Goal: Information Seeking & Learning: Learn about a topic

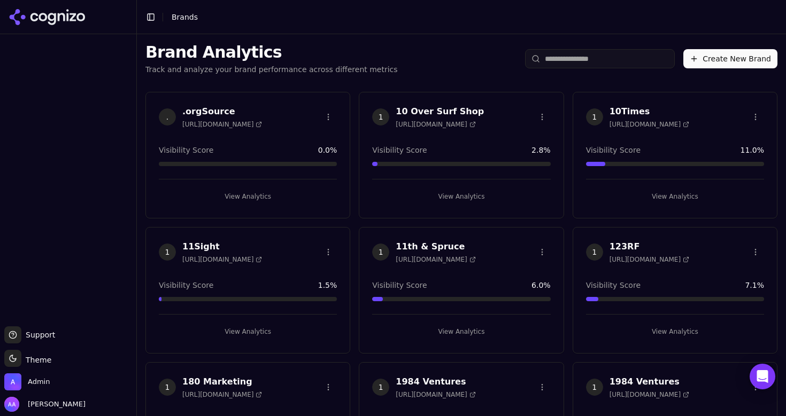
click at [564, 71] on div "Brand Analytics Track and analyze your brand performance across different metri…" at bounding box center [461, 58] width 649 height 49
click at [564, 63] on input "search" at bounding box center [600, 58] width 150 height 19
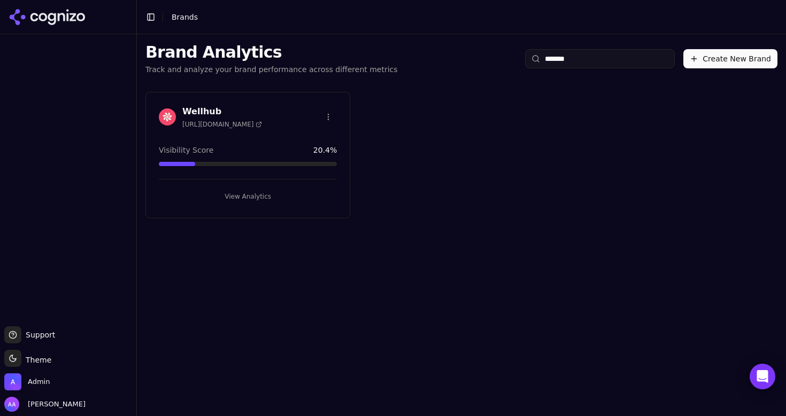
type input "*******"
click at [164, 120] on img at bounding box center [167, 117] width 17 height 17
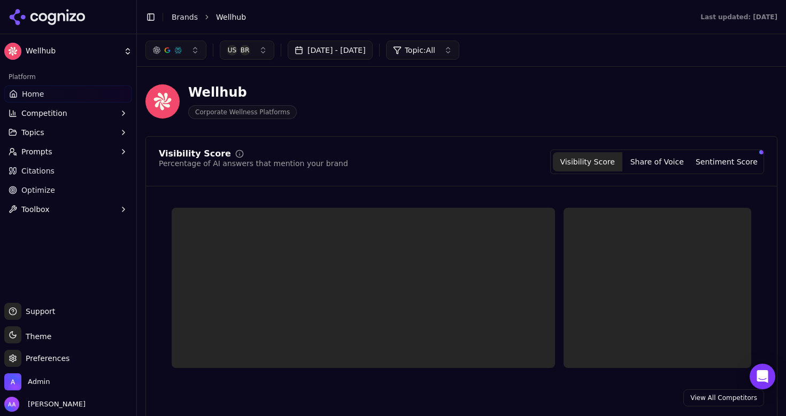
click at [48, 155] on span "Prompts" at bounding box center [36, 151] width 31 height 11
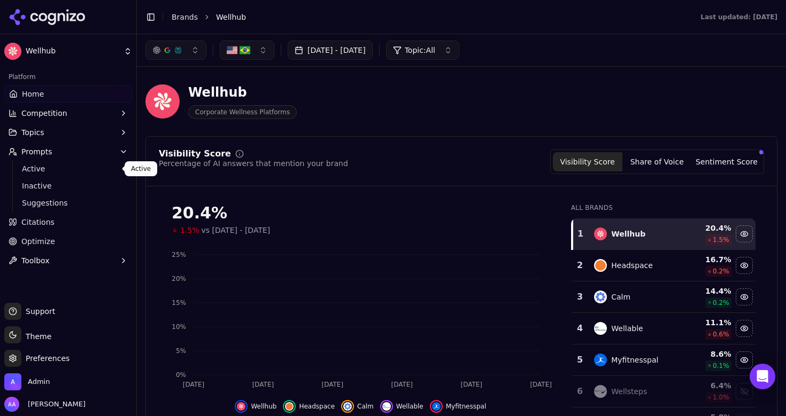
click at [54, 172] on span "Active" at bounding box center [68, 169] width 93 height 11
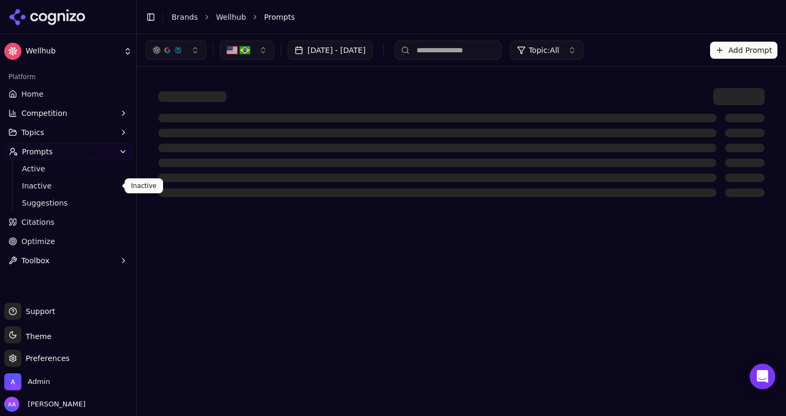
click at [52, 186] on span "Inactive" at bounding box center [68, 186] width 93 height 11
click at [69, 202] on span "Suggestions" at bounding box center [68, 203] width 93 height 11
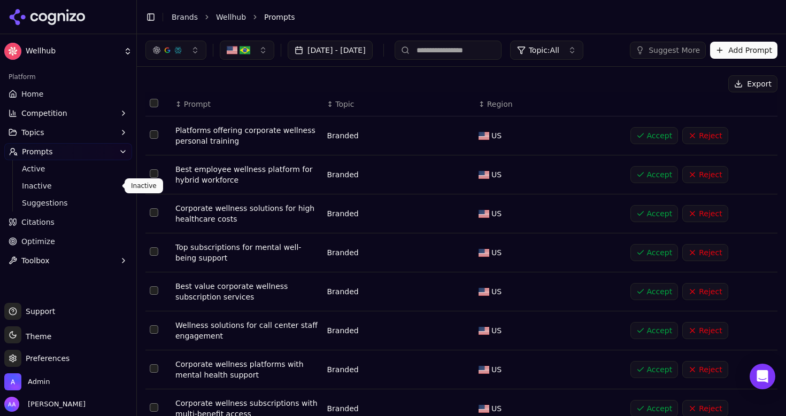
click at [75, 183] on span "Inactive" at bounding box center [68, 186] width 93 height 11
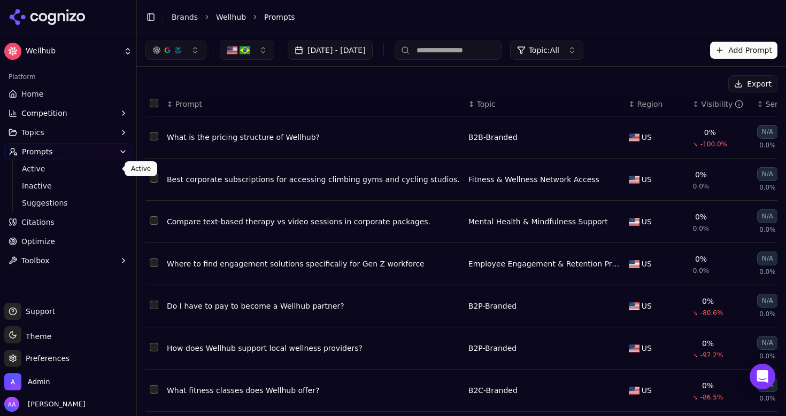
click at [77, 168] on span "Active" at bounding box center [68, 169] width 93 height 11
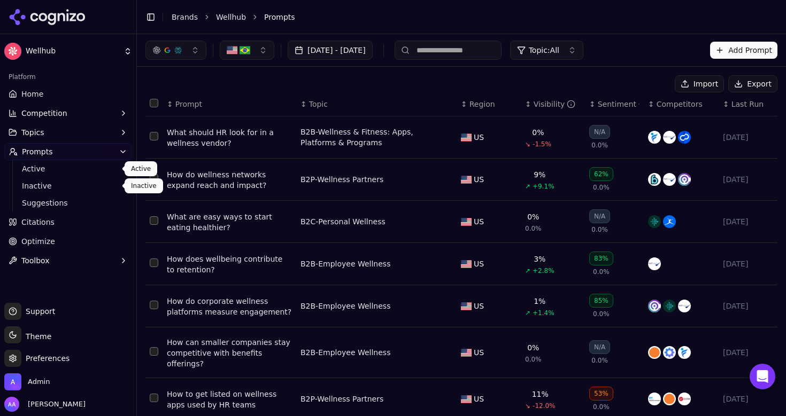
click at [76, 189] on span "Inactive" at bounding box center [68, 186] width 93 height 11
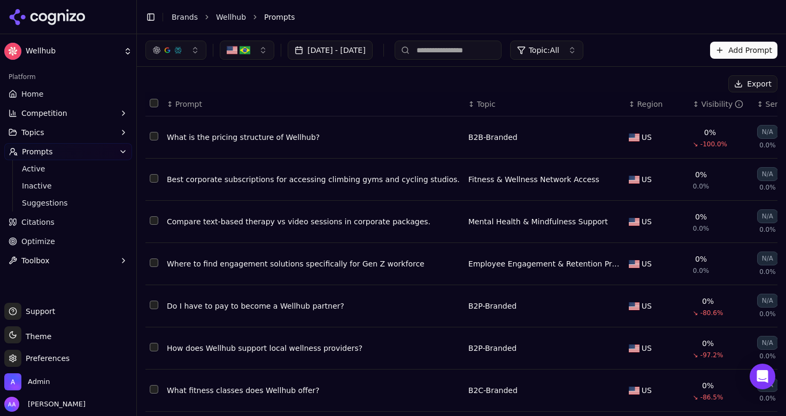
click at [73, 193] on link "Inactive" at bounding box center [69, 186] width 102 height 15
click at [72, 202] on span "Suggestions" at bounding box center [68, 203] width 93 height 11
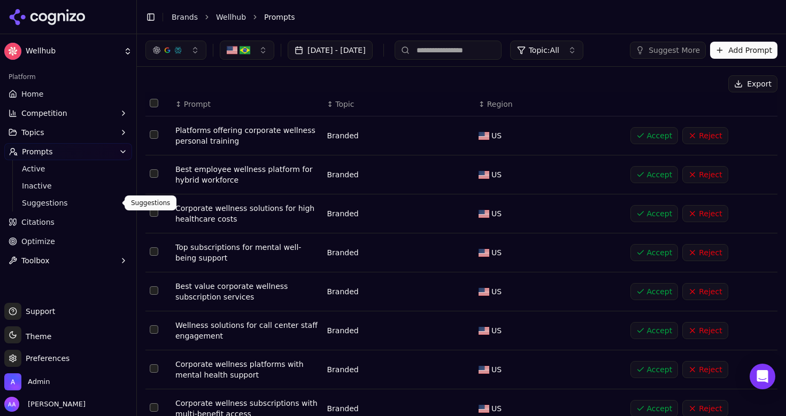
click at [196, 17] on ol "Brands Wellhub Prompts" at bounding box center [464, 17] width 584 height 11
click at [187, 17] on link "Brands" at bounding box center [185, 17] width 26 height 9
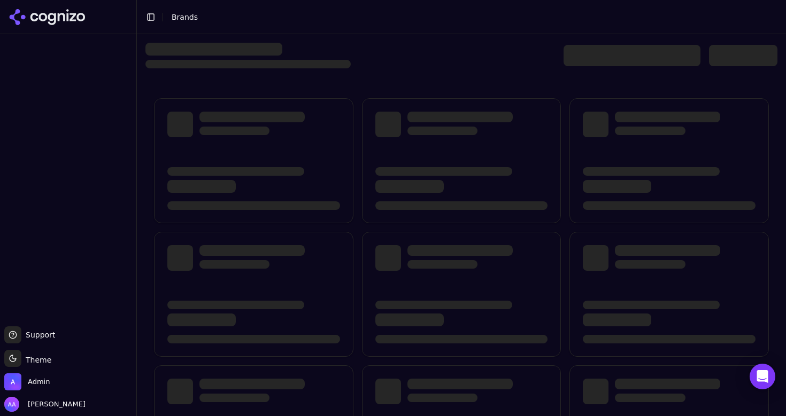
click at [603, 64] on div at bounding box center [631, 55] width 137 height 21
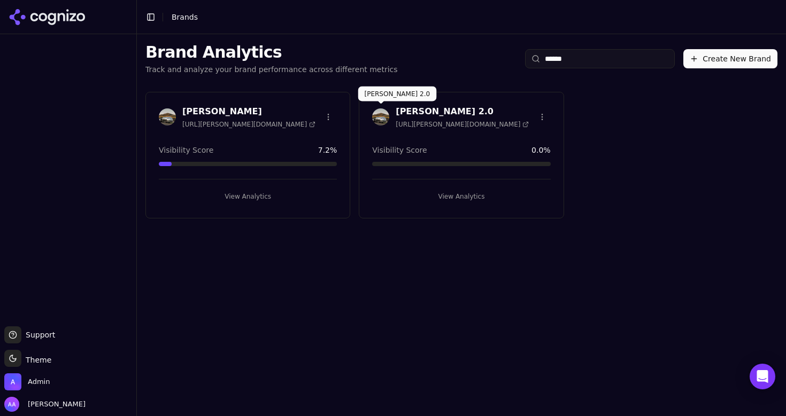
type input "******"
click at [389, 122] on div at bounding box center [380, 117] width 17 height 17
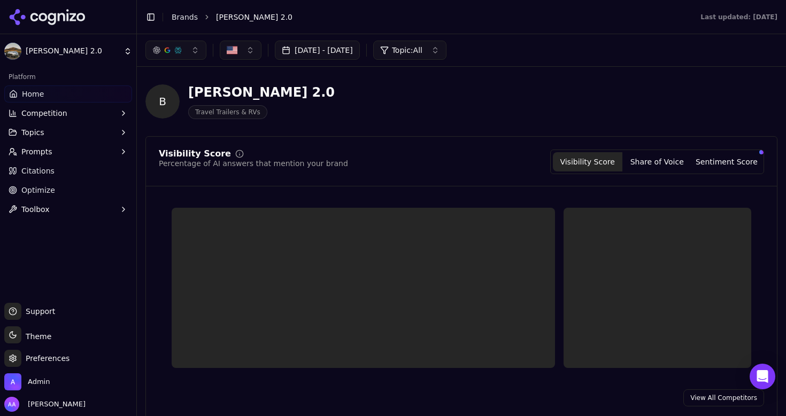
click at [87, 153] on button "Prompts" at bounding box center [68, 151] width 128 height 17
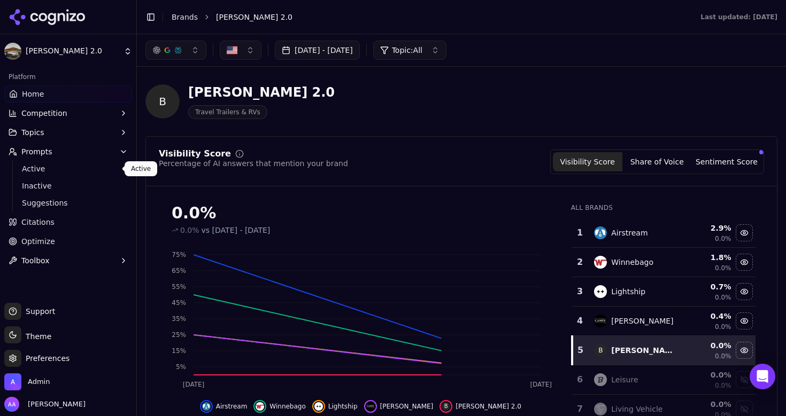
click at [76, 173] on span "Active" at bounding box center [68, 169] width 93 height 11
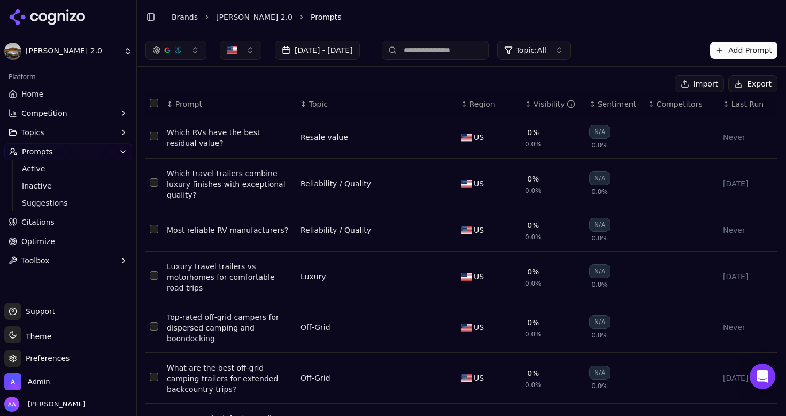
click at [744, 107] on span "Last Run" at bounding box center [747, 104] width 32 height 11
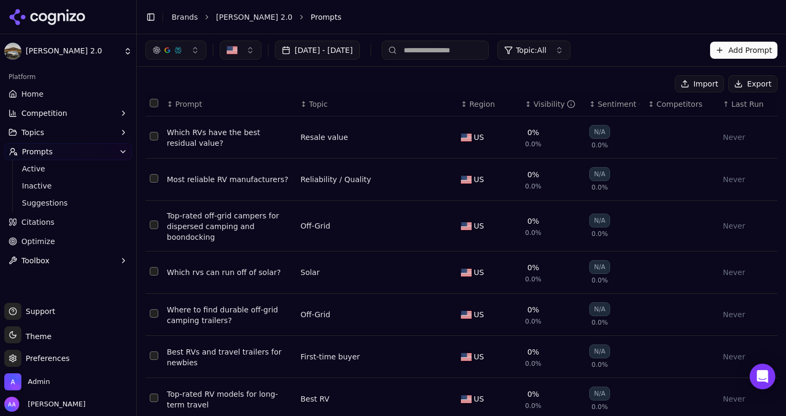
click at [744, 107] on span "Last Run" at bounding box center [747, 104] width 32 height 11
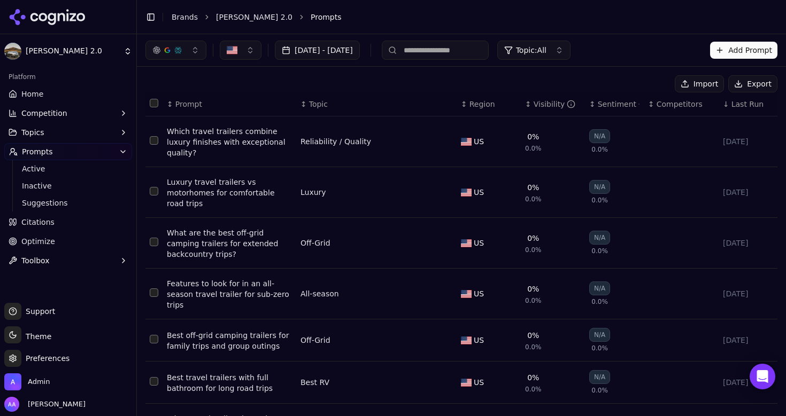
scroll to position [212, 0]
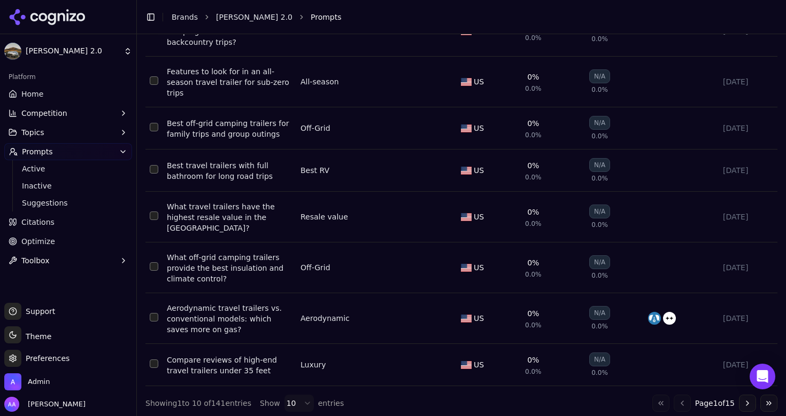
click at [748, 399] on button "Go to next page" at bounding box center [747, 403] width 17 height 17
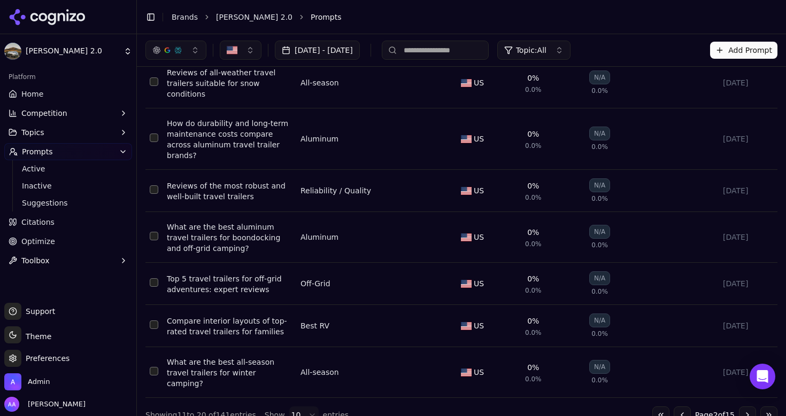
click at [748, 407] on button "Go to next page" at bounding box center [747, 415] width 17 height 17
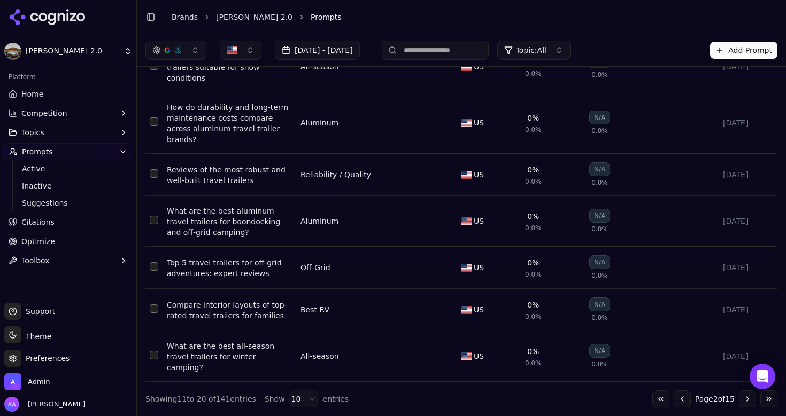
click at [748, 399] on button "Go to next page" at bounding box center [747, 399] width 17 height 17
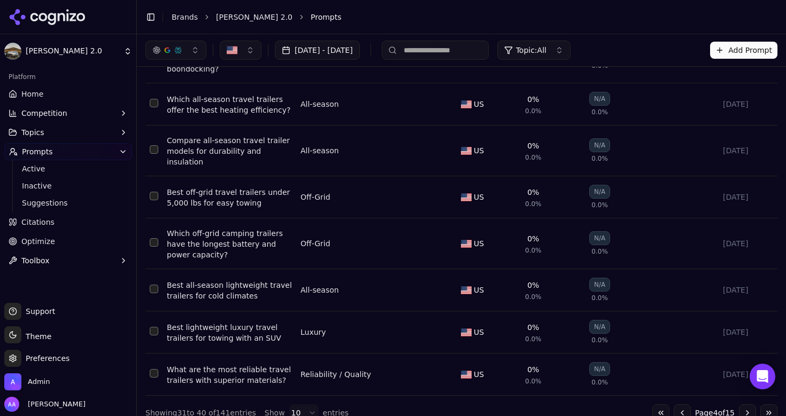
click at [748, 405] on button "Go to next page" at bounding box center [747, 413] width 17 height 17
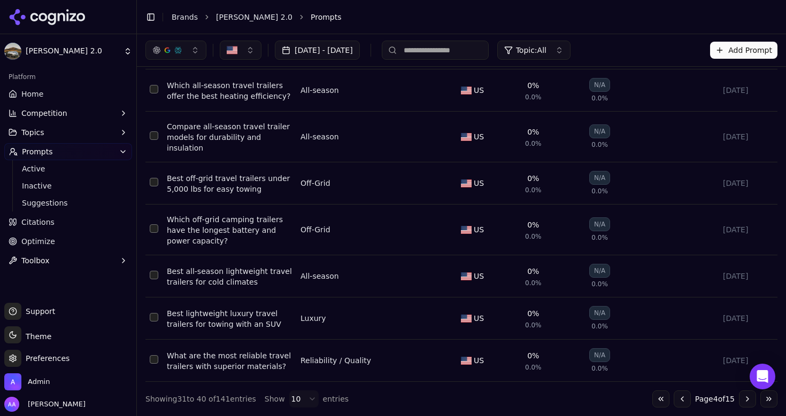
click at [748, 399] on button "Go to next page" at bounding box center [747, 399] width 17 height 17
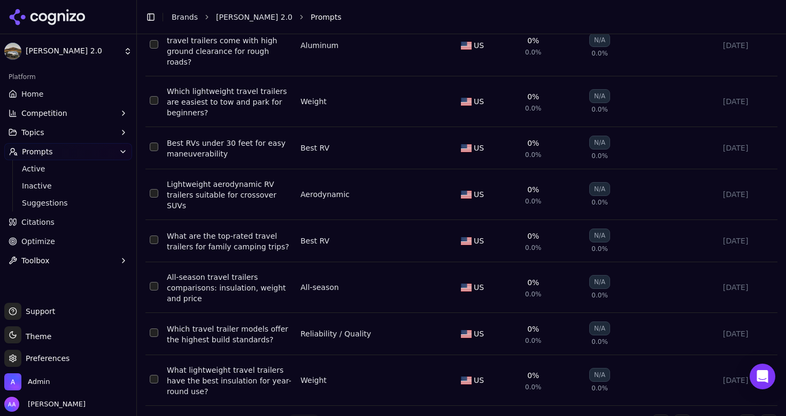
click at [748, 415] on button "Go to next page" at bounding box center [747, 423] width 17 height 17
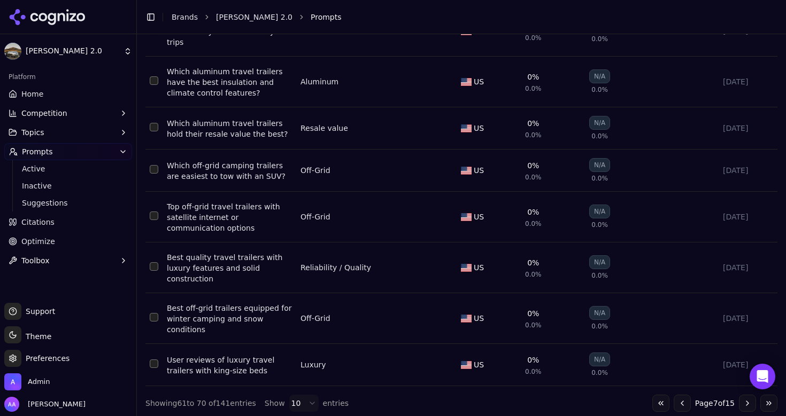
click at [748, 399] on button "Go to next page" at bounding box center [747, 403] width 17 height 17
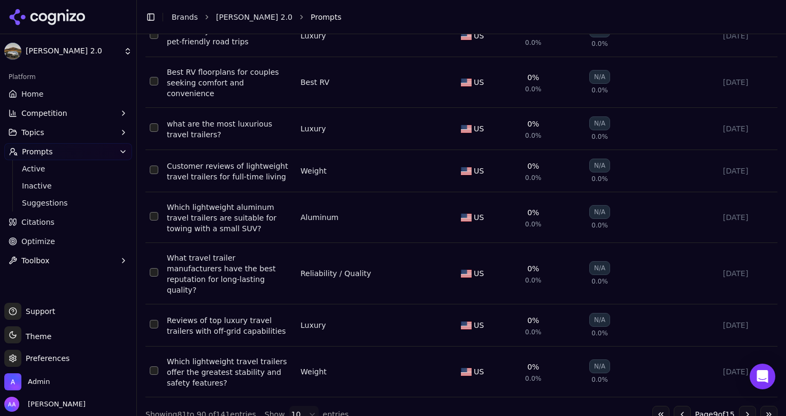
click at [748, 406] on button "Go to next page" at bounding box center [747, 414] width 17 height 17
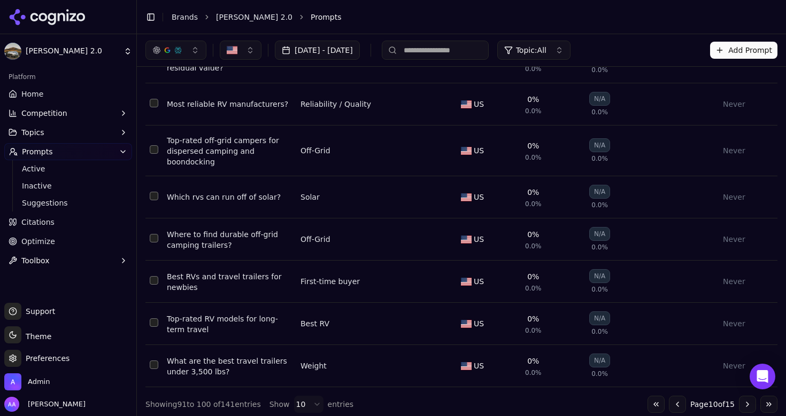
click at [748, 399] on button "Go to next page" at bounding box center [747, 404] width 17 height 17
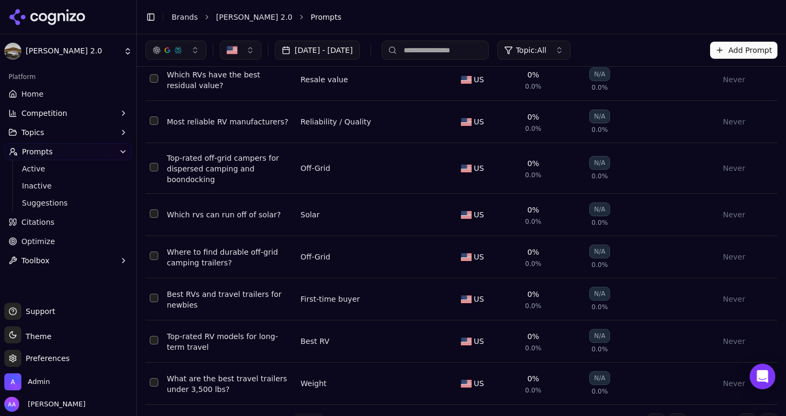
click at [748, 414] on button "Go to next page" at bounding box center [747, 422] width 17 height 17
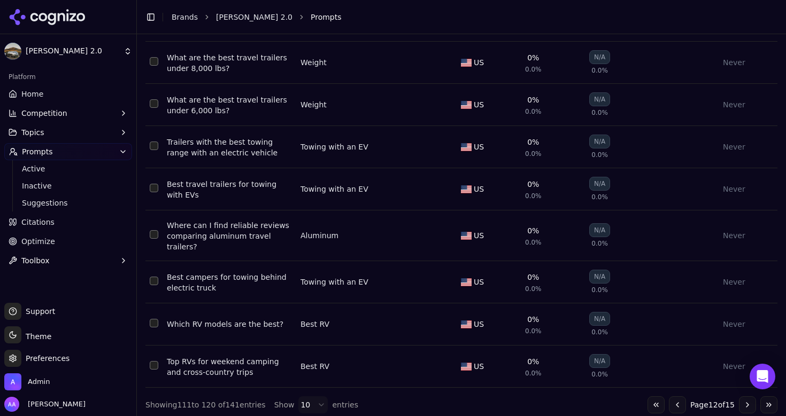
scroll to position [168, 0]
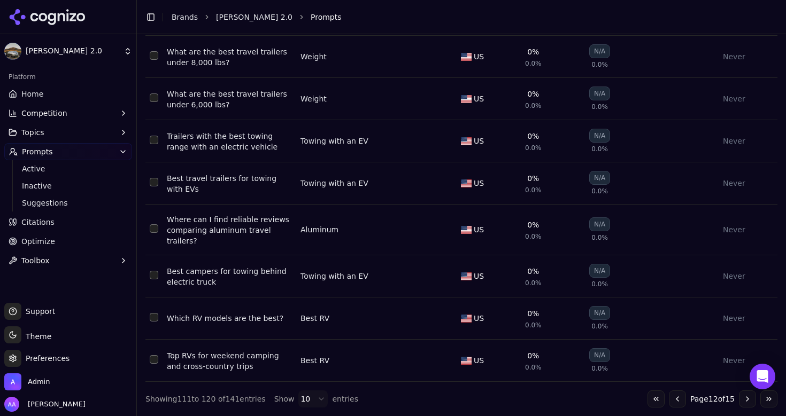
click at [748, 399] on button "Go to next page" at bounding box center [747, 399] width 17 height 17
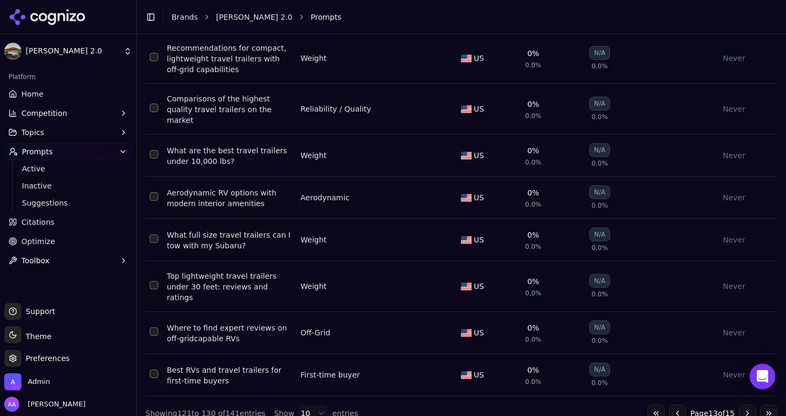
click at [762, 405] on button "Go to last page" at bounding box center [768, 413] width 17 height 17
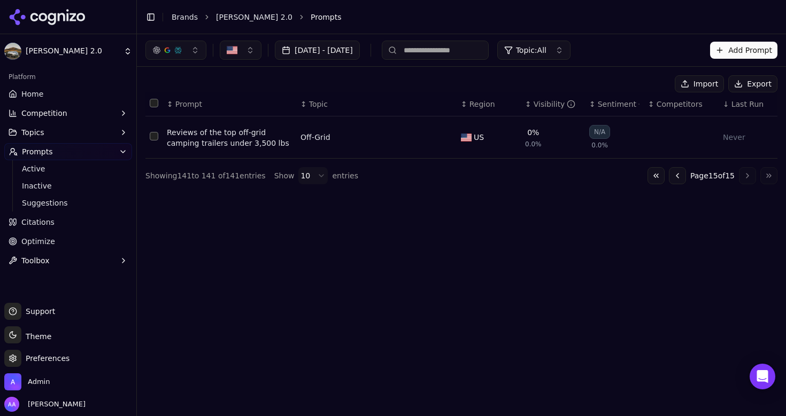
scroll to position [0, 0]
click at [651, 178] on button "Go to first page" at bounding box center [655, 175] width 17 height 17
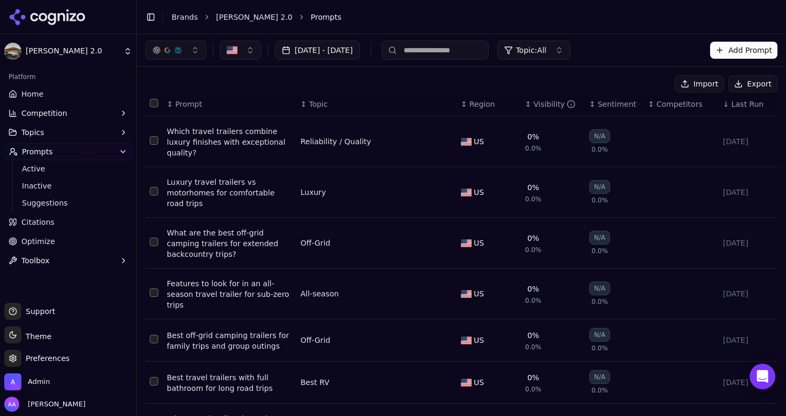
click at [254, 86] on div "Import Export" at bounding box center [461, 83] width 632 height 17
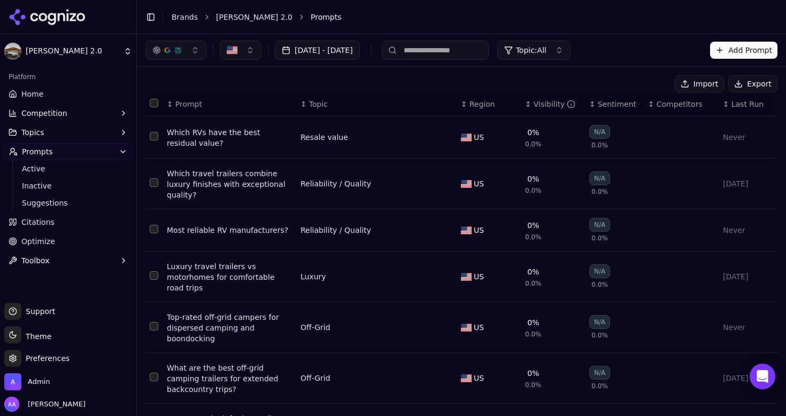
scroll to position [203, 0]
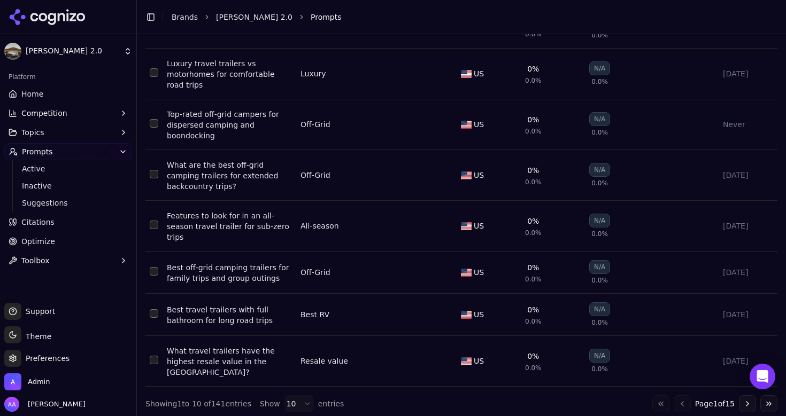
click at [766, 399] on button "Go to last page" at bounding box center [768, 404] width 17 height 17
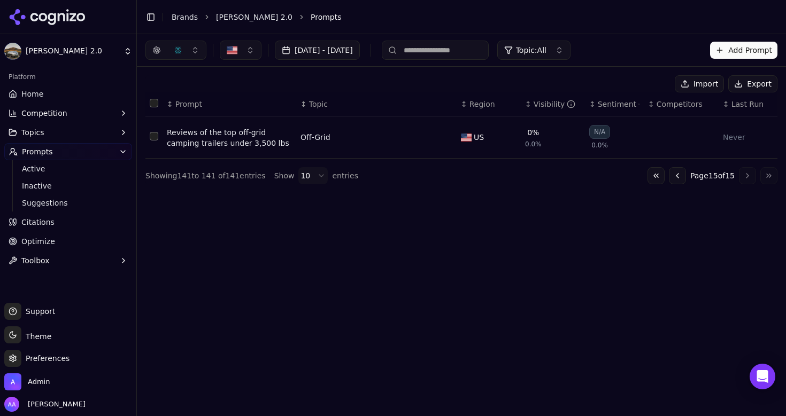
scroll to position [0, 0]
click at [647, 180] on button "Go to first page" at bounding box center [655, 175] width 17 height 17
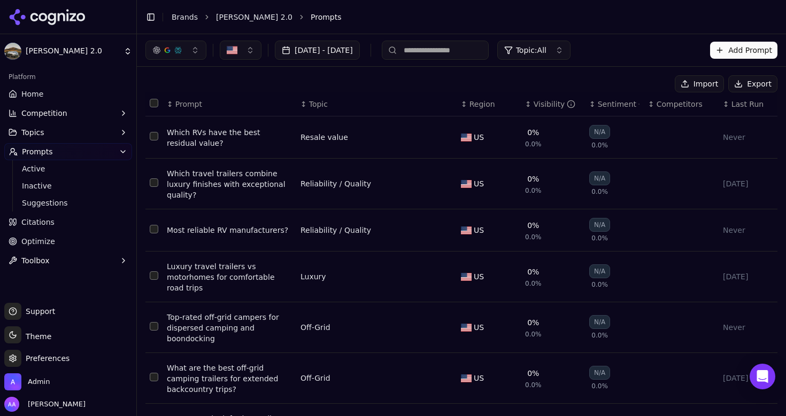
click at [734, 104] on span "Last Run" at bounding box center [747, 104] width 32 height 11
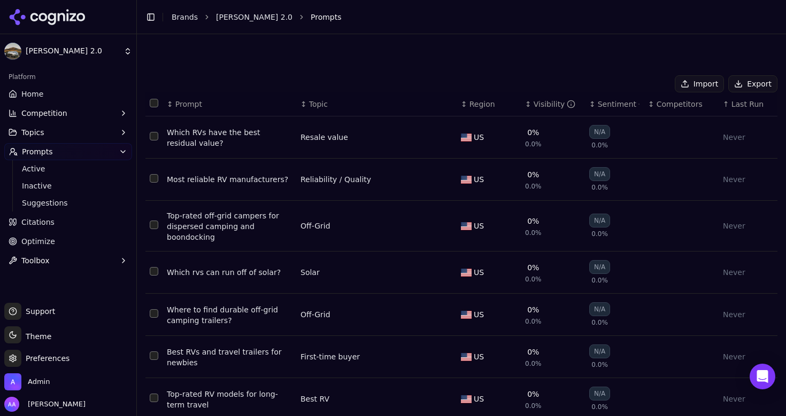
scroll to position [168, 0]
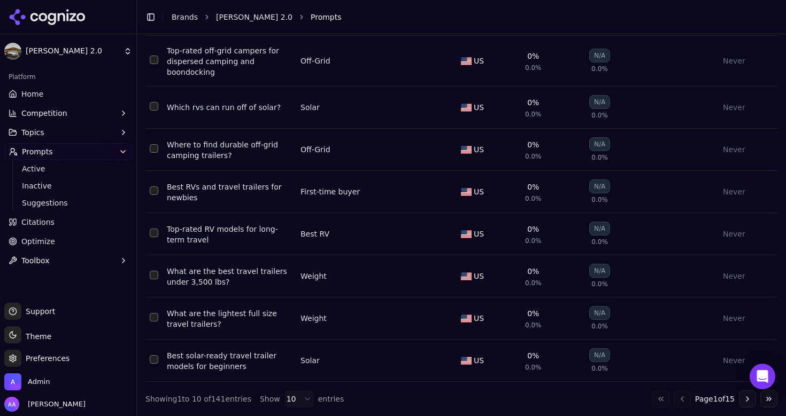
click at [747, 400] on button "Go to next page" at bounding box center [747, 399] width 17 height 17
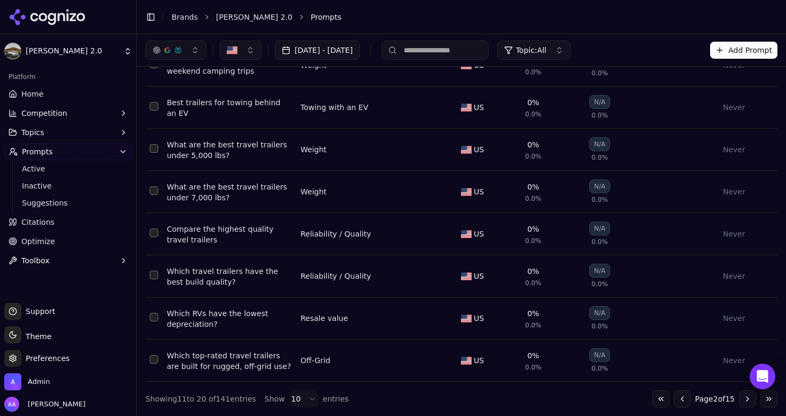
click at [747, 400] on button "Go to next page" at bounding box center [747, 399] width 17 height 17
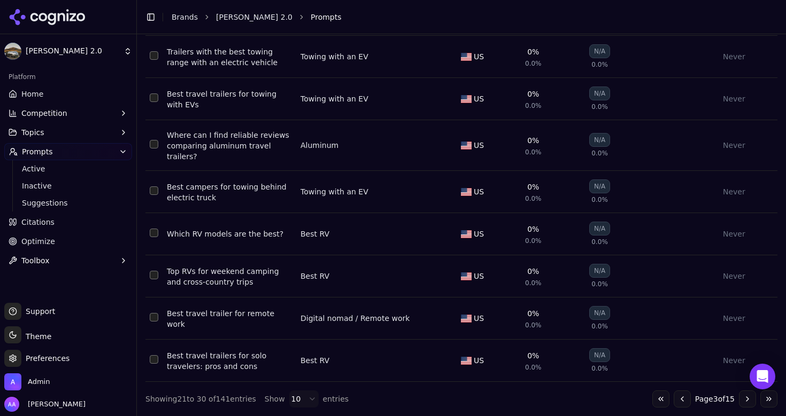
click at [747, 400] on button "Go to next page" at bounding box center [747, 399] width 17 height 17
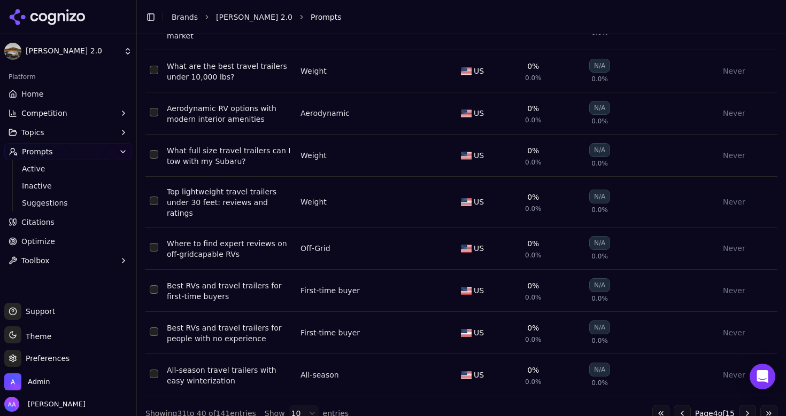
click at [747, 405] on button "Go to next page" at bounding box center [747, 413] width 17 height 17
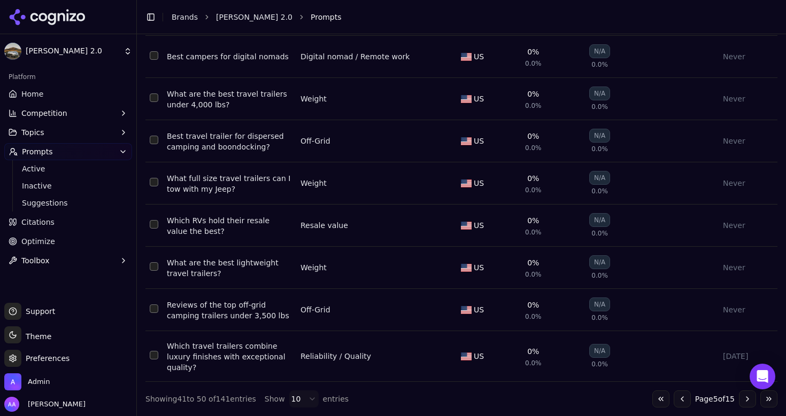
click at [747, 400] on button "Go to next page" at bounding box center [747, 399] width 17 height 17
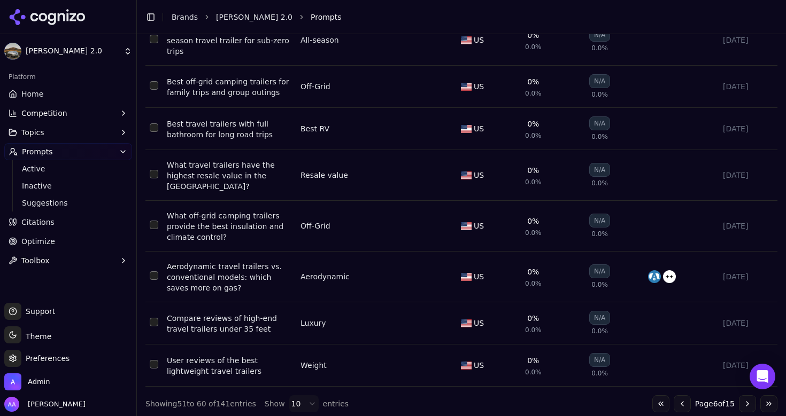
click at [676, 396] on button "Go to previous page" at bounding box center [682, 404] width 17 height 17
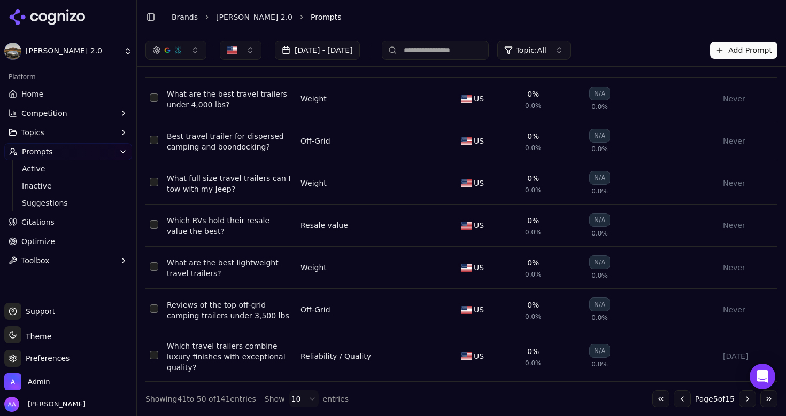
click at [676, 396] on button "Go to previous page" at bounding box center [682, 399] width 17 height 17
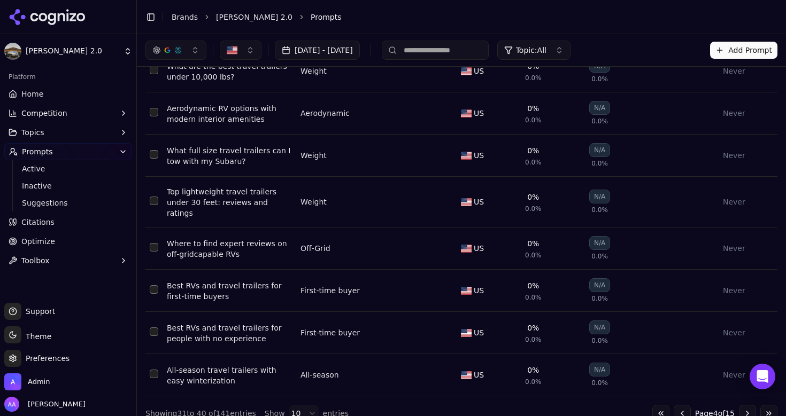
scroll to position [0, 0]
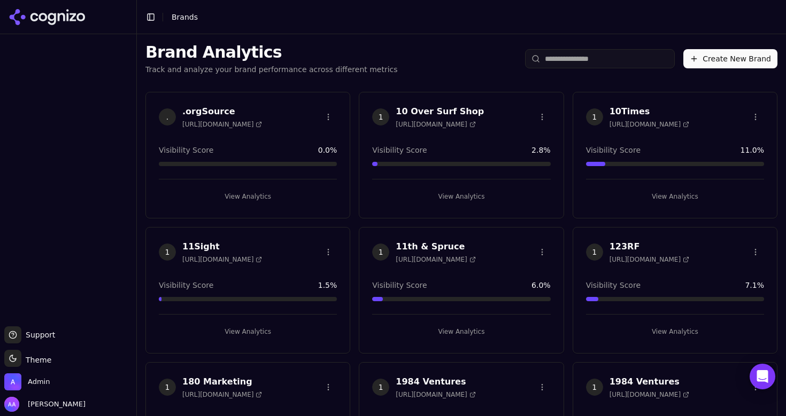
click at [560, 59] on input "search" at bounding box center [600, 58] width 150 height 19
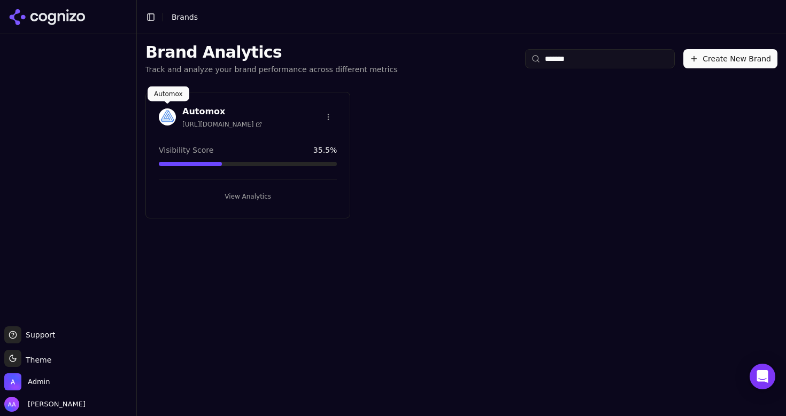
type input "*******"
click at [168, 122] on img at bounding box center [167, 117] width 17 height 17
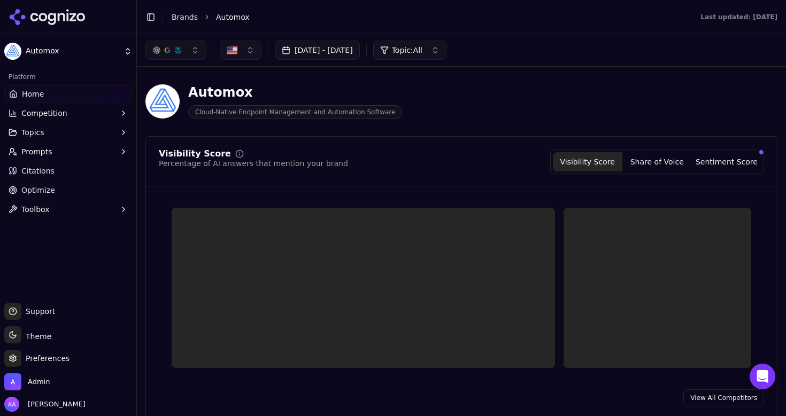
click at [86, 140] on button "Topics" at bounding box center [68, 132] width 128 height 17
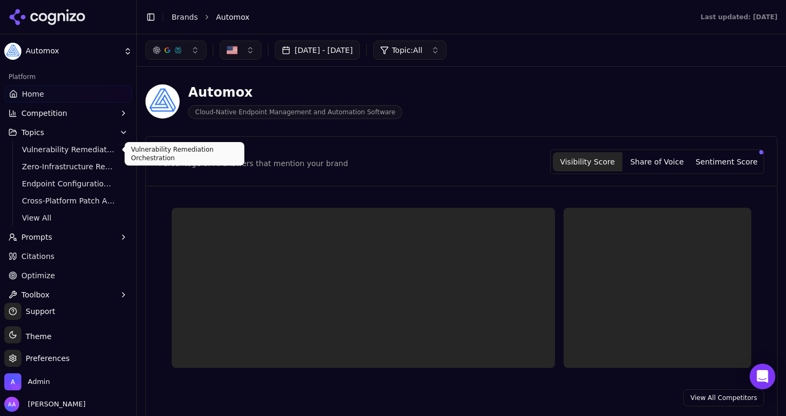
click at [82, 140] on button "Topics" at bounding box center [68, 132] width 128 height 17
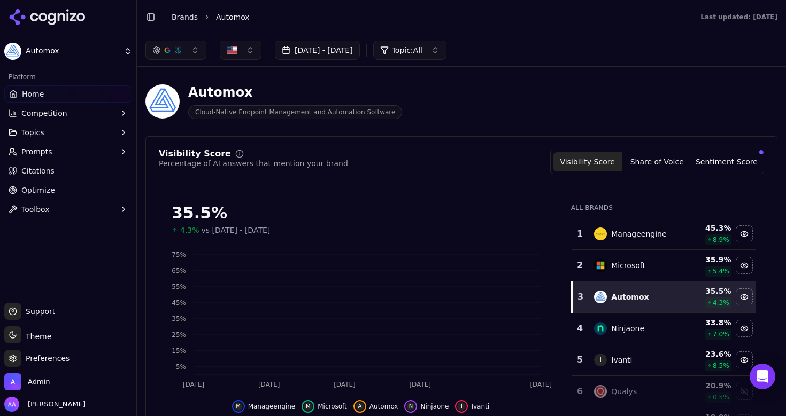
click at [76, 155] on button "Prompts" at bounding box center [68, 151] width 128 height 17
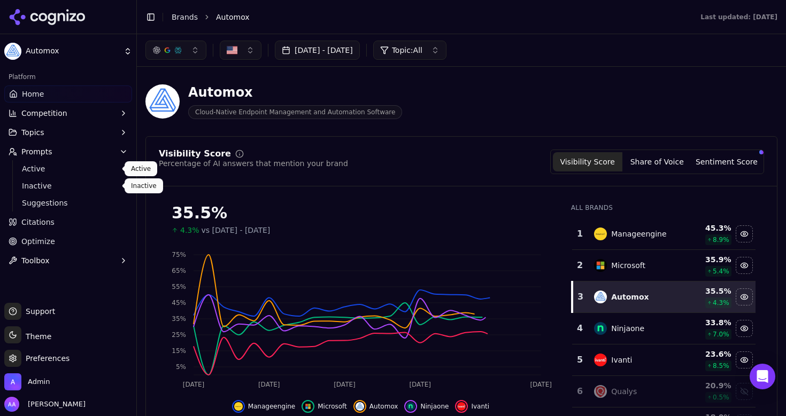
click at [65, 175] on link "Active" at bounding box center [69, 168] width 102 height 15
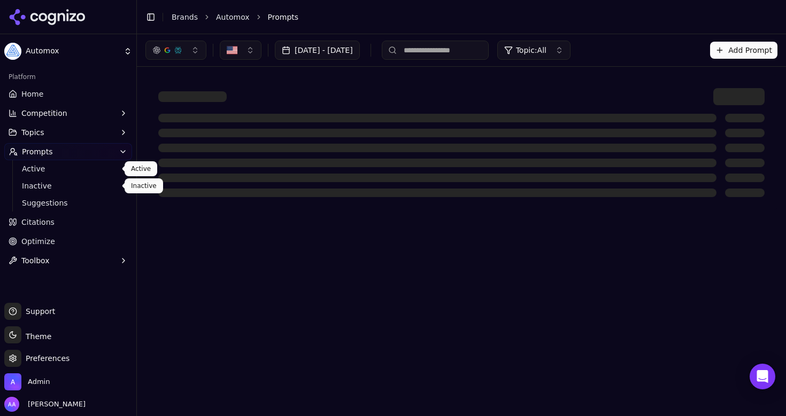
click at [61, 189] on span "Inactive" at bounding box center [68, 186] width 93 height 11
click at [63, 205] on span "Suggestions" at bounding box center [68, 203] width 93 height 11
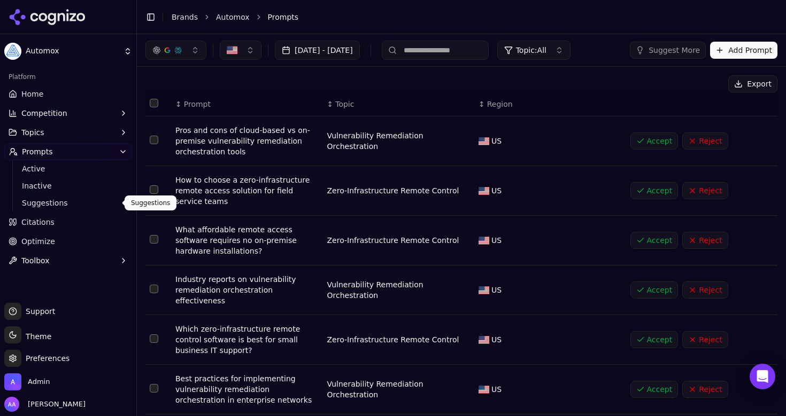
click at [78, 199] on span "Suggestions" at bounding box center [68, 203] width 93 height 11
click at [155, 100] on button "Select all rows" at bounding box center [154, 103] width 9 height 9
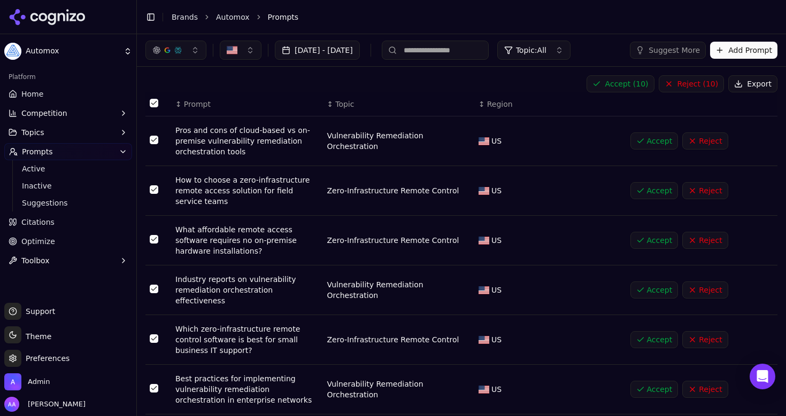
click at [155, 100] on button "Select all rows" at bounding box center [154, 103] width 9 height 9
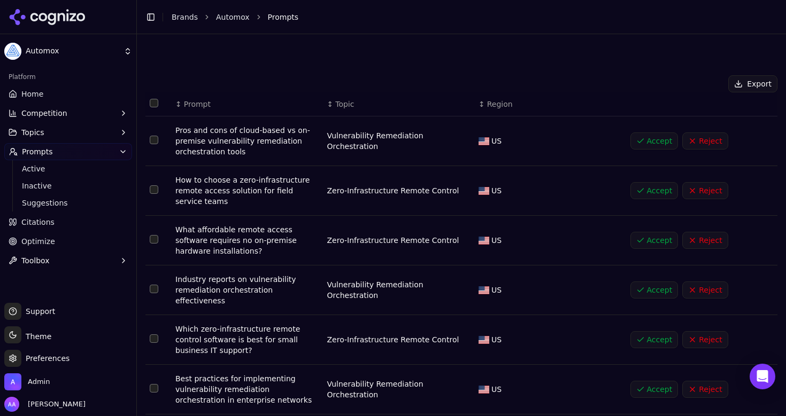
scroll to position [210, 0]
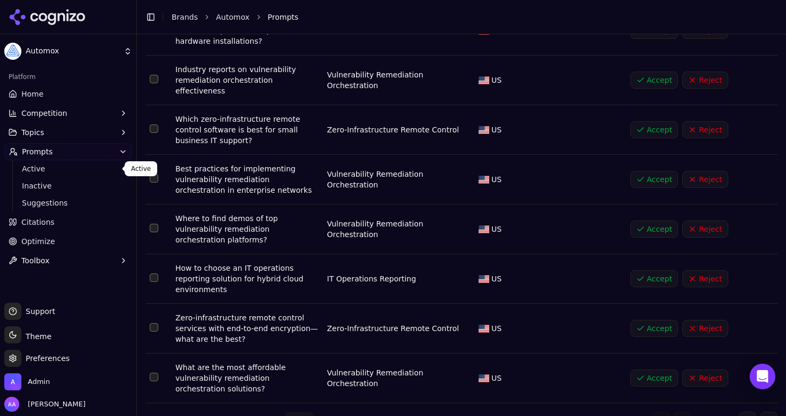
click at [49, 161] on link "Active" at bounding box center [69, 168] width 102 height 15
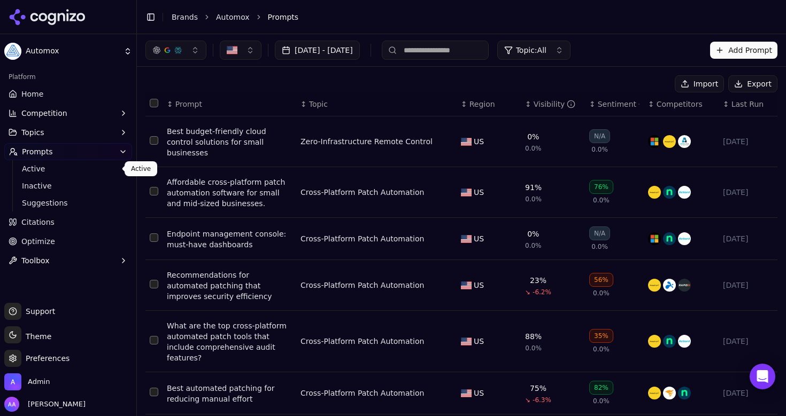
scroll to position [223, 0]
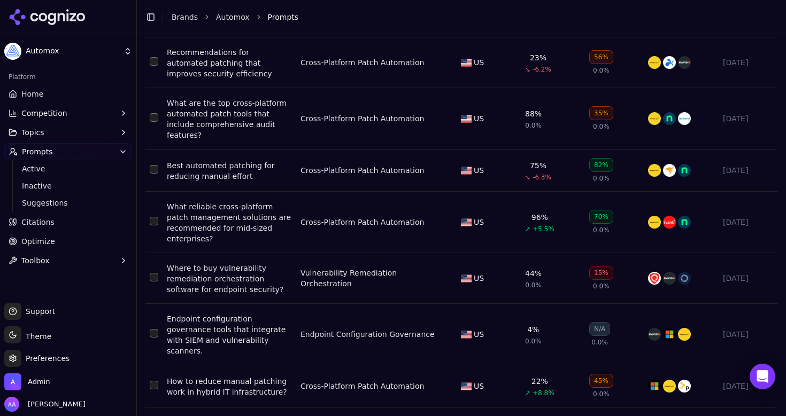
click at [289, 397] on html "Automox Platform Home Competition Topics Prompts Active Inactive Suggestions Ci…" at bounding box center [393, 208] width 786 height 416
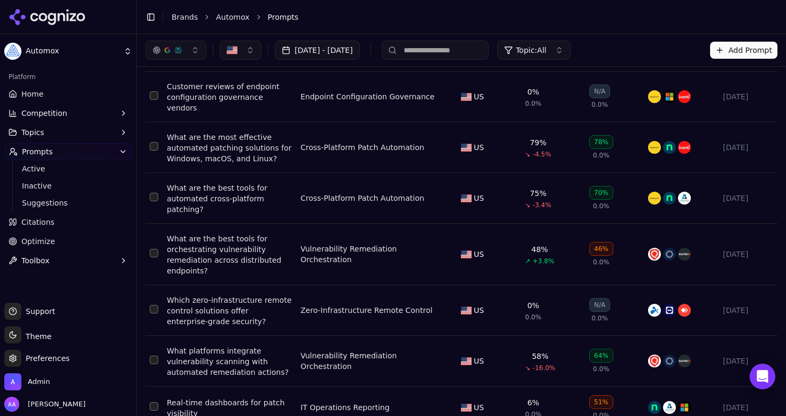
scroll to position [1612, 0]
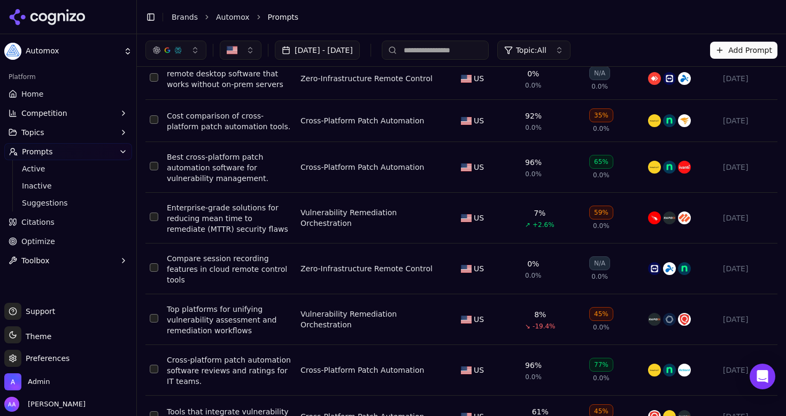
click at [204, 203] on div "Enterprise-grade solutions for reducing mean time to remediate (MTTR) security …" at bounding box center [229, 219] width 125 height 32
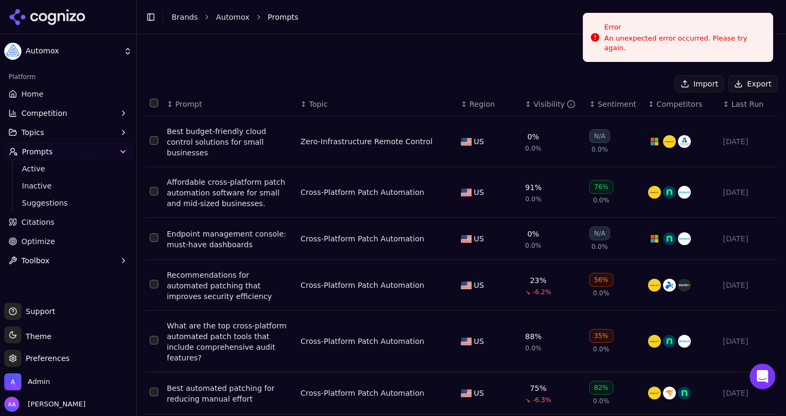
scroll to position [223, 0]
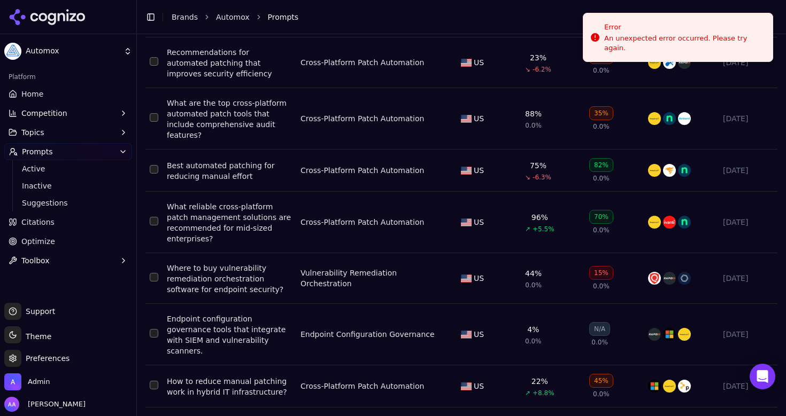
click at [195, 376] on div "How to reduce manual patching work in hybrid IT infrastructure?" at bounding box center [229, 386] width 125 height 21
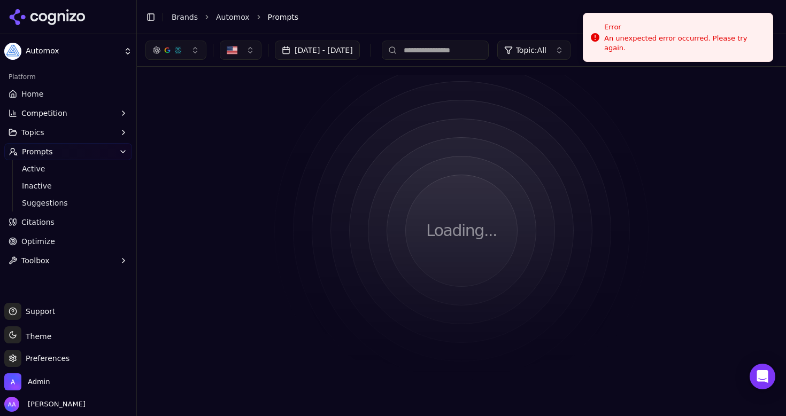
click at [273, 251] on div "Loading..." at bounding box center [461, 230] width 632 height 311
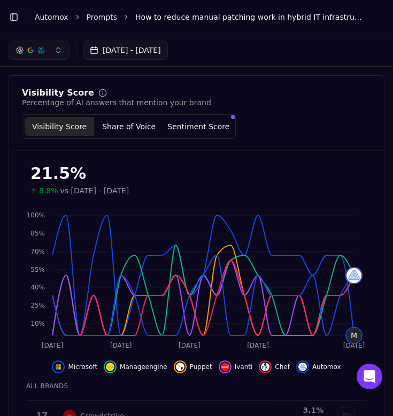
click at [377, 49] on div "[DATE] - [DATE]" at bounding box center [197, 50] width 376 height 19
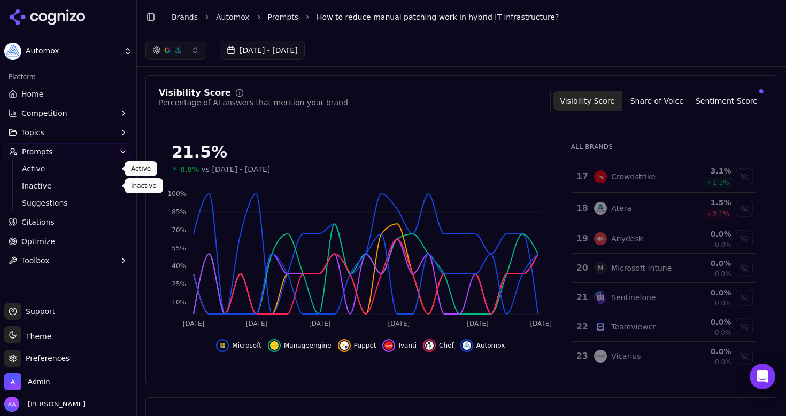
click at [58, 174] on link "Active" at bounding box center [69, 168] width 102 height 15
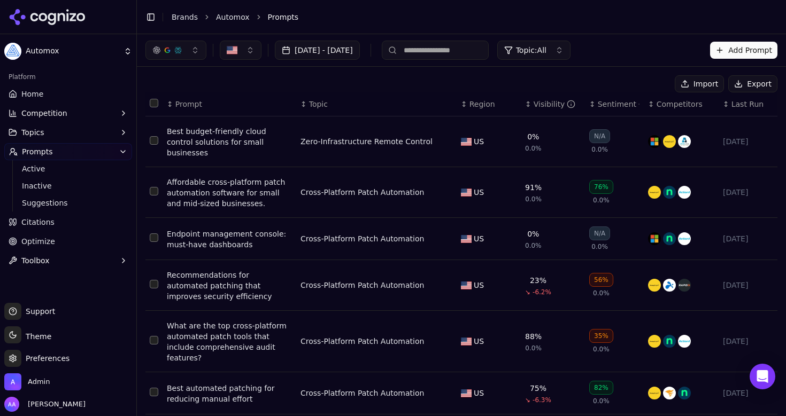
scroll to position [223, 0]
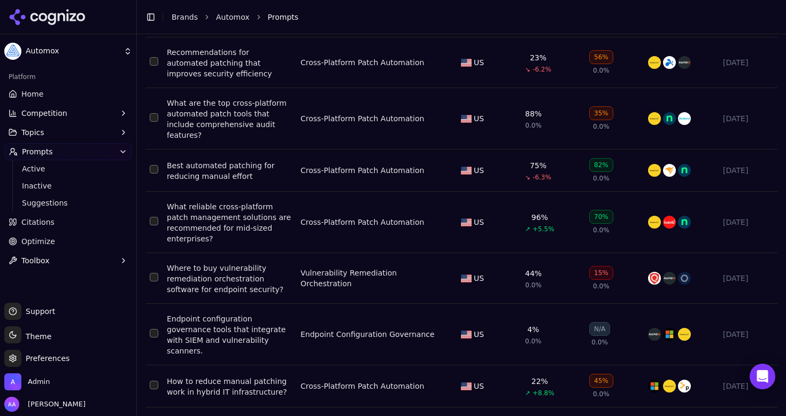
click at [295, 397] on html "Automox Platform Home Competition Topics Prompts Active Inactive Suggestions Ci…" at bounding box center [393, 208] width 786 height 416
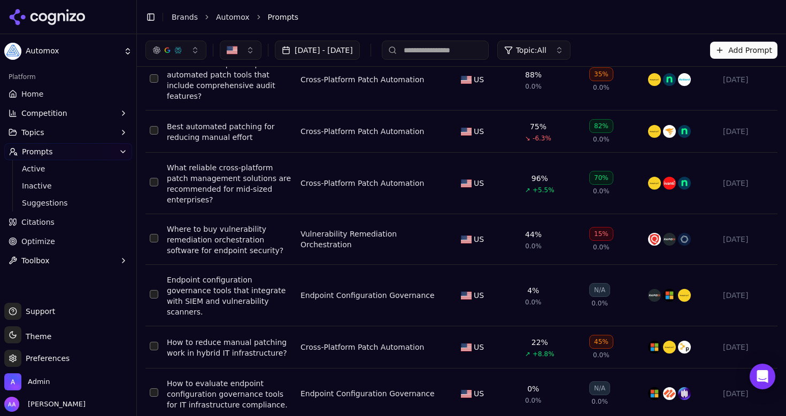
scroll to position [0, 0]
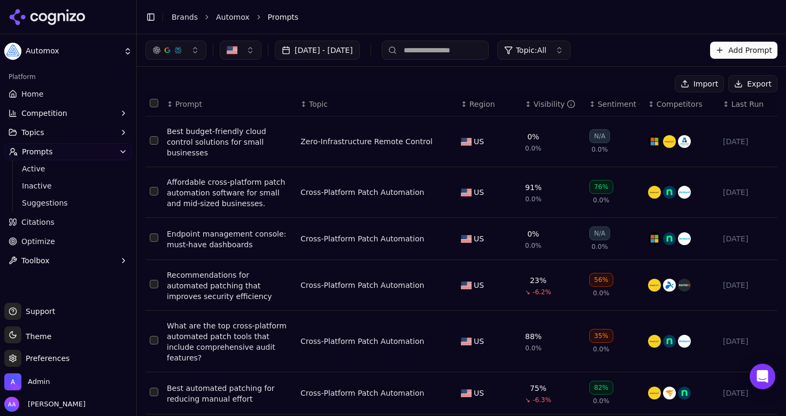
click at [184, 15] on link "Brands" at bounding box center [185, 17] width 26 height 9
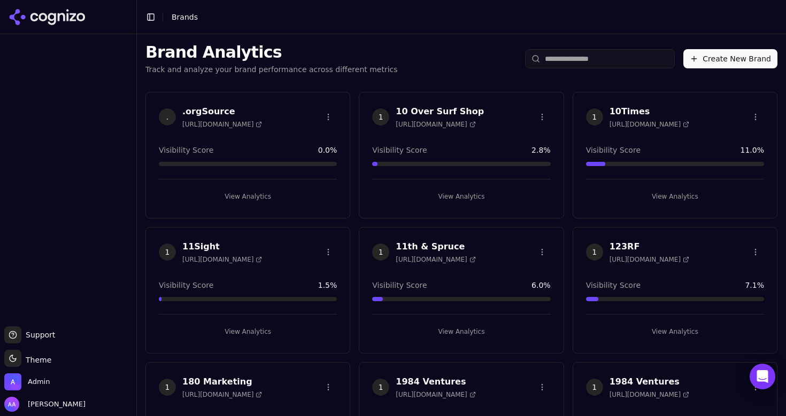
click at [392, 56] on input "search" at bounding box center [600, 58] width 150 height 19
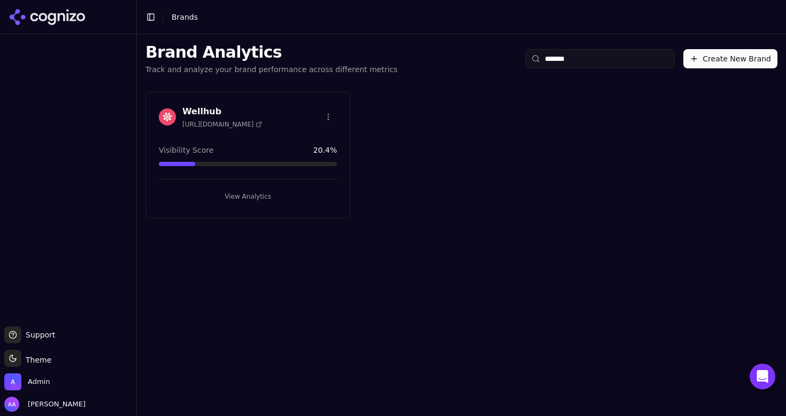
type input "*******"
click at [162, 114] on img at bounding box center [167, 117] width 17 height 17
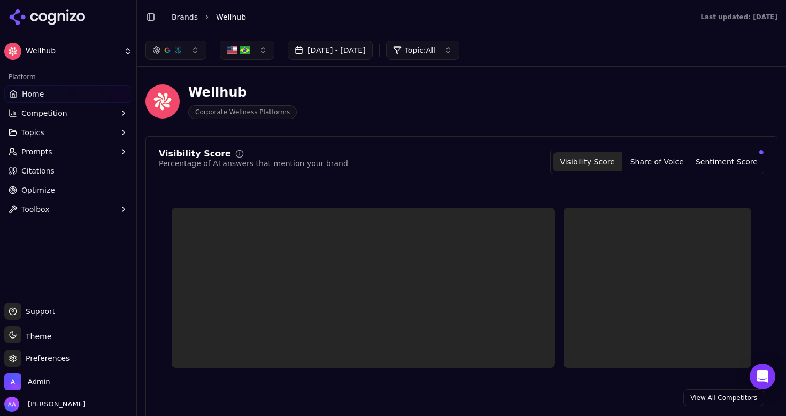
click at [68, 141] on ul "Home Competition Topics Prompts Citations Optimize Toolbox" at bounding box center [68, 152] width 128 height 133
click at [73, 140] on button "Topics" at bounding box center [68, 132] width 128 height 17
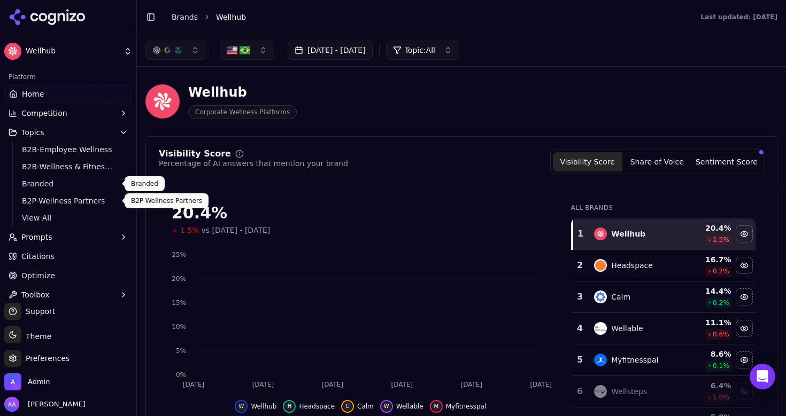
click at [36, 222] on span "View All" at bounding box center [68, 218] width 93 height 11
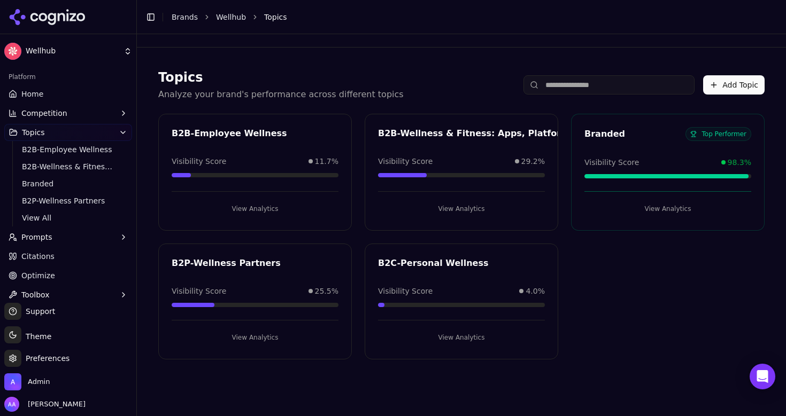
click at [43, 240] on span "Prompts" at bounding box center [36, 237] width 31 height 11
click at [63, 261] on link "Active" at bounding box center [69, 254] width 102 height 15
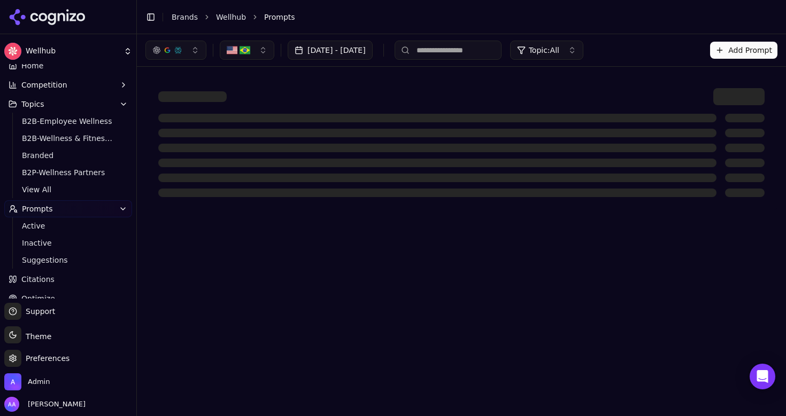
scroll to position [40, 0]
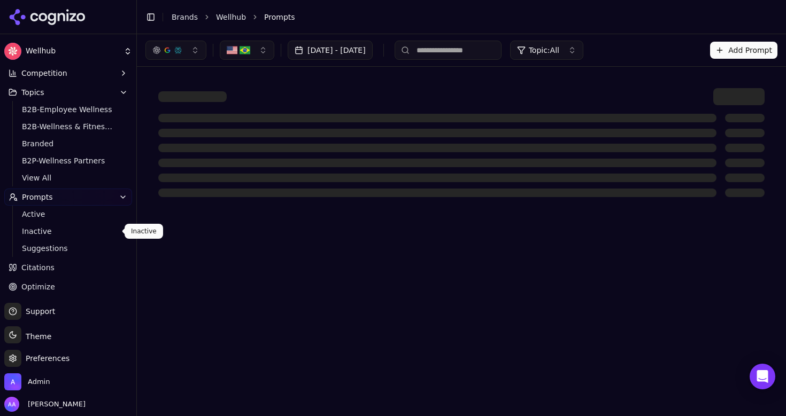
click at [64, 224] on link "Inactive" at bounding box center [69, 231] width 102 height 15
click at [63, 213] on span "Active" at bounding box center [68, 214] width 93 height 11
click at [52, 247] on span "Suggestions" at bounding box center [68, 248] width 93 height 11
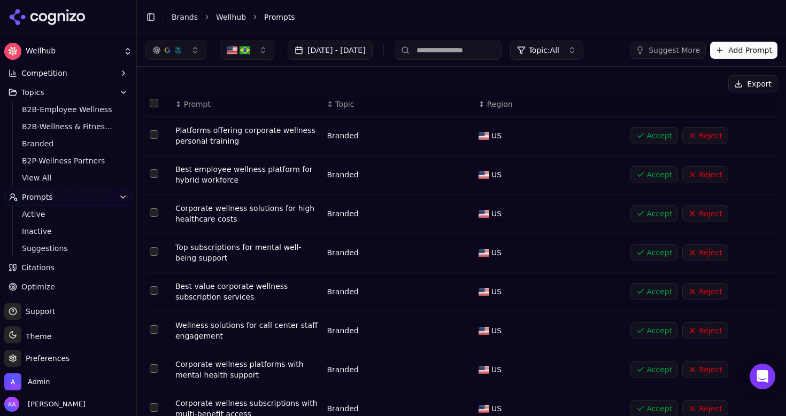
click at [354, 136] on div "Branded" at bounding box center [398, 135] width 143 height 11
click at [67, 212] on span "Active" at bounding box center [68, 214] width 93 height 11
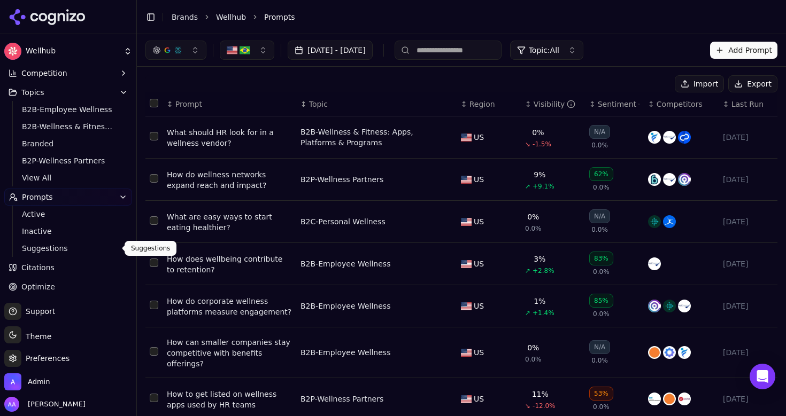
click at [74, 246] on span "Suggestions" at bounding box center [68, 248] width 93 height 11
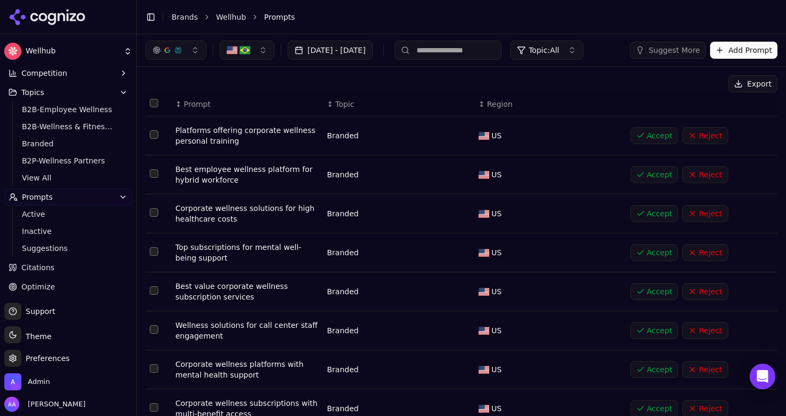
click at [351, 137] on div "Branded" at bounding box center [398, 135] width 143 height 11
click at [392, 78] on div "Export" at bounding box center [461, 83] width 632 height 17
click at [60, 215] on span "Active" at bounding box center [68, 214] width 93 height 11
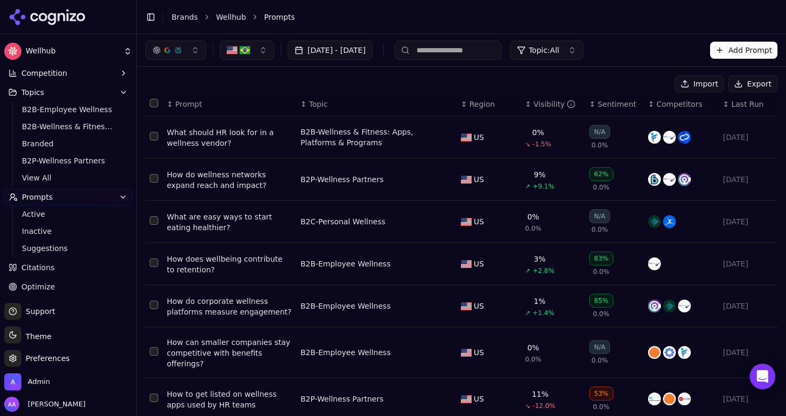
click at [392, 136] on button "Data table" at bounding box center [445, 137] width 13 height 13
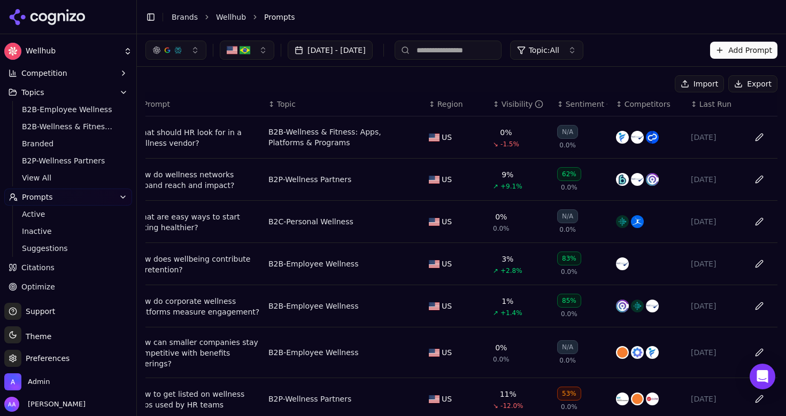
click at [392, 134] on button "Data table" at bounding box center [759, 137] width 17 height 17
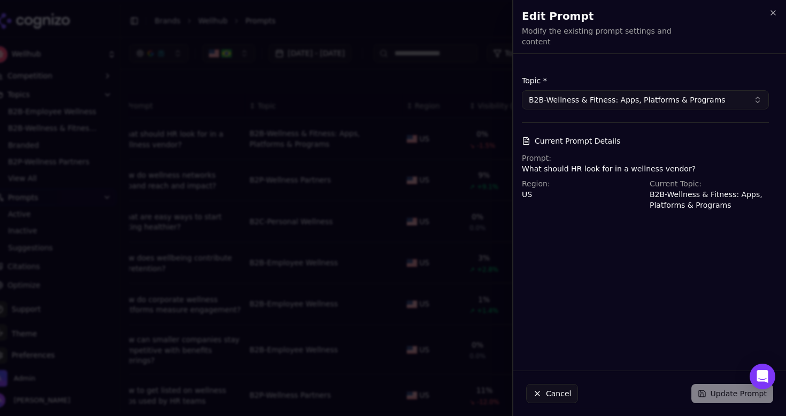
click at [392, 392] on button "Cancel" at bounding box center [552, 393] width 52 height 19
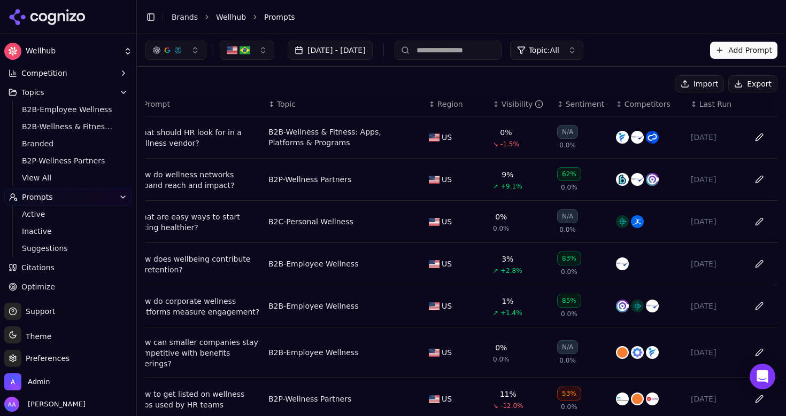
click at [136, 80] on button "Toggle Sidebar" at bounding box center [136, 208] width 9 height 416
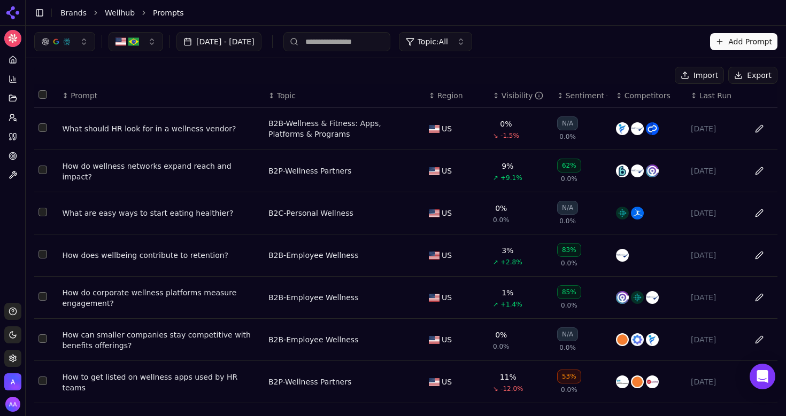
scroll to position [0, 0]
click at [44, 128] on button "Select row 1" at bounding box center [42, 127] width 9 height 9
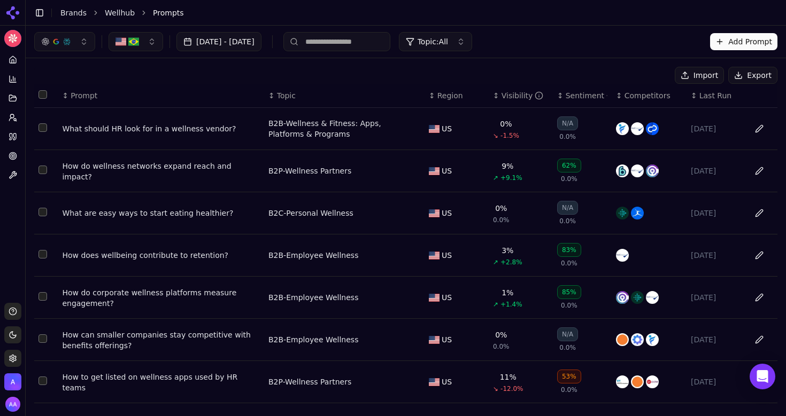
click at [45, 98] on button "Select all rows" at bounding box center [42, 94] width 9 height 9
click at [41, 125] on button "Select row 1" at bounding box center [42, 127] width 9 height 9
click at [11, 102] on icon at bounding box center [13, 98] width 9 height 9
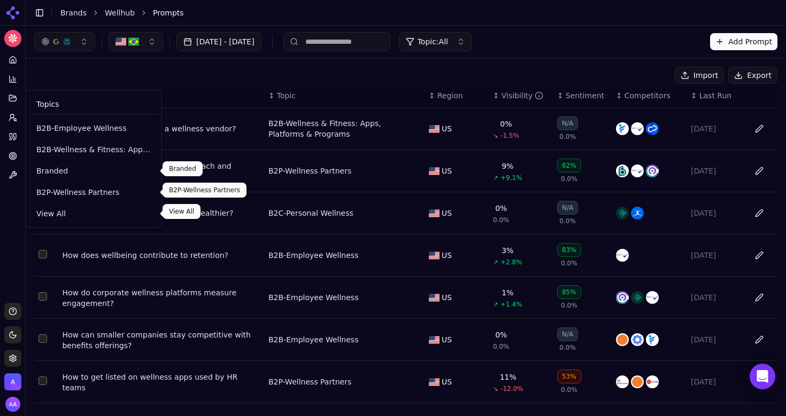
click at [40, 210] on span "View All" at bounding box center [93, 214] width 114 height 11
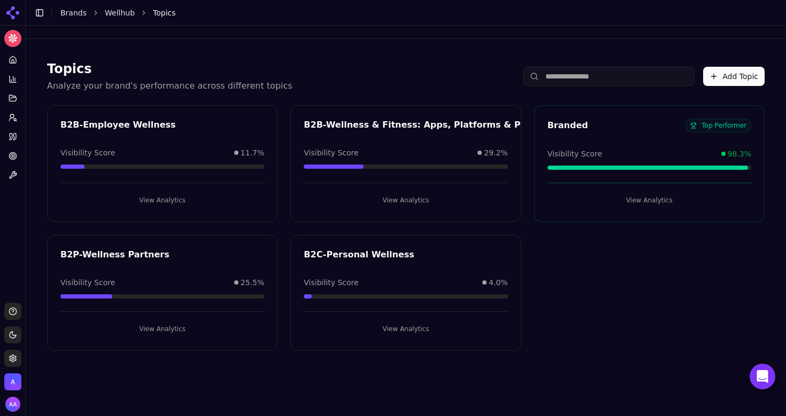
click at [105, 16] on link "Wellhub" at bounding box center [120, 12] width 30 height 11
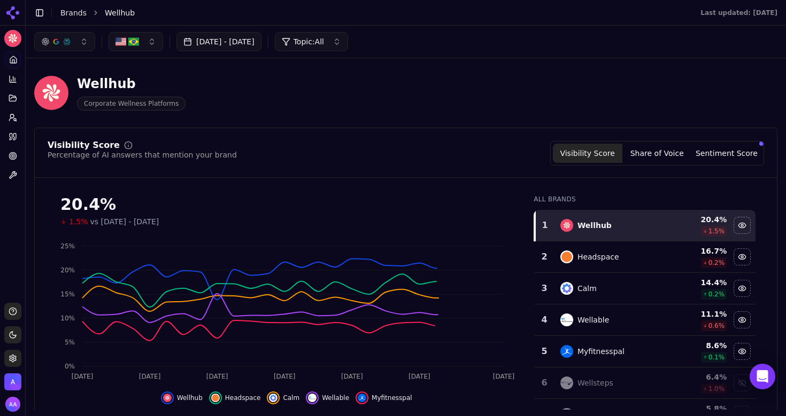
click at [69, 17] on li "Brands" at bounding box center [73, 12] width 26 height 11
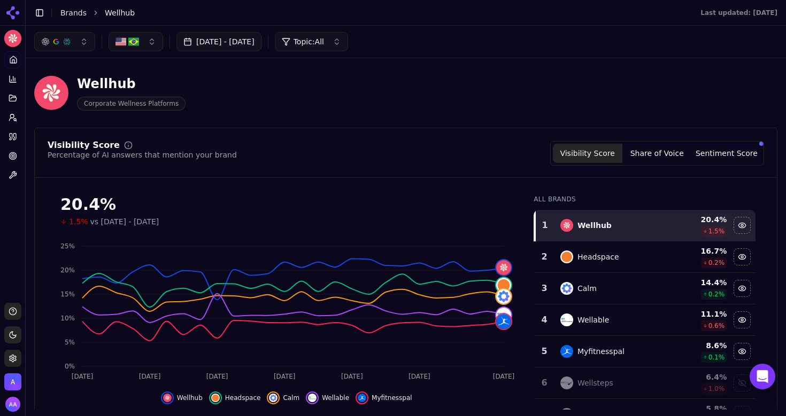
click at [75, 12] on link "Brands" at bounding box center [73, 13] width 26 height 9
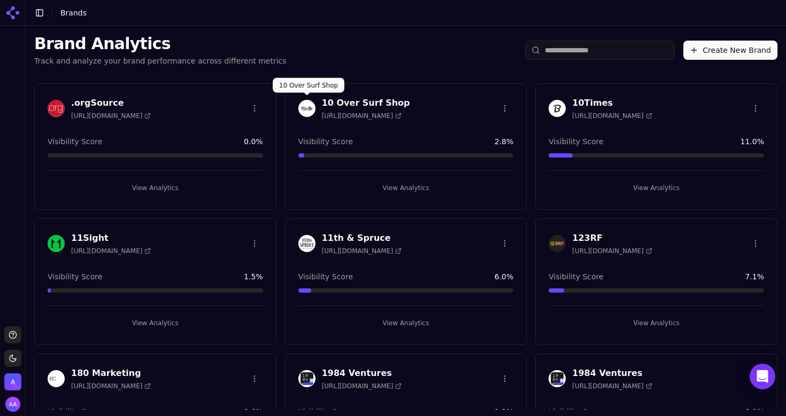
click at [307, 106] on img at bounding box center [306, 108] width 17 height 17
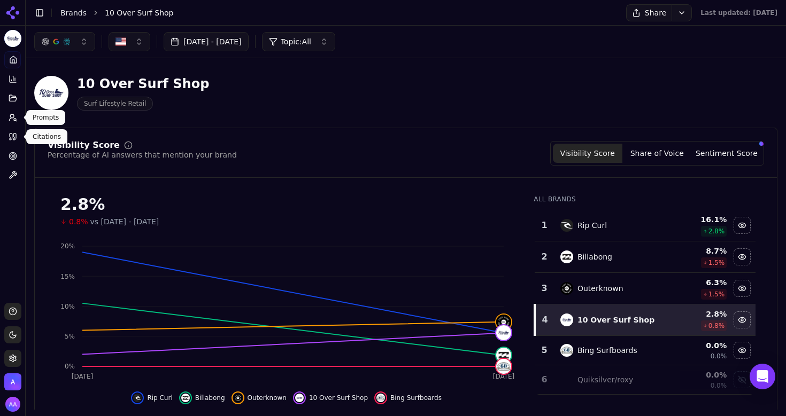
click at [18, 124] on button "Prompts" at bounding box center [12, 117] width 17 height 17
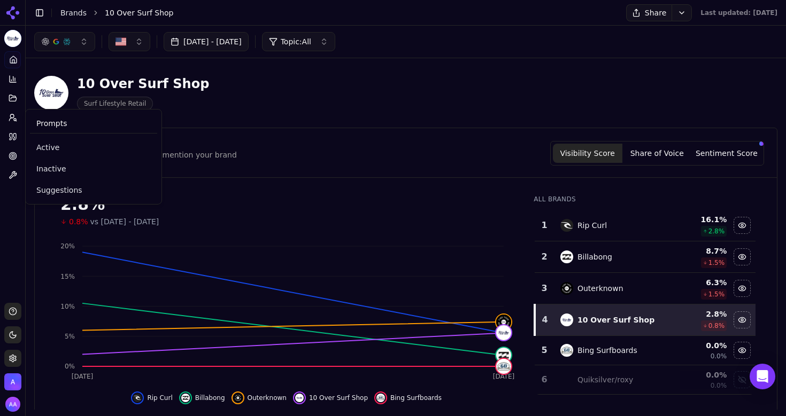
click at [11, 120] on icon at bounding box center [13, 117] width 9 height 9
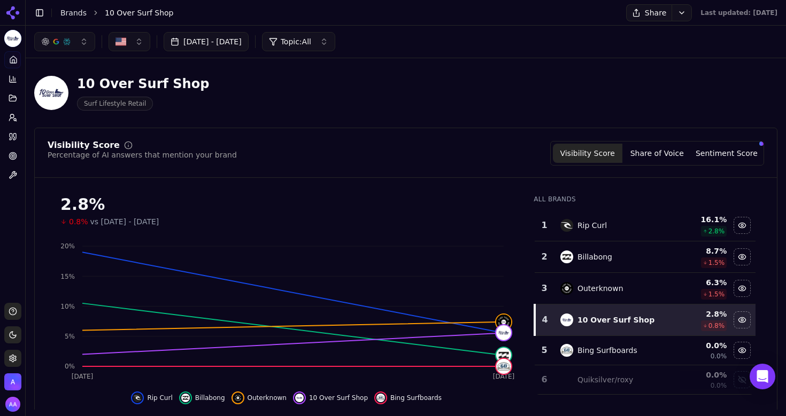
click at [11, 120] on icon at bounding box center [13, 117] width 9 height 9
click at [24, 129] on button "Toggle Sidebar" at bounding box center [25, 208] width 9 height 416
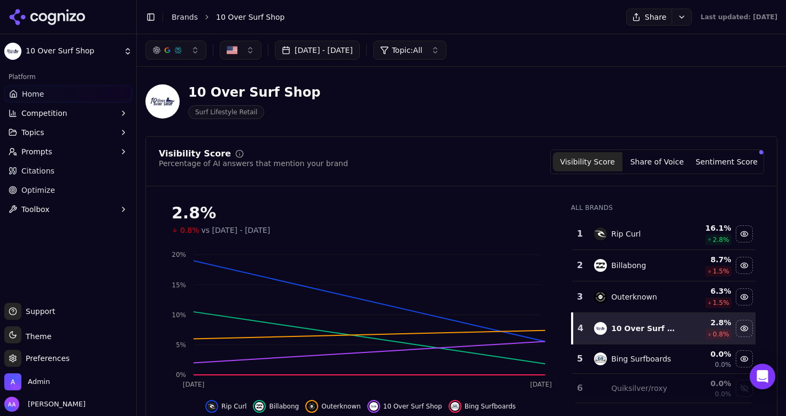
click at [32, 151] on span "Prompts" at bounding box center [36, 151] width 31 height 11
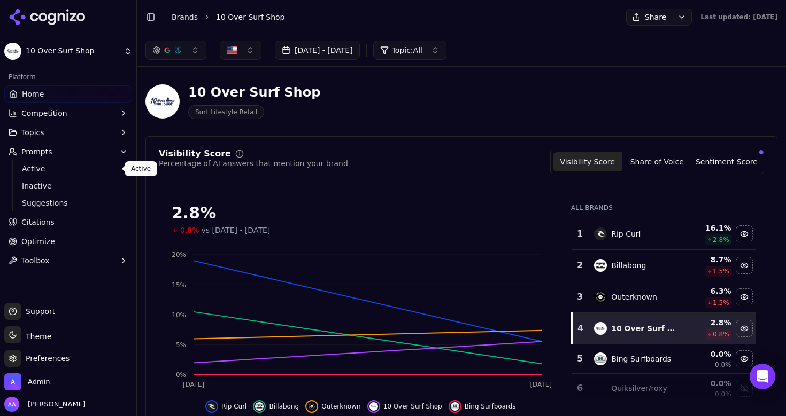
click at [45, 165] on span "Active" at bounding box center [68, 169] width 93 height 11
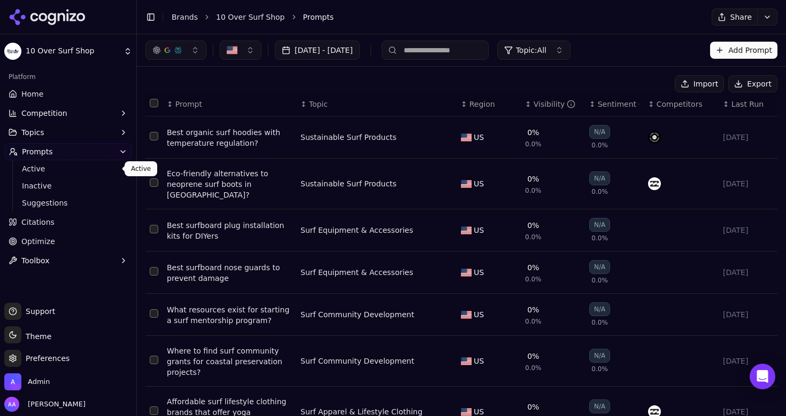
click at [375, 80] on div "Import Export" at bounding box center [461, 83] width 632 height 17
click at [58, 132] on button "Topics" at bounding box center [68, 132] width 128 height 17
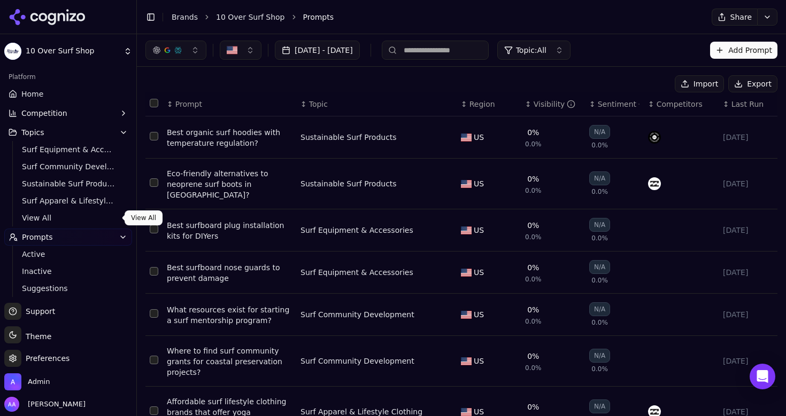
click at [56, 215] on span "View All" at bounding box center [68, 218] width 93 height 11
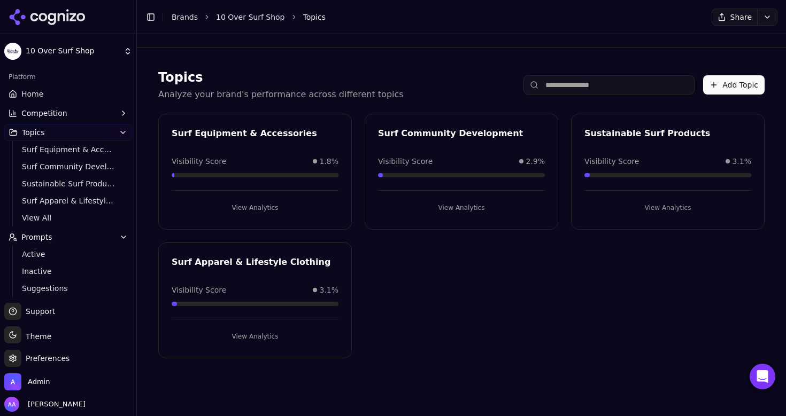
click at [457, 128] on div "Surf Community Development" at bounding box center [461, 133] width 167 height 13
click at [444, 135] on div "Surf Community Development" at bounding box center [461, 133] width 167 height 13
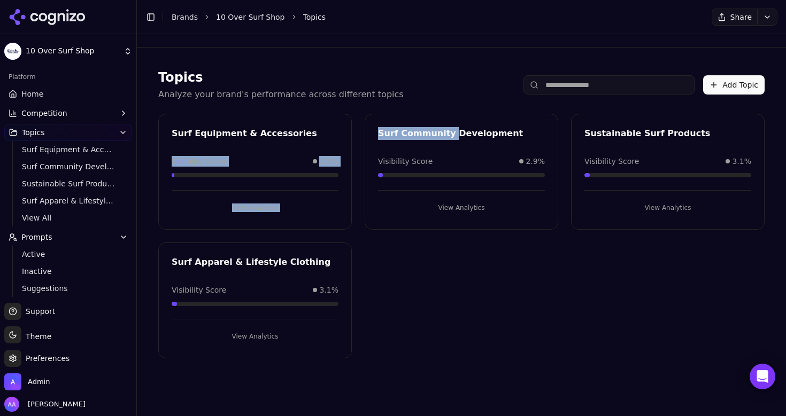
drag, startPoint x: 444, startPoint y: 135, endPoint x: 346, endPoint y: 135, distance: 97.8
click at [346, 135] on div "Surf Equipment & Accessories Visibility Score 1.8% View Analytics Surf Communit…" at bounding box center [461, 236] width 606 height 245
click at [60, 260] on link "Active" at bounding box center [69, 254] width 102 height 15
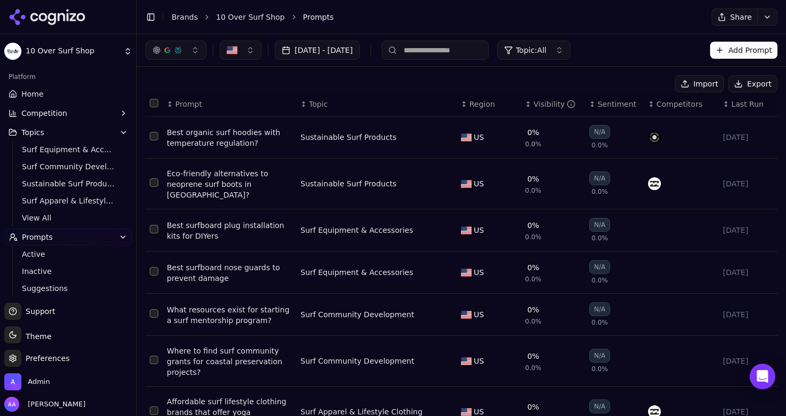
click at [570, 41] on button "Topic: All" at bounding box center [533, 50] width 73 height 19
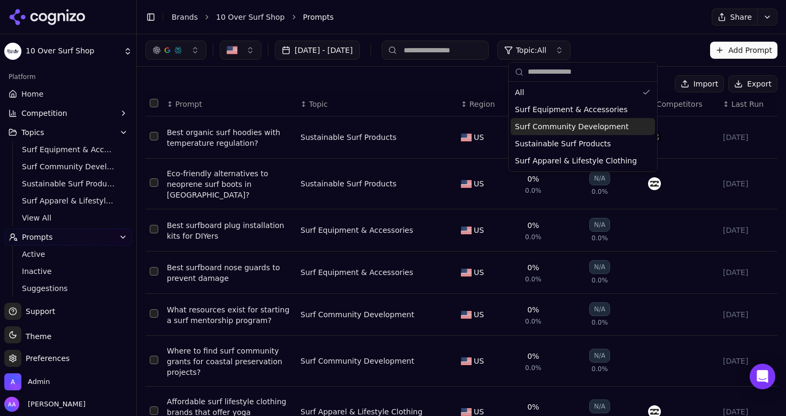
click at [578, 126] on span "Surf Community Development" at bounding box center [572, 126] width 114 height 11
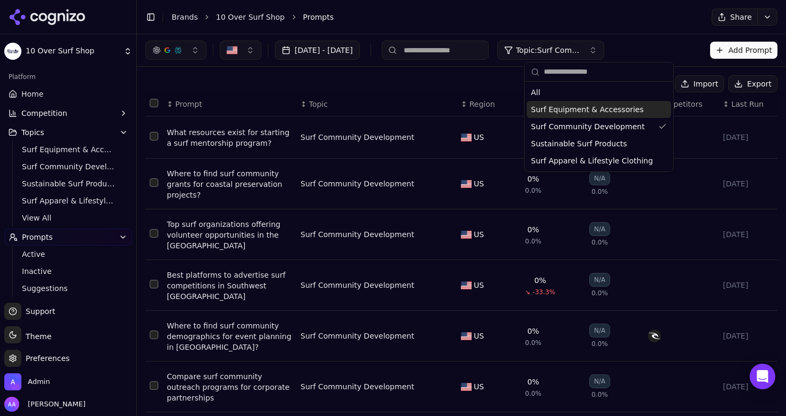
click at [419, 76] on div "Import Export" at bounding box center [461, 83] width 632 height 17
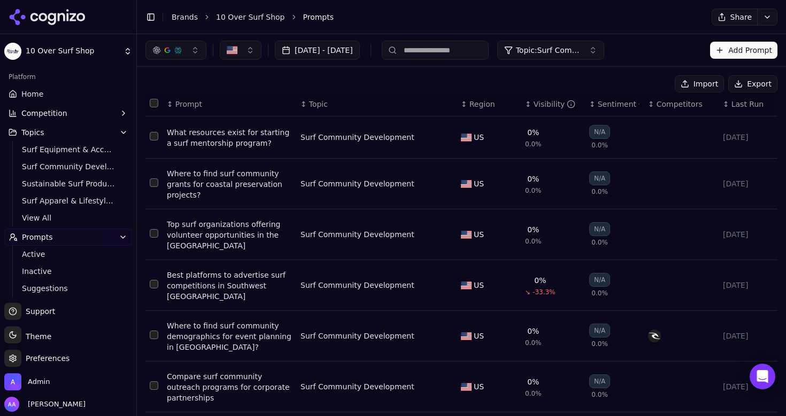
click at [446, 135] on button "Data table" at bounding box center [445, 137] width 13 height 13
click at [412, 139] on button "Surf Community Development" at bounding box center [367, 137] width 134 height 19
type input "***"
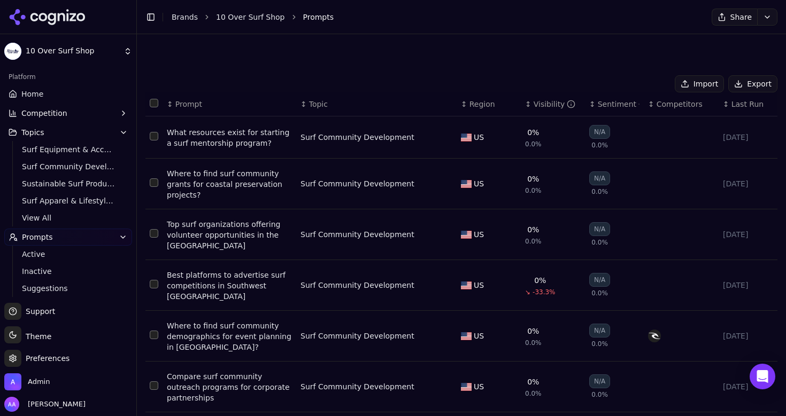
scroll to position [221, 0]
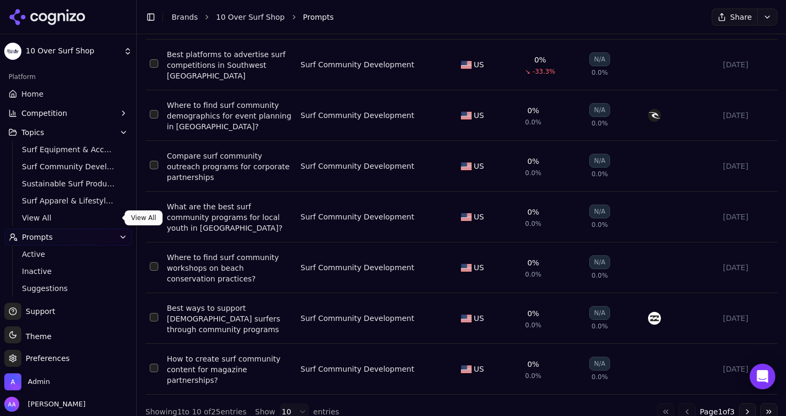
click at [36, 210] on ul "Surf Equipment & Accessories Surf Community Development Sustainable Surf Produc…" at bounding box center [68, 184] width 113 height 86
click at [37, 219] on span "View All" at bounding box center [68, 218] width 93 height 11
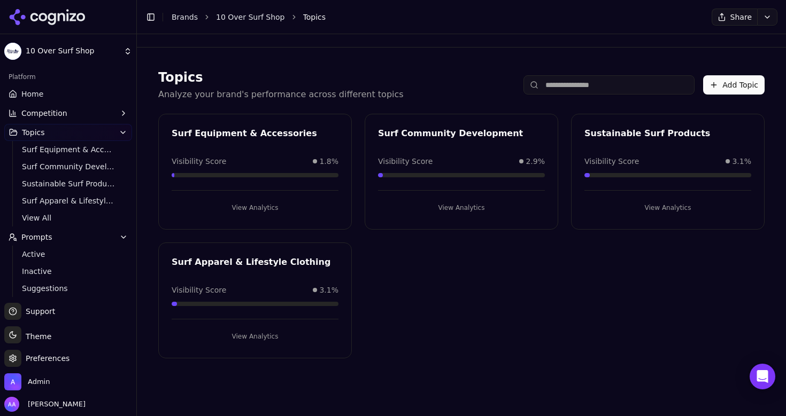
click at [302, 136] on div "Surf Equipment & Accessories" at bounding box center [255, 133] width 167 height 13
click at [289, 132] on div "Surf Equipment & Accessories" at bounding box center [255, 133] width 167 height 13
click at [317, 132] on div "Surf Equipment & Accessories" at bounding box center [255, 133] width 167 height 13
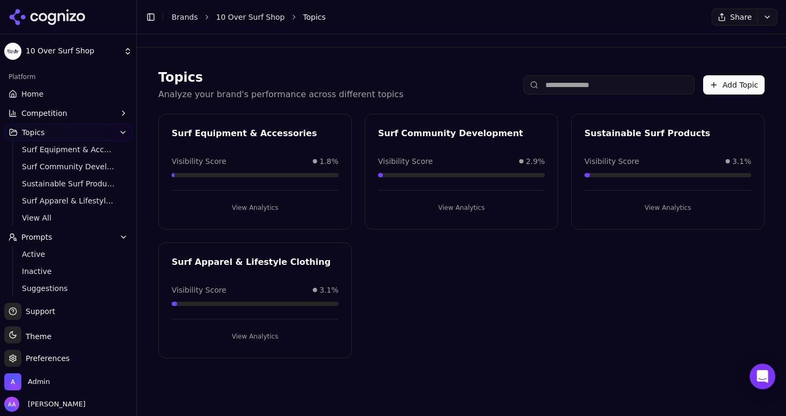
click at [69, 249] on span "Active" at bounding box center [68, 254] width 93 height 11
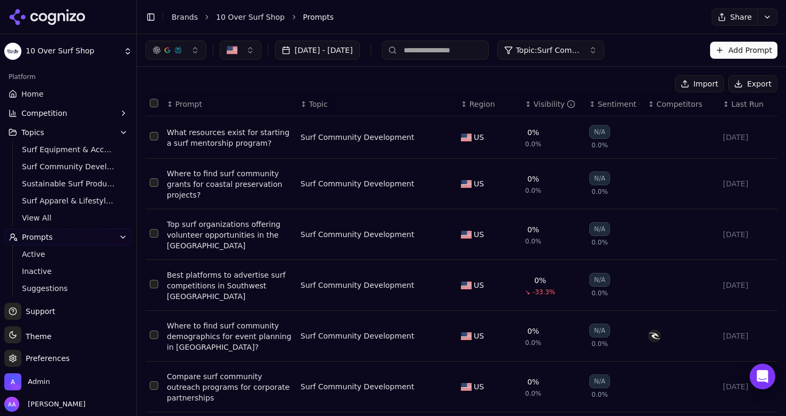
click at [445, 140] on button "Data table" at bounding box center [445, 137] width 13 height 13
click at [412, 143] on div "Surf Community Development" at bounding box center [376, 137] width 152 height 13
click at [402, 137] on div "Surf Community Development" at bounding box center [357, 137] width 114 height 11
click at [402, 137] on html "10 Over Surf Shop Platform Home Competition Topics Surf Equipment & Accessories…" at bounding box center [393, 208] width 786 height 416
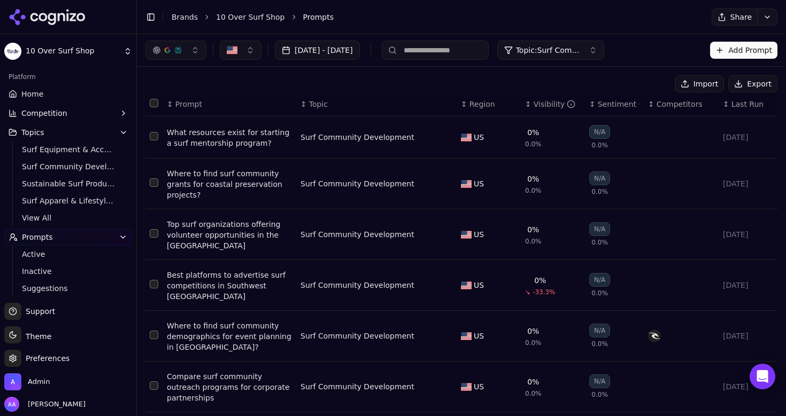
click at [36, 211] on link "View All" at bounding box center [69, 218] width 102 height 15
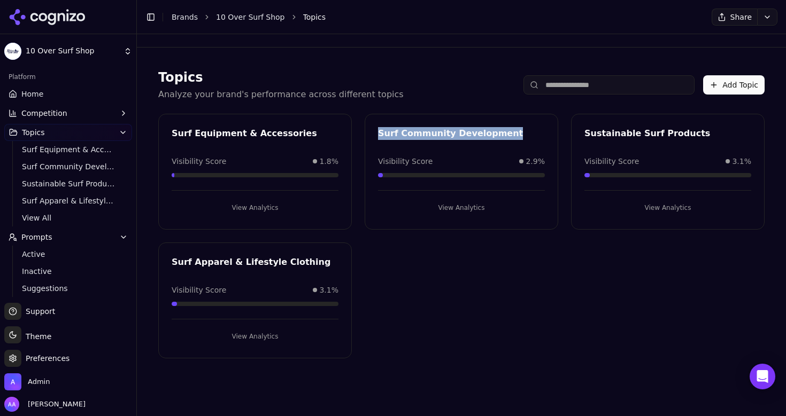
drag, startPoint x: 502, startPoint y: 136, endPoint x: 374, endPoint y: 132, distance: 127.8
click at [374, 132] on div "Surf Community Development" at bounding box center [461, 135] width 192 height 16
click at [52, 251] on span "Active" at bounding box center [68, 254] width 93 height 11
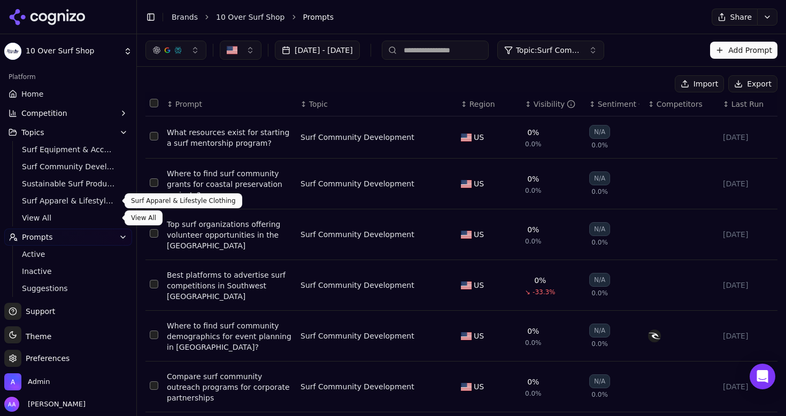
click at [55, 222] on span "View All" at bounding box center [68, 218] width 93 height 11
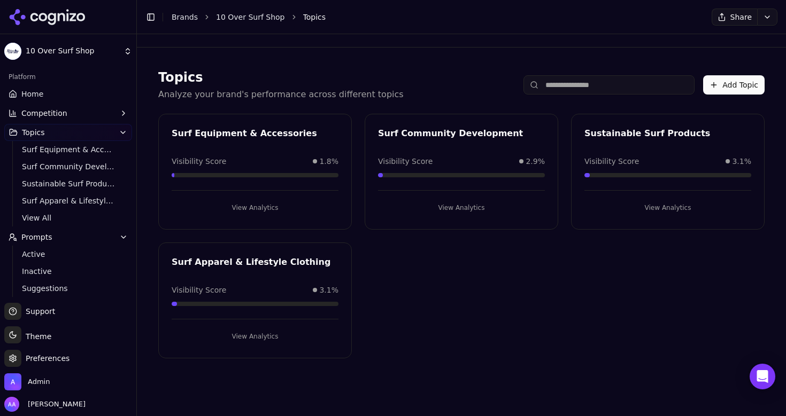
click at [346, 122] on div "Surf Equipment & Accessories Visibility Score 1.8% View Analytics" at bounding box center [255, 172] width 194 height 116
click at [534, 127] on div "Surf Community Development" at bounding box center [461, 133] width 167 height 13
click at [65, 256] on span "Active" at bounding box center [68, 254] width 93 height 11
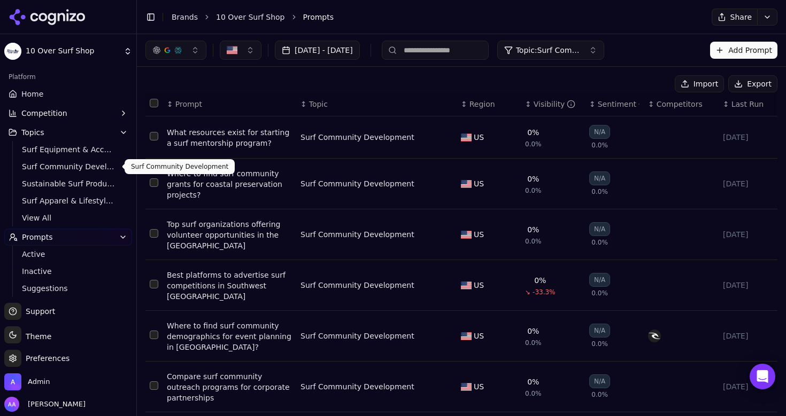
click at [59, 150] on span "Surf Equipment & Accessories" at bounding box center [68, 149] width 93 height 11
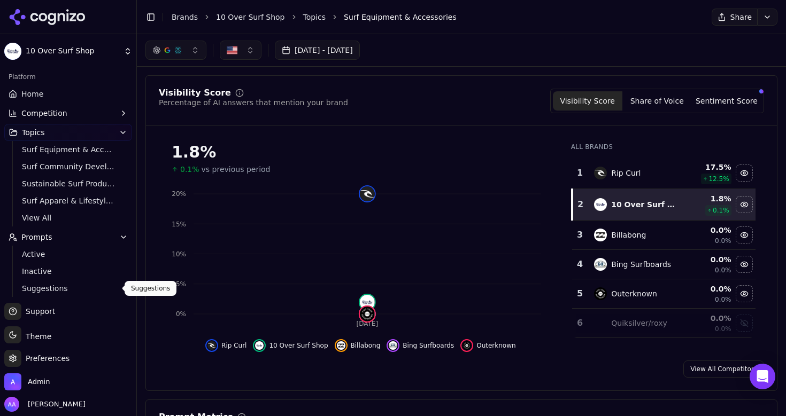
click at [57, 291] on span "Suggestions" at bounding box center [68, 288] width 93 height 11
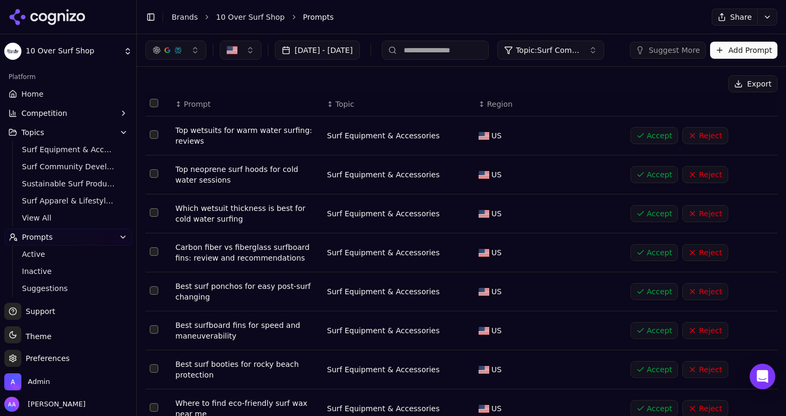
click at [135, 95] on button "Toggle Sidebar" at bounding box center [136, 208] width 9 height 416
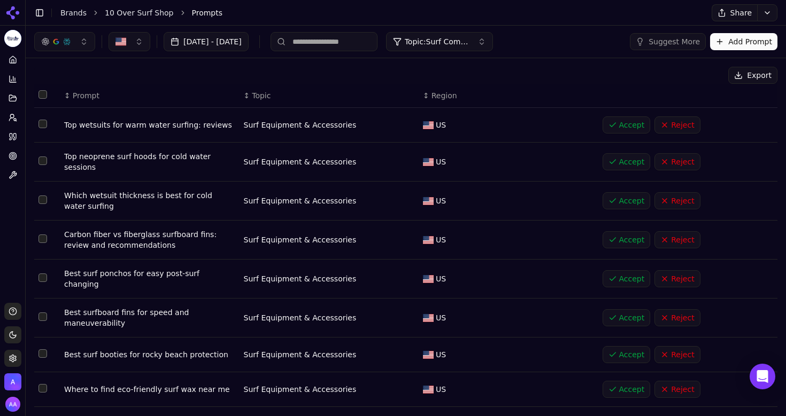
click at [520, 74] on div "Export" at bounding box center [405, 75] width 743 height 17
click at [469, 43] on span "Topic: Surf Community Development" at bounding box center [437, 41] width 64 height 11
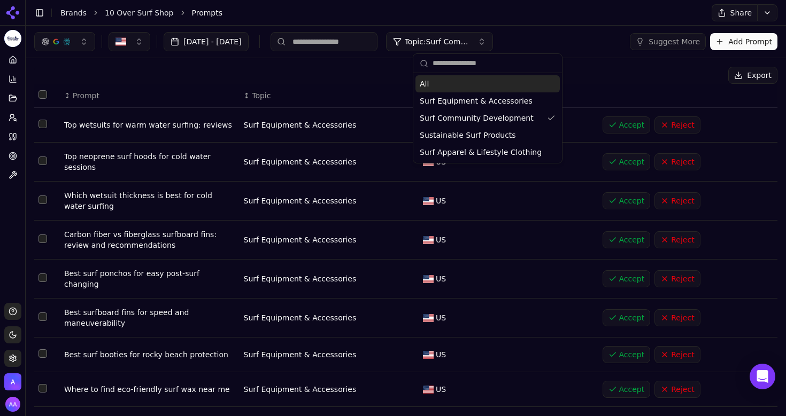
click at [469, 43] on span "Topic: Surf Community Development" at bounding box center [437, 41] width 64 height 11
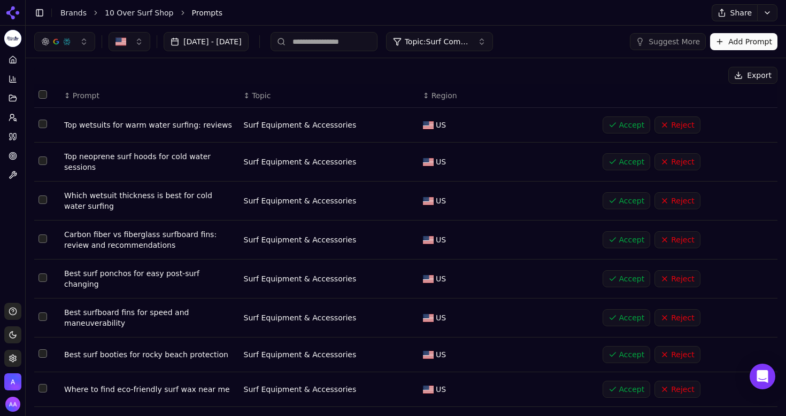
click at [380, 67] on div "Export" at bounding box center [405, 75] width 743 height 17
click at [12, 125] on button "Prompts" at bounding box center [12, 117] width 17 height 17
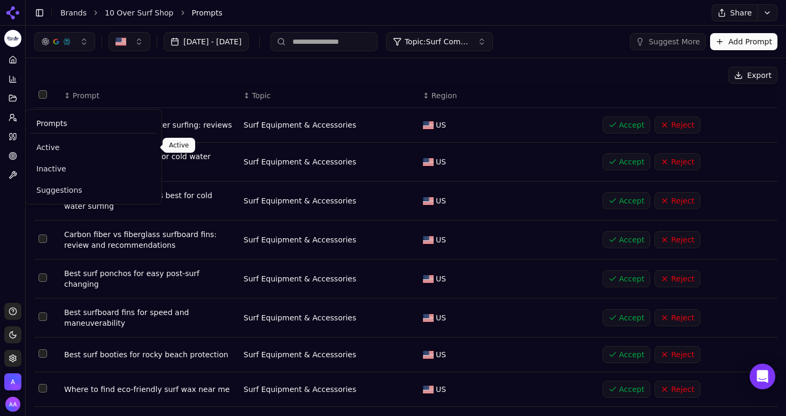
click at [44, 149] on span "Active" at bounding box center [93, 147] width 114 height 11
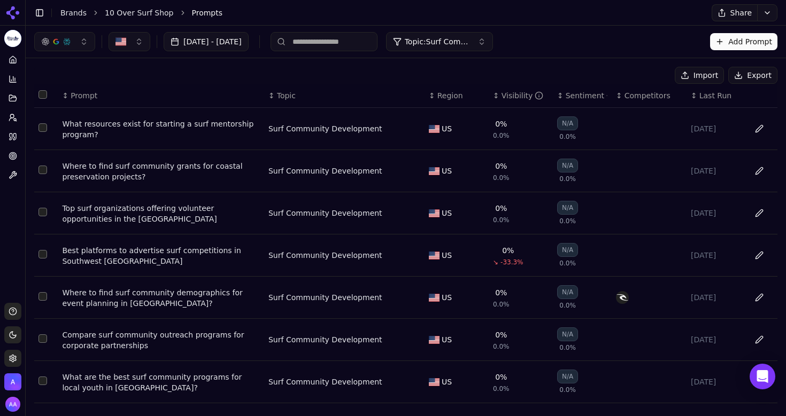
click at [5, 92] on button "Topics" at bounding box center [12, 98] width 17 height 17
click at [14, 99] on icon at bounding box center [13, 98] width 9 height 9
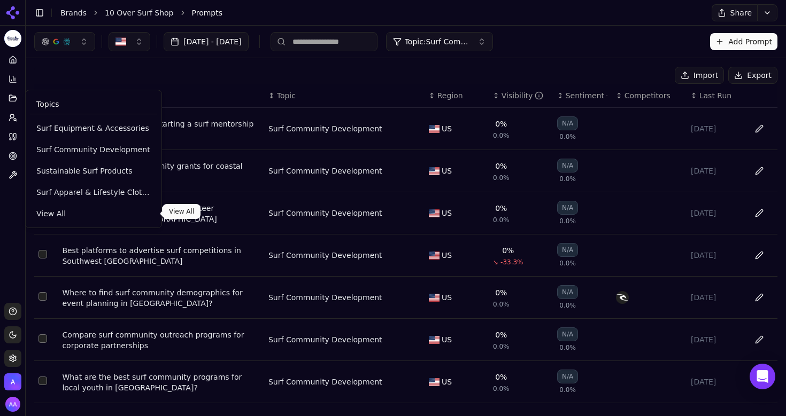
click at [49, 215] on span "View All" at bounding box center [93, 214] width 114 height 11
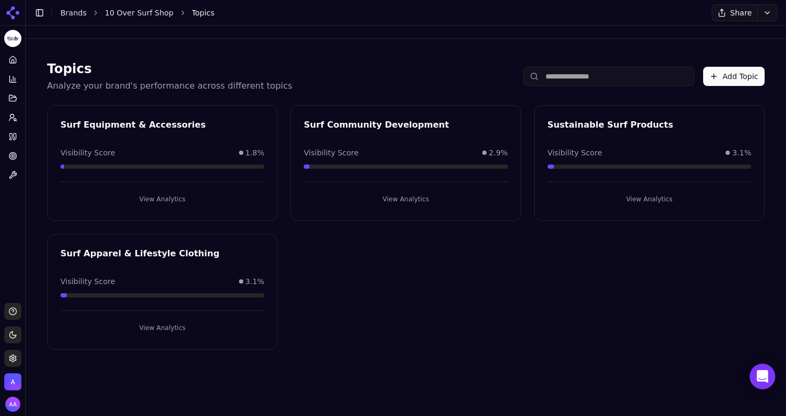
click at [732, 78] on button "Add Topic" at bounding box center [733, 76] width 61 height 19
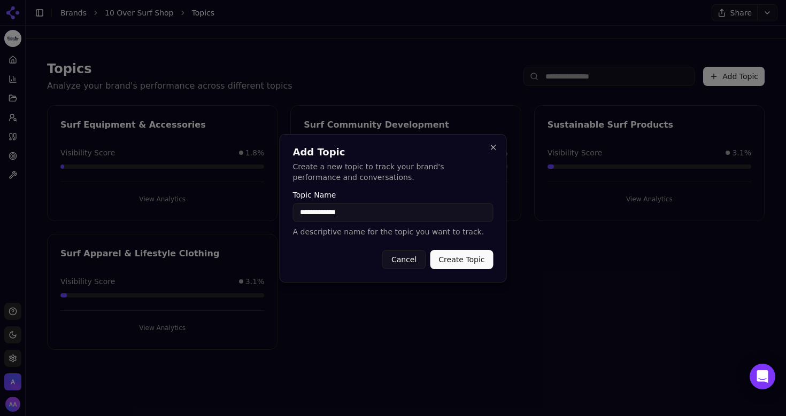
type input "**********"
click at [456, 261] on button "Create Topic" at bounding box center [461, 259] width 63 height 19
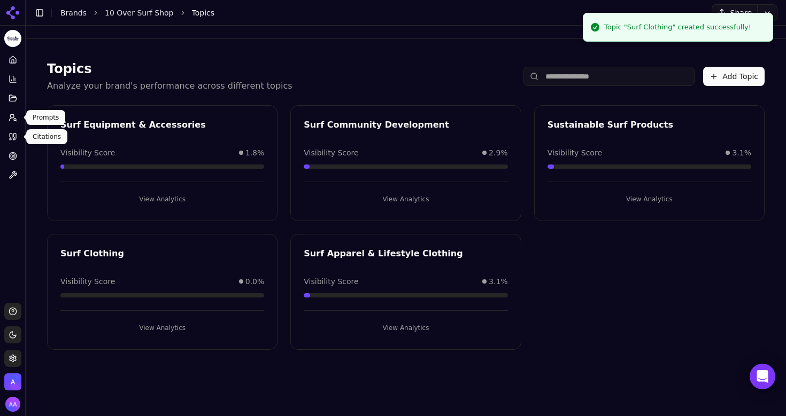
click at [10, 117] on icon at bounding box center [13, 117] width 9 height 9
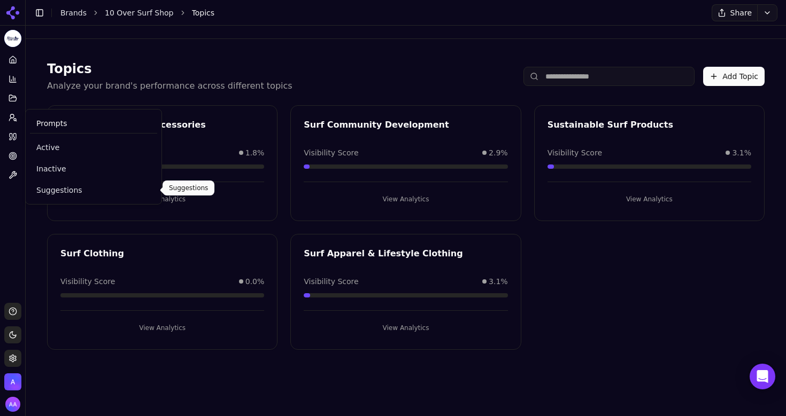
click at [65, 190] on span "Suggestions" at bounding box center [93, 190] width 114 height 11
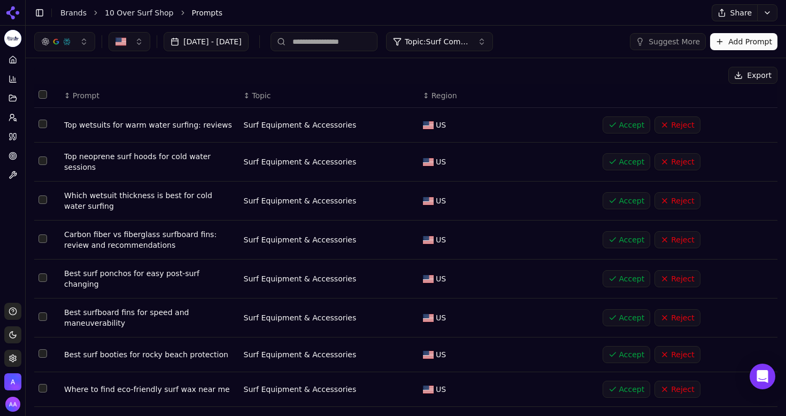
click at [684, 48] on button "Suggest More" at bounding box center [668, 41] width 76 height 17
click at [469, 44] on span "Topic: Surf Community Development" at bounding box center [437, 41] width 64 height 11
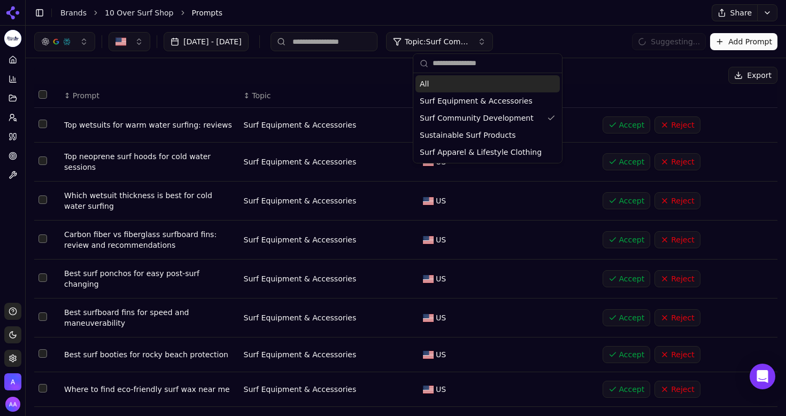
click at [608, 82] on div "Export" at bounding box center [405, 75] width 743 height 17
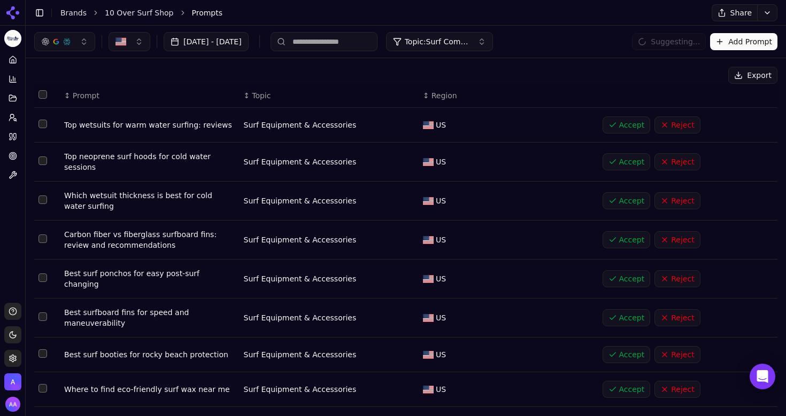
click at [469, 38] on span "Topic: Surf Community Development" at bounding box center [437, 41] width 64 height 11
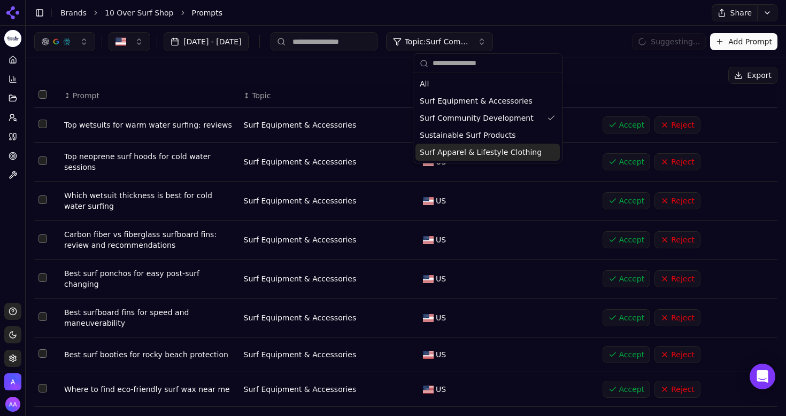
scroll to position [11, 0]
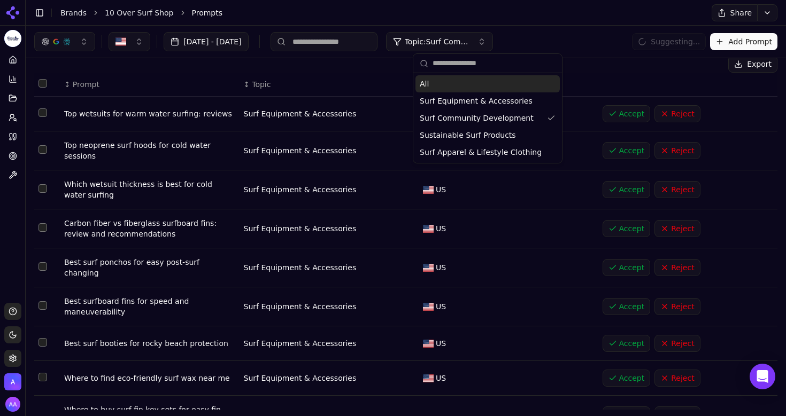
click at [596, 50] on div "Aug 04, 2025 - Sep 03, 2025 Topic: Surf Community Development Suggesting... Add…" at bounding box center [405, 41] width 743 height 19
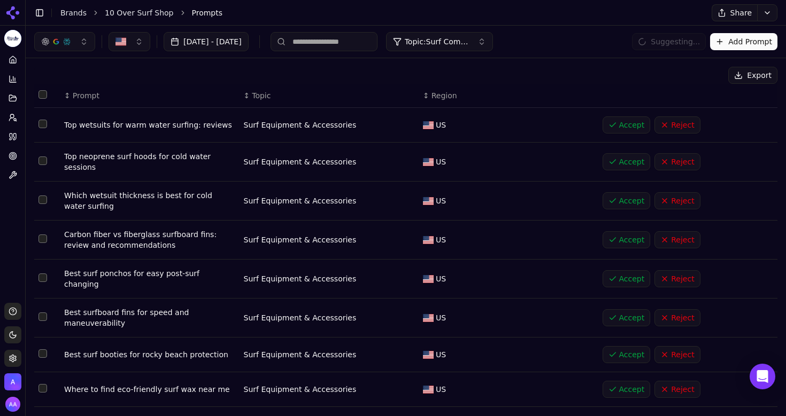
scroll to position [105, 0]
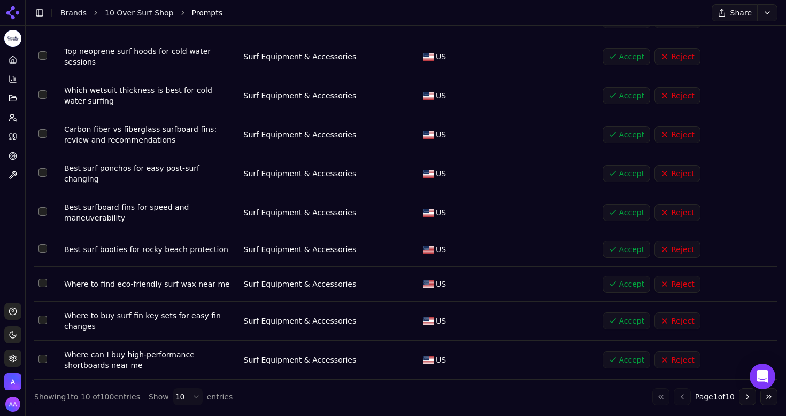
click at [181, 393] on html "10 Over Surf Shop Platform Home Competition Topics Prompts Citations Optimize T…" at bounding box center [393, 208] width 786 height 416
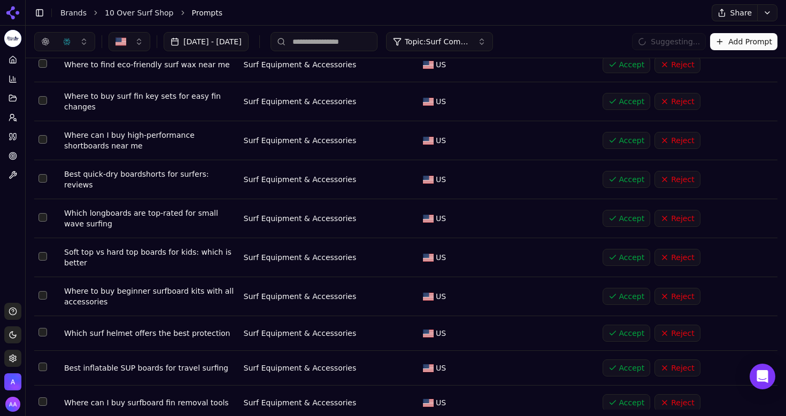
scroll to position [0, 0]
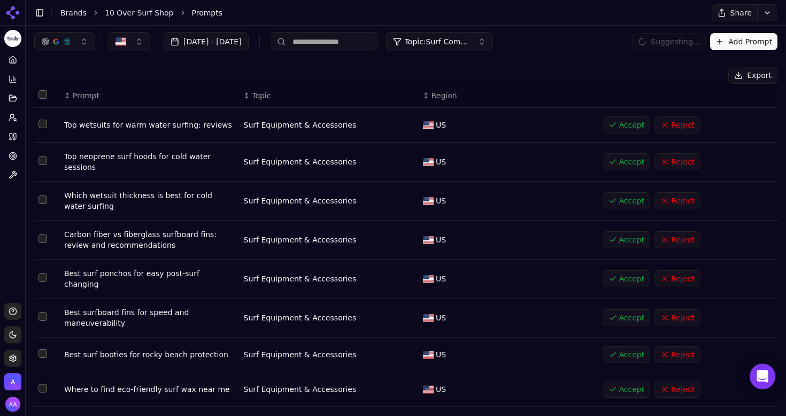
click at [545, 28] on div "Aug 04, 2025 - Sep 03, 2025 Topic: Surf Community Development Suggesting... Add…" at bounding box center [406, 42] width 760 height 32
click at [493, 40] on button "Topic: Surf Community Development" at bounding box center [439, 41] width 107 height 19
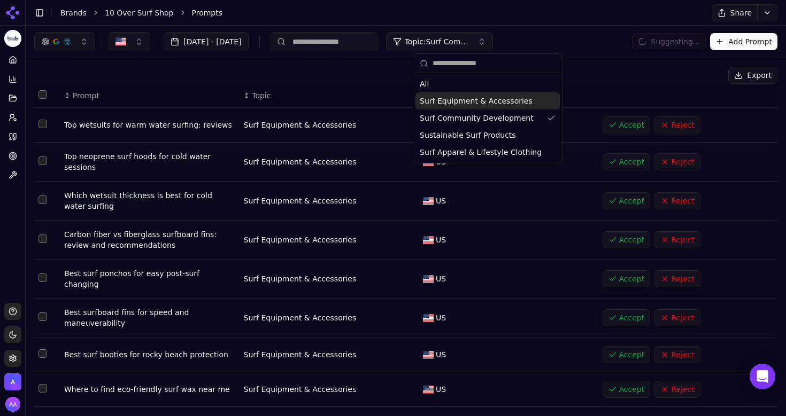
click at [466, 92] on div "Surf Equipment & Accessories" at bounding box center [487, 100] width 144 height 17
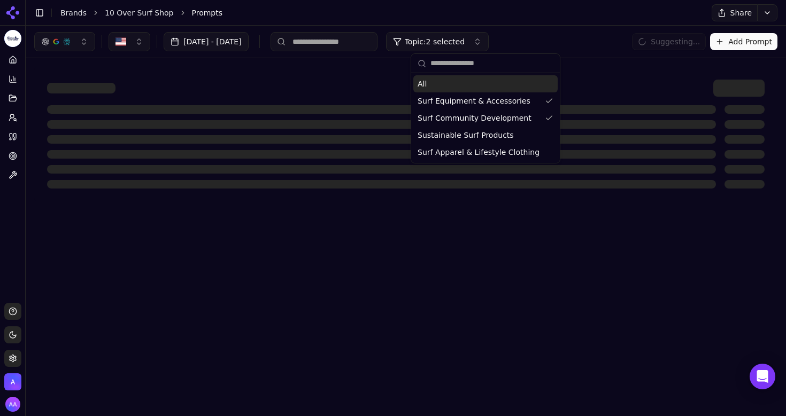
click at [469, 89] on div "All" at bounding box center [485, 83] width 144 height 17
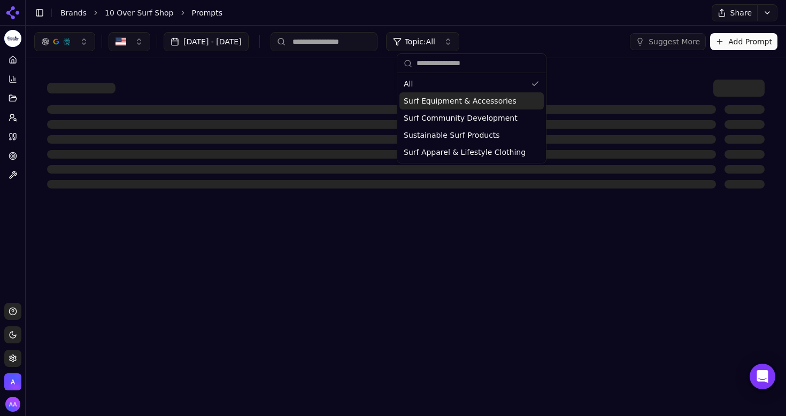
click at [586, 95] on div at bounding box center [405, 88] width 717 height 17
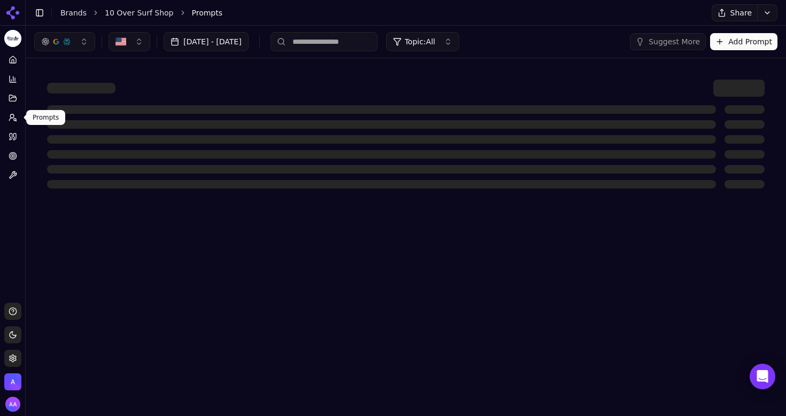
click at [12, 112] on button "Prompts" at bounding box center [12, 117] width 17 height 17
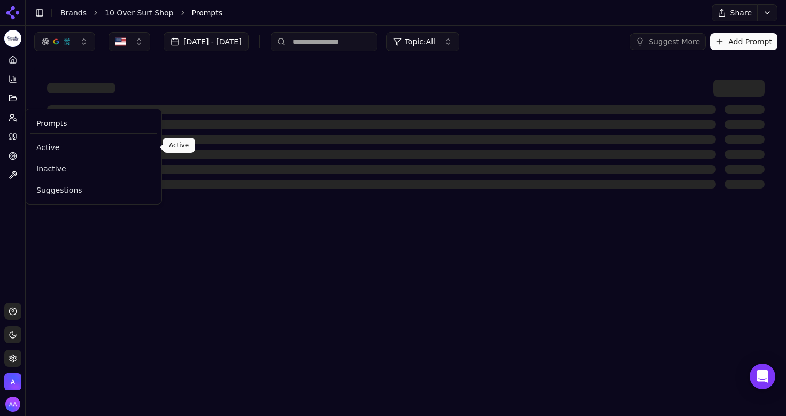
click at [61, 148] on span "Active" at bounding box center [93, 147] width 114 height 11
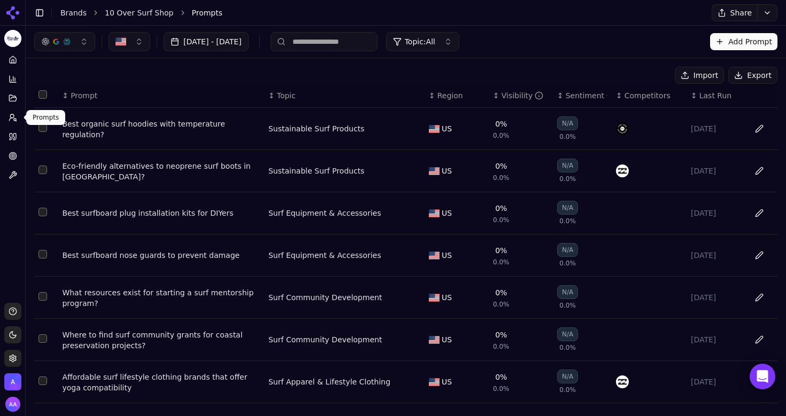
click at [11, 121] on icon at bounding box center [13, 117] width 9 height 9
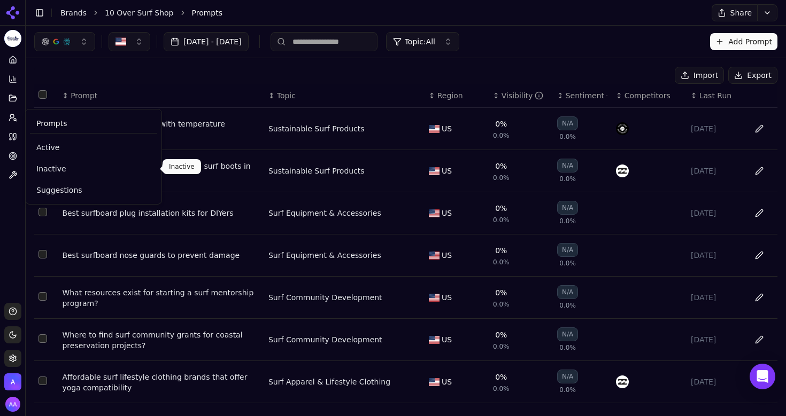
click at [47, 160] on link "Inactive" at bounding box center [93, 168] width 127 height 19
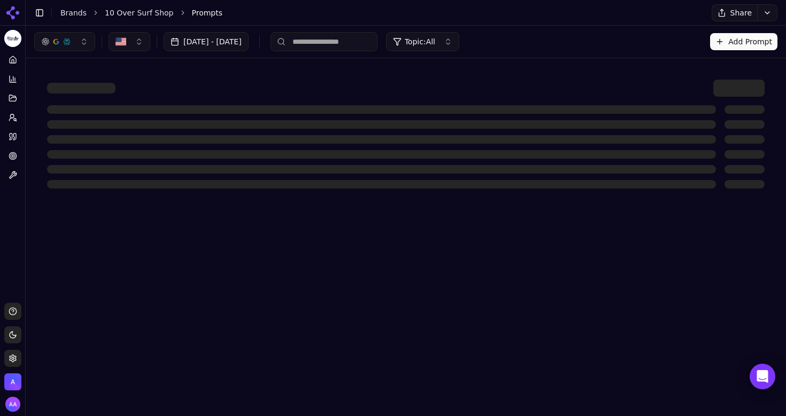
click at [26, 126] on button "Toggle Sidebar" at bounding box center [25, 208] width 9 height 416
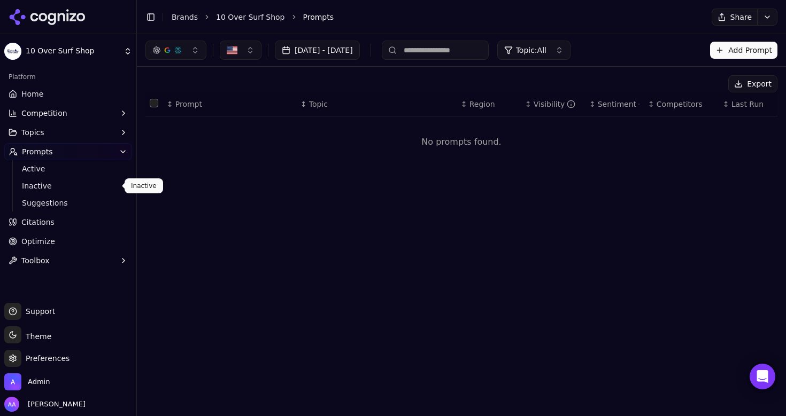
click at [45, 187] on span "Inactive" at bounding box center [68, 186] width 93 height 11
click at [50, 180] on link "Inactive" at bounding box center [69, 186] width 102 height 15
click at [52, 170] on span "Active" at bounding box center [68, 169] width 93 height 11
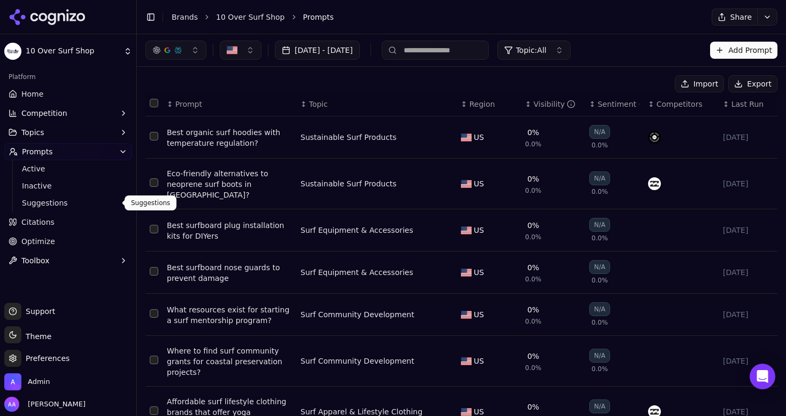
click at [49, 205] on span "Suggestions" at bounding box center [68, 203] width 93 height 11
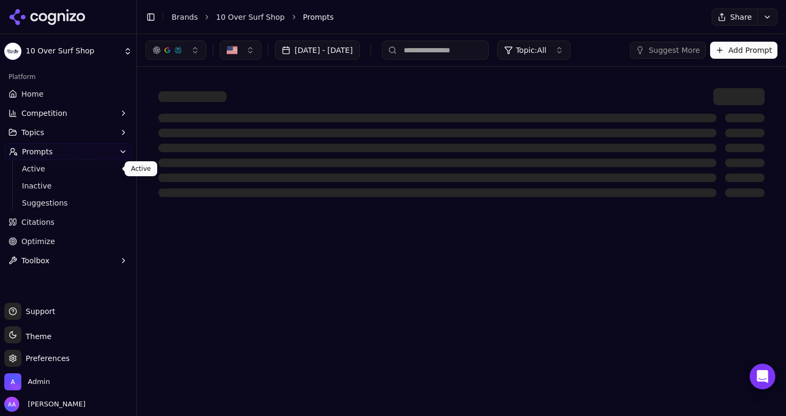
click at [56, 176] on link "Active" at bounding box center [69, 168] width 102 height 15
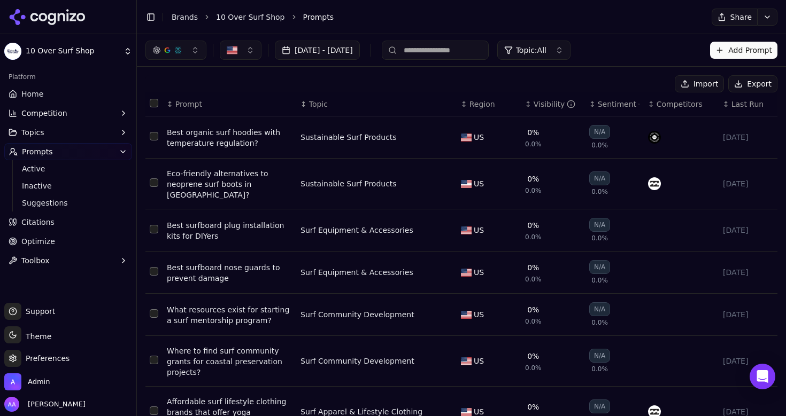
click at [138, 83] on button "Toggle Sidebar" at bounding box center [136, 208] width 9 height 416
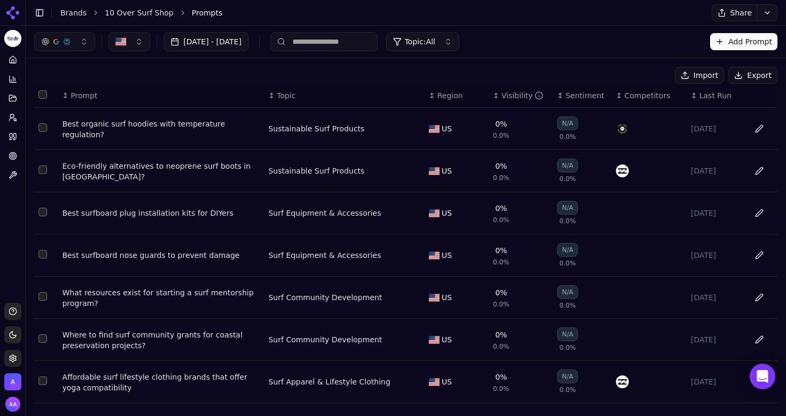
click at [758, 128] on button "Data table" at bounding box center [759, 128] width 17 height 17
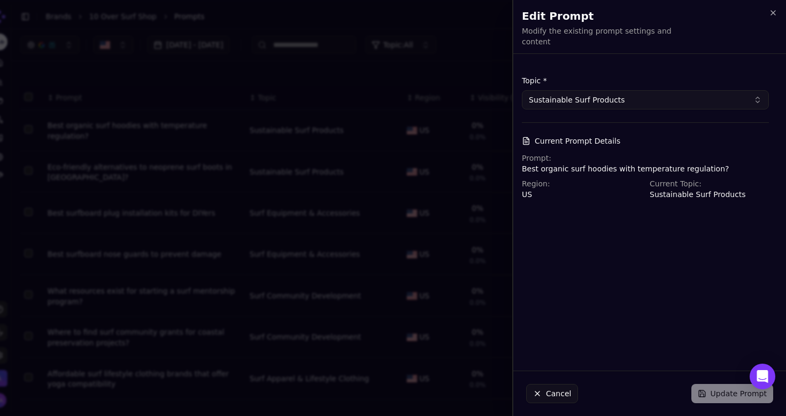
click at [422, 57] on div at bounding box center [393, 208] width 786 height 416
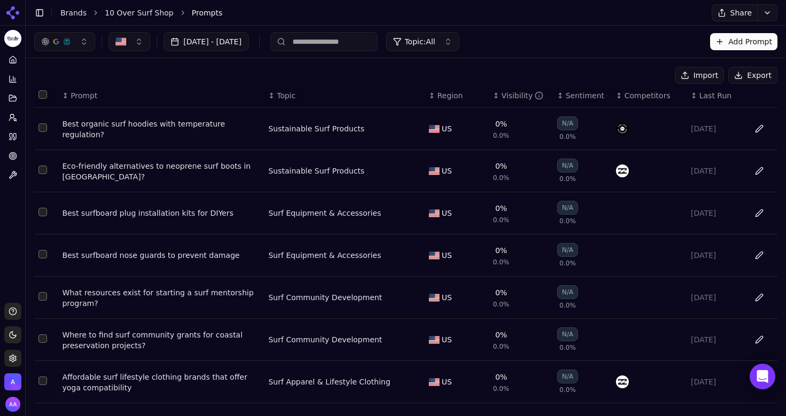
click at [755, 127] on button "Data table" at bounding box center [759, 128] width 17 height 17
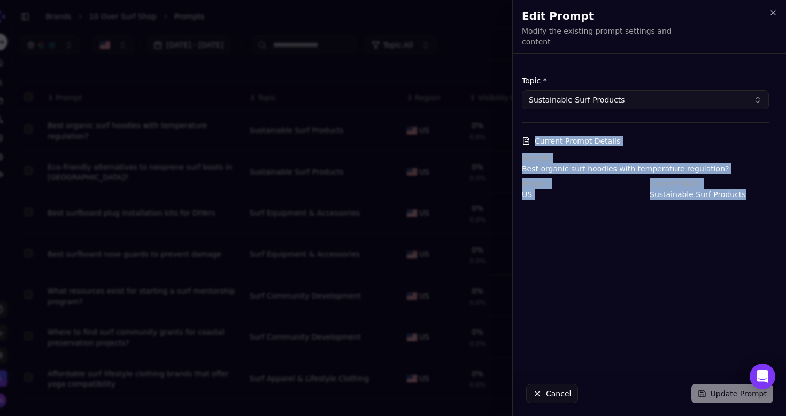
drag, startPoint x: 518, startPoint y: 132, endPoint x: 713, endPoint y: 223, distance: 216.0
click at [713, 223] on div "Topic * Sustainable Surf Products Current Prompt Details Prompt: Best organic s…" at bounding box center [645, 213] width 264 height 300
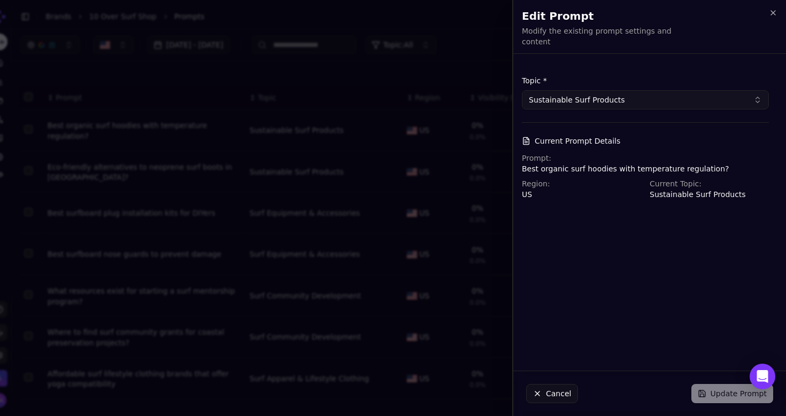
click at [713, 223] on div "Topic * Sustainable Surf Products Current Prompt Details Prompt: Best organic s…" at bounding box center [645, 213] width 264 height 300
click at [622, 99] on button "Sustainable Surf Products" at bounding box center [645, 99] width 247 height 19
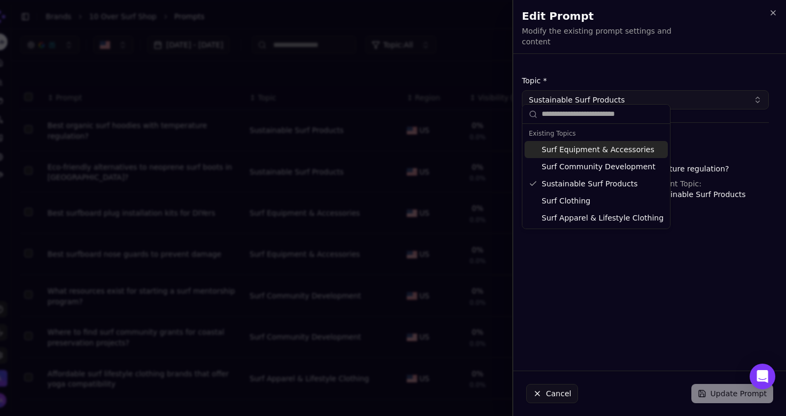
click at [622, 99] on button "Sustainable Surf Products" at bounding box center [645, 99] width 247 height 19
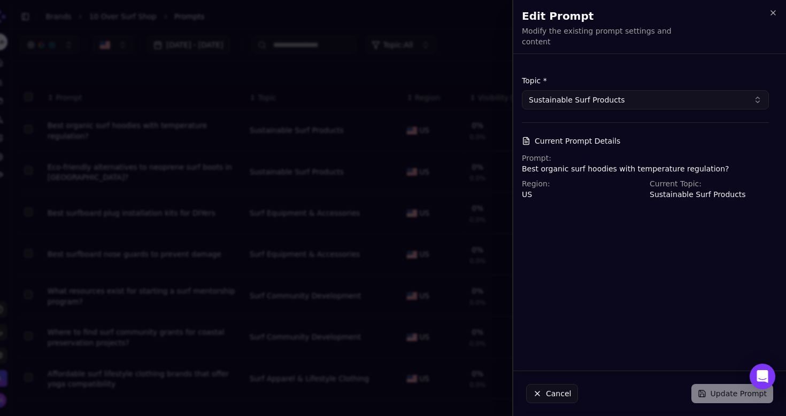
click at [411, 119] on div at bounding box center [393, 208] width 786 height 416
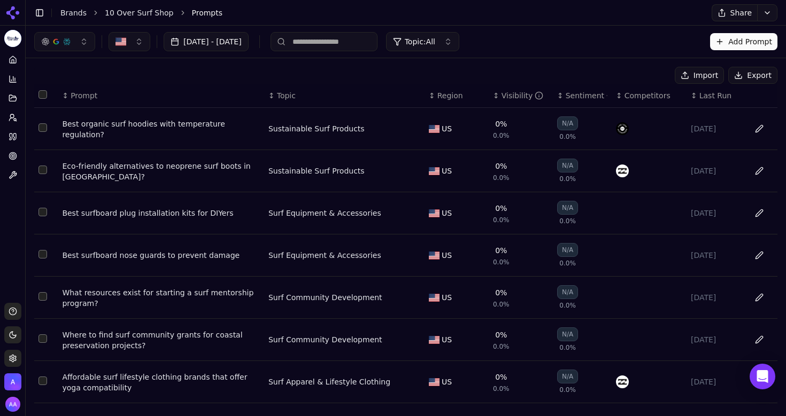
click at [760, 130] on button "Data table" at bounding box center [759, 128] width 17 height 17
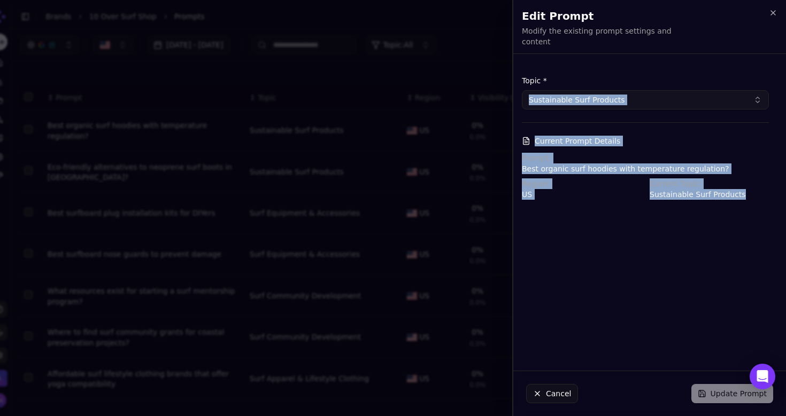
drag, startPoint x: 758, startPoint y: 190, endPoint x: 524, endPoint y: 61, distance: 266.3
click at [524, 63] on div "Topic * Sustainable Surf Products Current Prompt Details Prompt: Best organic s…" at bounding box center [645, 138] width 264 height 150
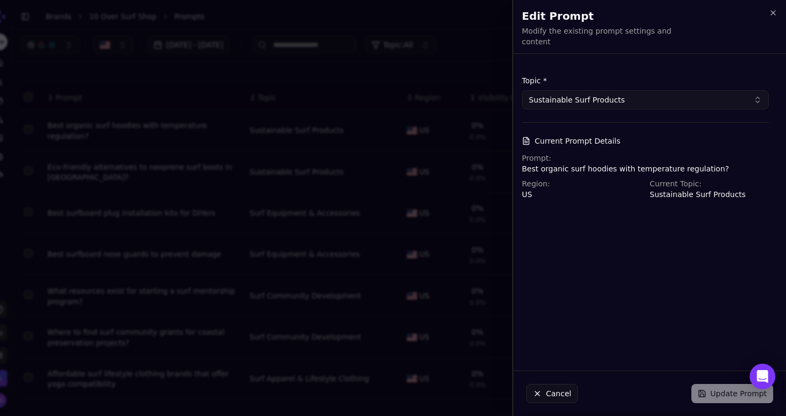
click at [431, 60] on div at bounding box center [393, 208] width 786 height 416
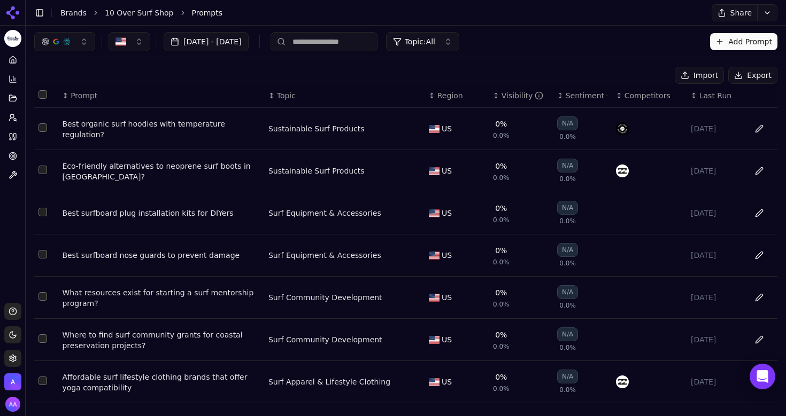
click at [751, 132] on button "Data table" at bounding box center [759, 128] width 17 height 17
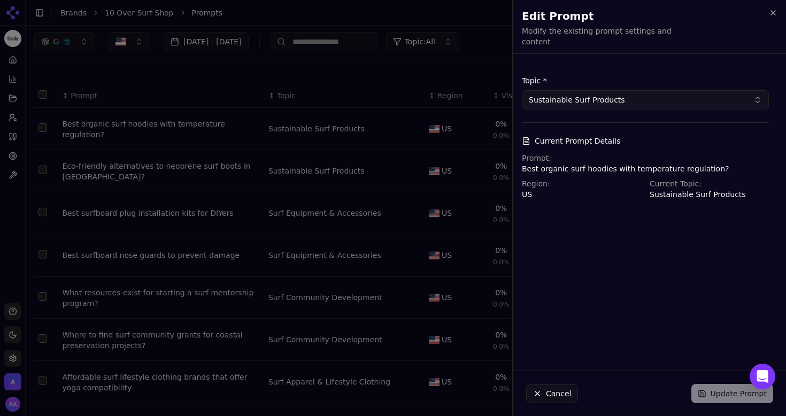
click at [372, 118] on div at bounding box center [393, 208] width 786 height 416
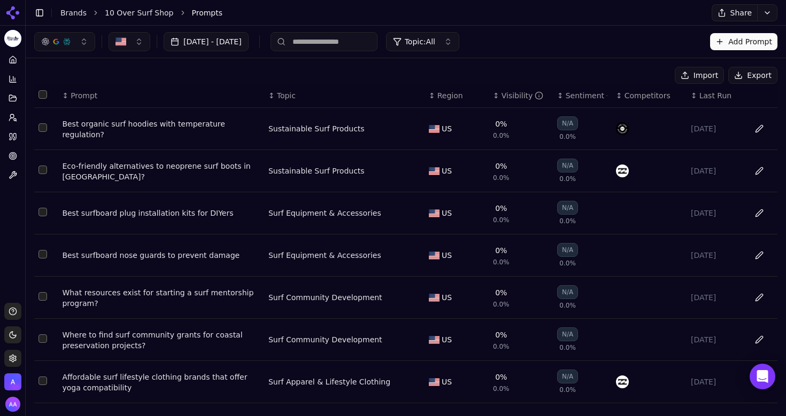
click at [414, 129] on button "Data table" at bounding box center [413, 128] width 13 height 13
click at [396, 132] on button "Sustainable Surf Products" at bounding box center [335, 128] width 134 height 19
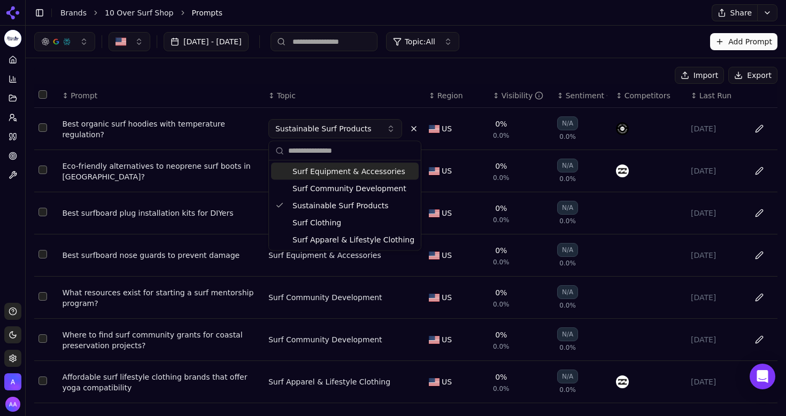
type input "*"
click at [351, 98] on div "↕ Topic" at bounding box center [344, 95] width 152 height 11
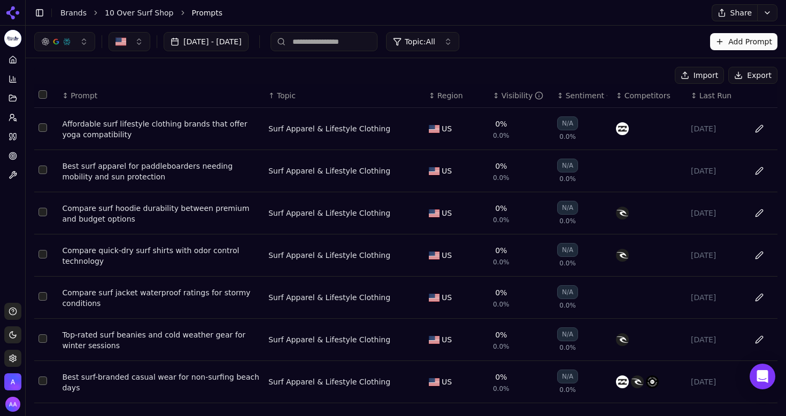
click at [351, 98] on div "↑ Topic" at bounding box center [344, 95] width 152 height 11
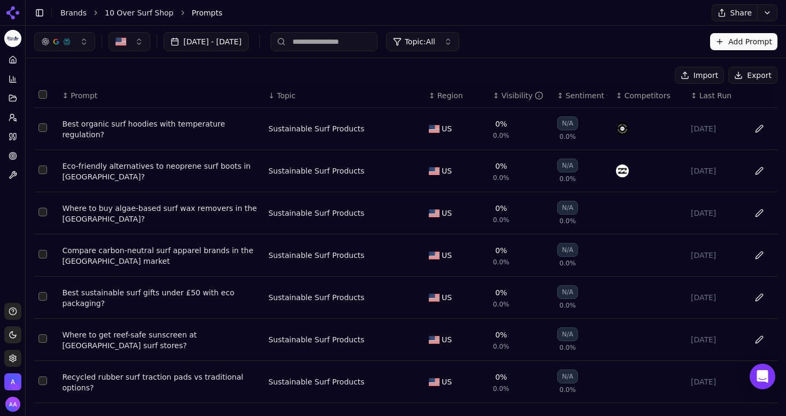
click at [351, 98] on div "↓ Topic" at bounding box center [344, 95] width 152 height 11
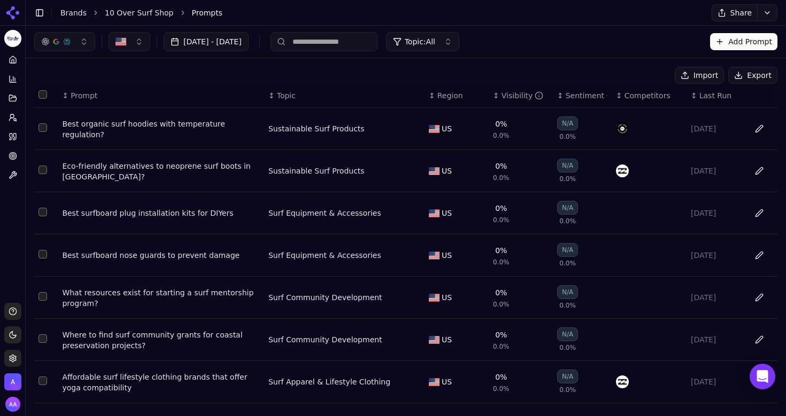
click at [644, 98] on span "Competitors" at bounding box center [647, 95] width 46 height 11
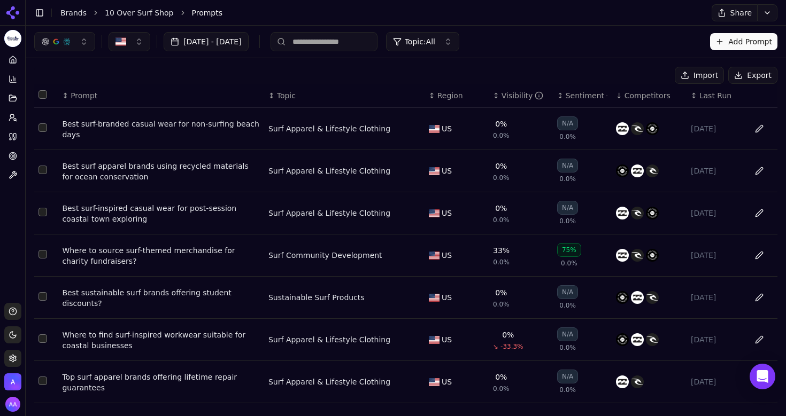
click at [644, 98] on span "Competitors" at bounding box center [647, 95] width 46 height 11
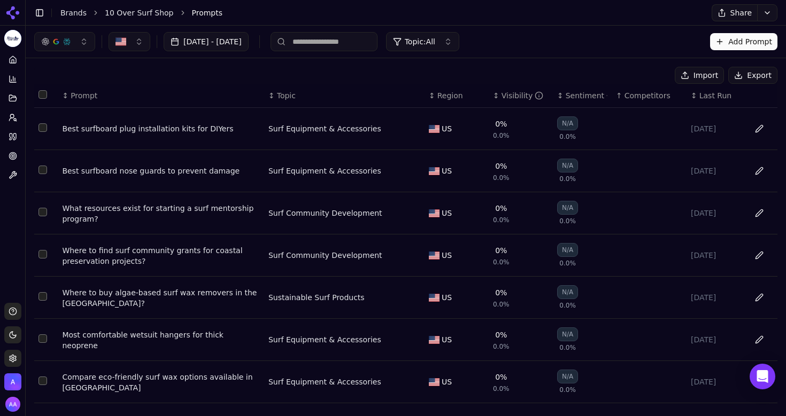
click at [644, 98] on span "Competitors" at bounding box center [647, 95] width 46 height 11
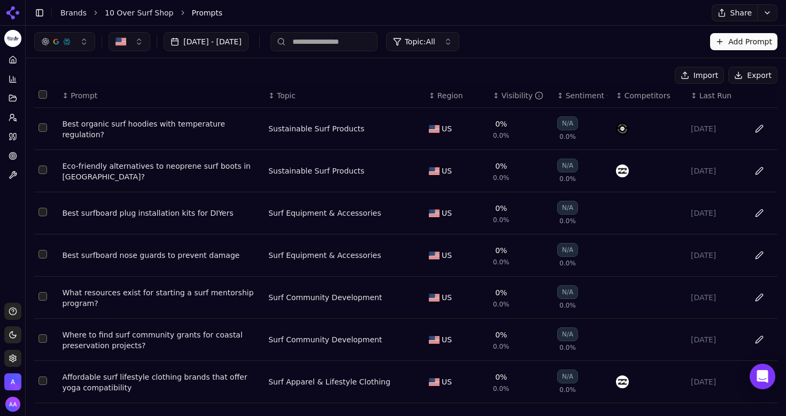
click at [8, 127] on ul "Home Competition Topics Prompts Citations Optimize Toolbox" at bounding box center [12, 117] width 17 height 133
click at [11, 121] on icon at bounding box center [13, 117] width 9 height 9
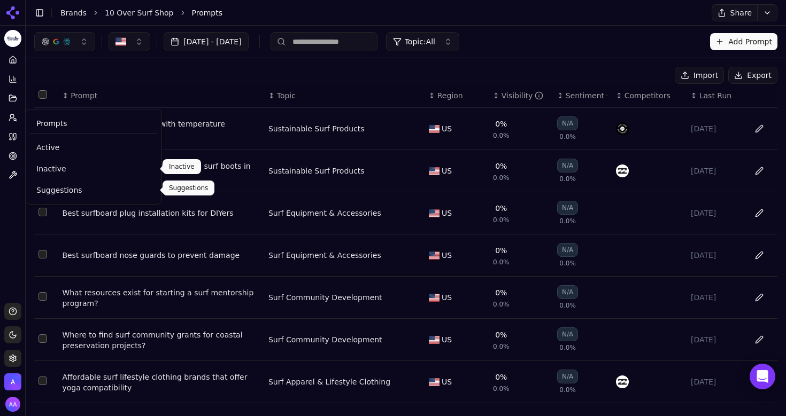
click at [41, 186] on span "Suggestions" at bounding box center [93, 190] width 114 height 11
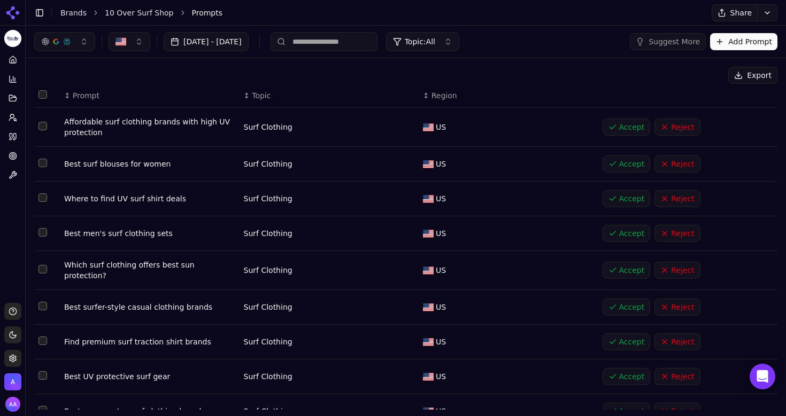
click at [435, 43] on span "Topic: All" at bounding box center [420, 41] width 30 height 11
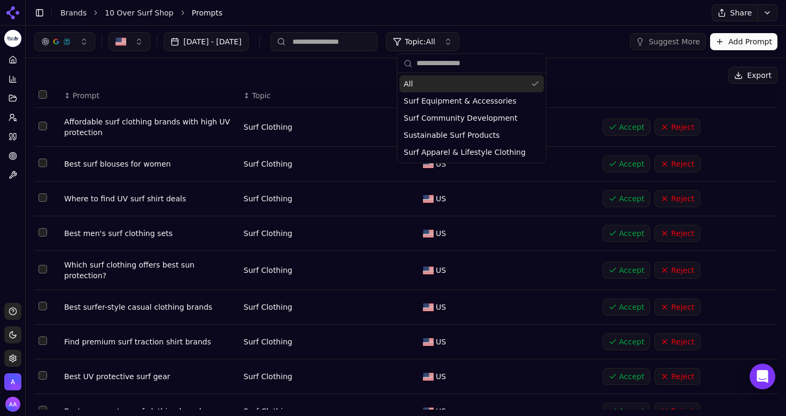
click at [632, 68] on div "Export" at bounding box center [405, 75] width 743 height 17
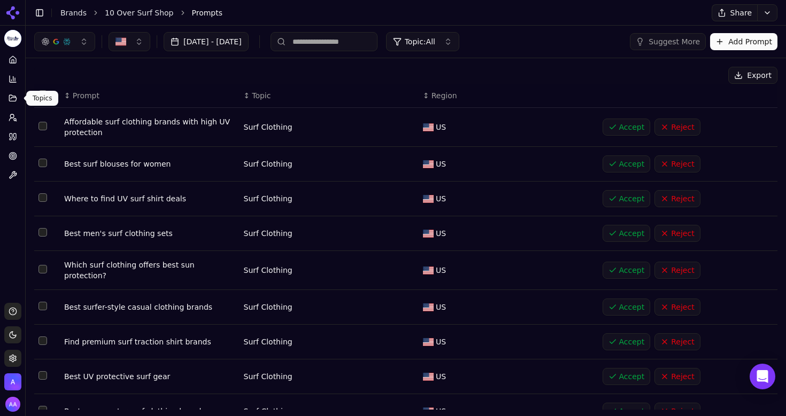
click at [5, 94] on button "Topics" at bounding box center [12, 98] width 17 height 17
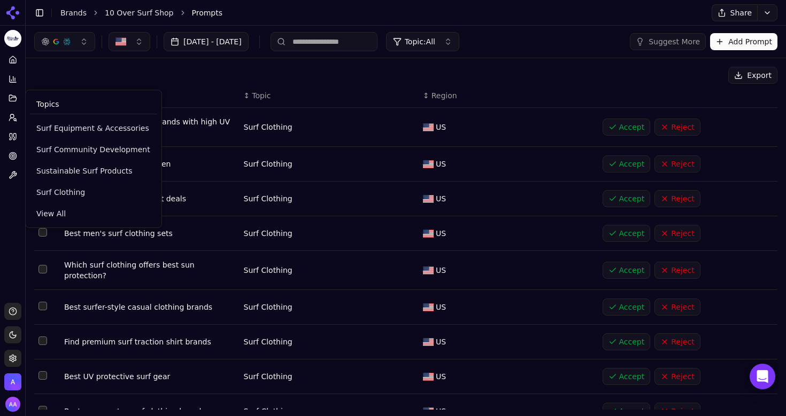
click at [67, 214] on span "View All" at bounding box center [93, 214] width 114 height 11
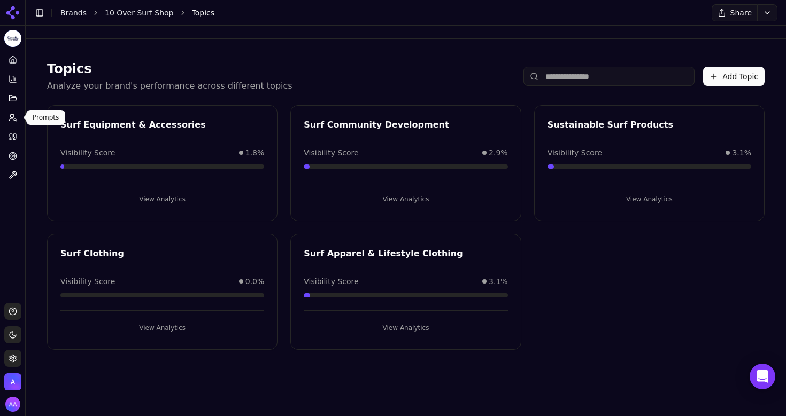
click at [9, 119] on icon at bounding box center [13, 117] width 9 height 9
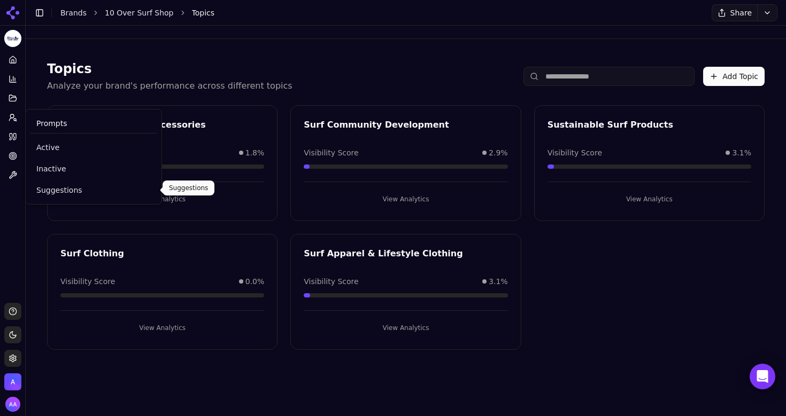
click at [60, 188] on span "Suggestions" at bounding box center [93, 190] width 114 height 11
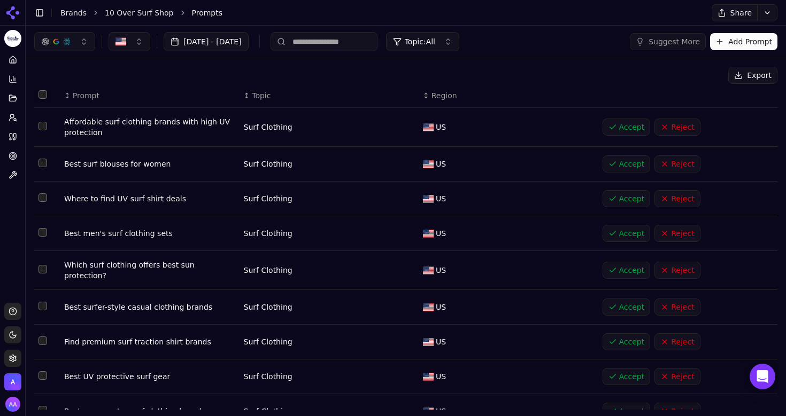
click at [435, 39] on span "Topic: All" at bounding box center [420, 41] width 30 height 11
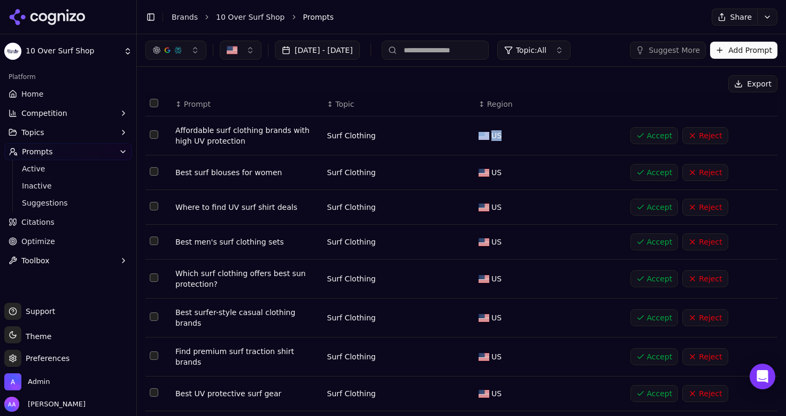
drag, startPoint x: 513, startPoint y: 132, endPoint x: 469, endPoint y: 136, distance: 44.0
click at [469, 136] on tr "Affordable surf clothing brands with high UV protection Surf Clothing US Accept…" at bounding box center [461, 136] width 632 height 39
drag, startPoint x: 389, startPoint y: 142, endPoint x: 312, endPoint y: 140, distance: 77.0
click at [312, 140] on tr "Affordable surf clothing brands with high UV protection Surf Clothing US Accept…" at bounding box center [461, 136] width 632 height 39
click at [622, 92] on th "↕ Region" at bounding box center [550, 104] width 152 height 24
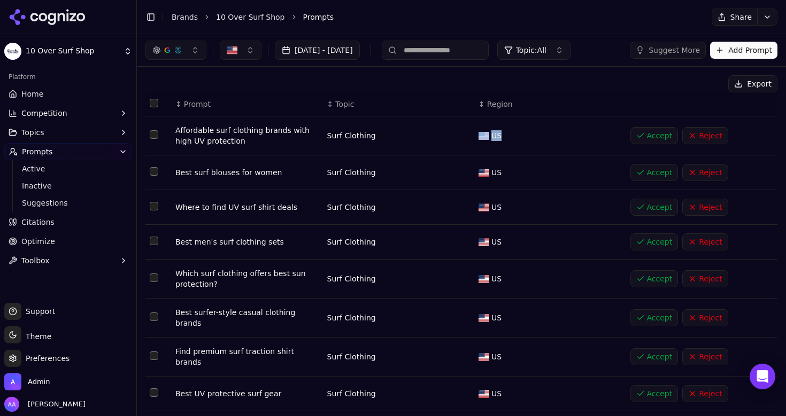
drag, startPoint x: 472, startPoint y: 134, endPoint x: 513, endPoint y: 145, distance: 42.8
click at [513, 145] on tr "Affordable surf clothing brands with high UV protection Surf Clothing US Accept…" at bounding box center [461, 136] width 632 height 39
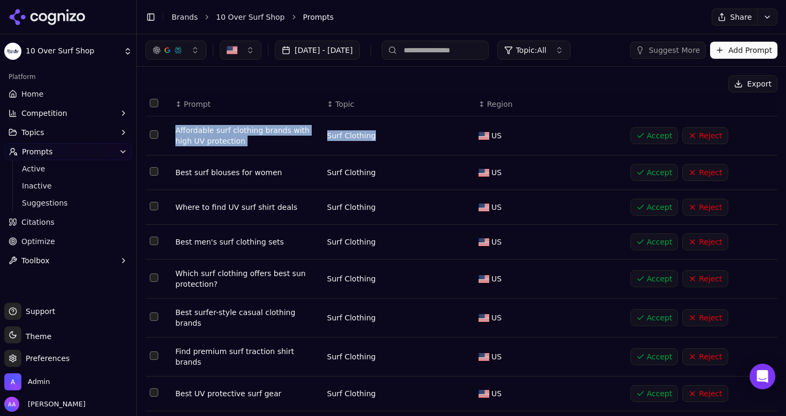
drag, startPoint x: 319, startPoint y: 116, endPoint x: 392, endPoint y: 151, distance: 81.3
click at [392, 151] on table "↕ Prompt ↕ Topic ↕ Region Affordable surf clothing brands with high UV protecti…" at bounding box center [461, 286] width 632 height 389
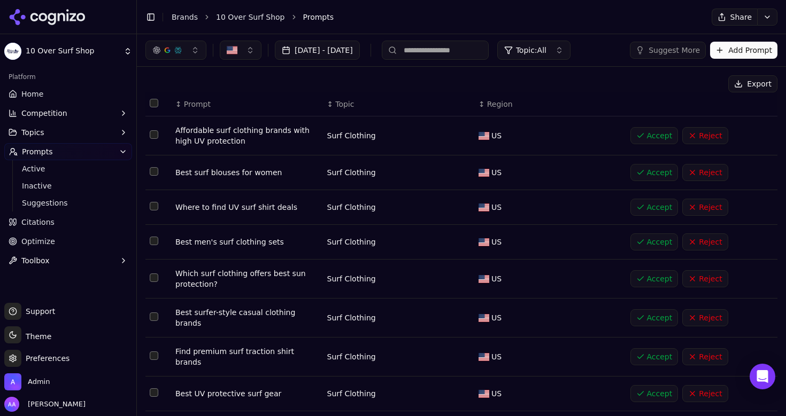
click at [577, 91] on div "Export" at bounding box center [461, 83] width 632 height 17
click at [570, 57] on button "Topic: All" at bounding box center [533, 50] width 73 height 19
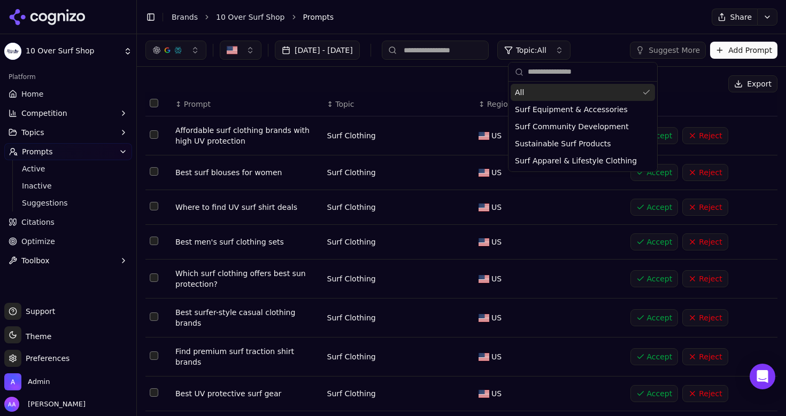
click at [570, 57] on button "Topic: All" at bounding box center [533, 50] width 73 height 19
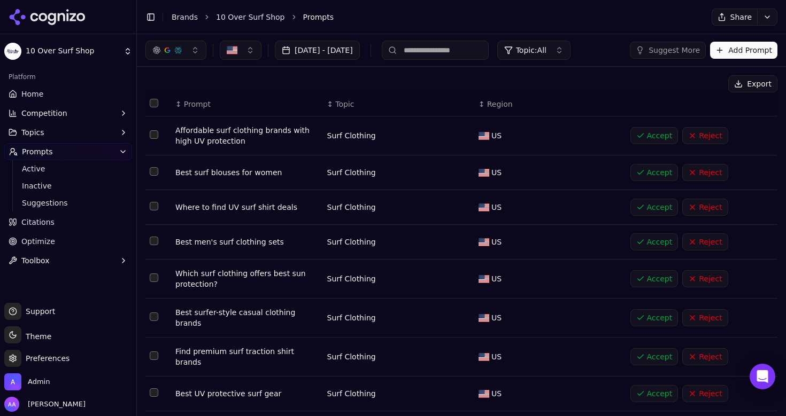
click at [582, 84] on div "Export" at bounding box center [461, 83] width 632 height 17
click at [65, 132] on button "Topics" at bounding box center [68, 132] width 128 height 17
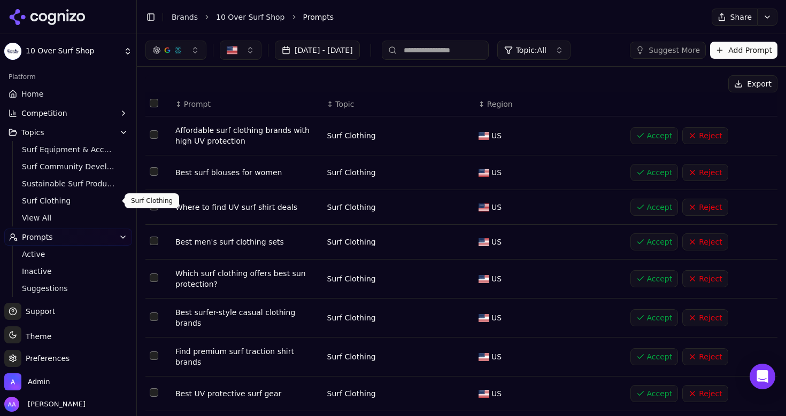
click at [52, 212] on link "View All" at bounding box center [69, 218] width 102 height 15
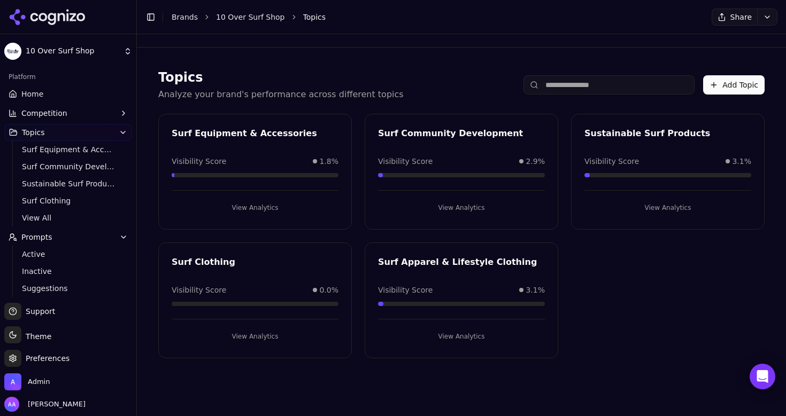
click at [303, 134] on div "Surf Equipment & Accessories" at bounding box center [255, 133] width 167 height 13
click at [269, 207] on button "View Analytics" at bounding box center [255, 207] width 167 height 17
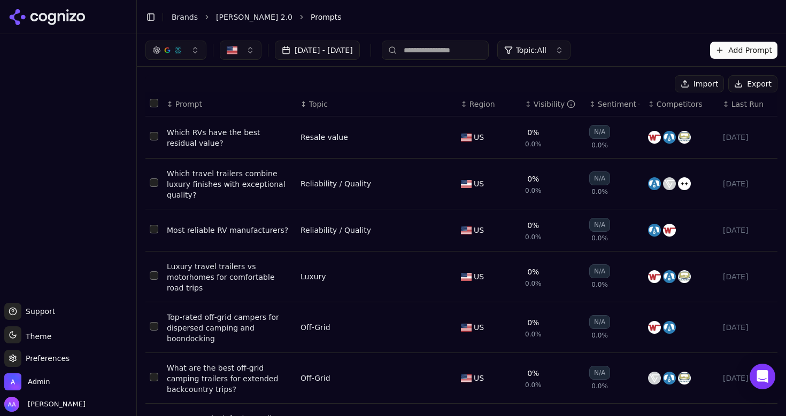
click at [750, 102] on span "Last Run" at bounding box center [747, 104] width 32 height 11
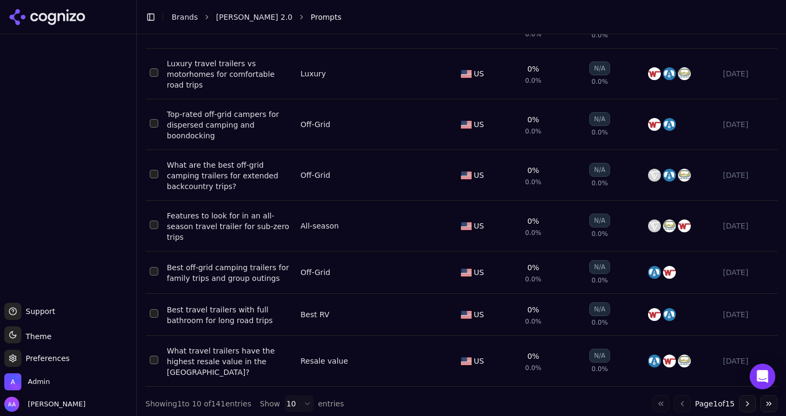
click at [765, 399] on button "Go to last page" at bounding box center [768, 404] width 17 height 17
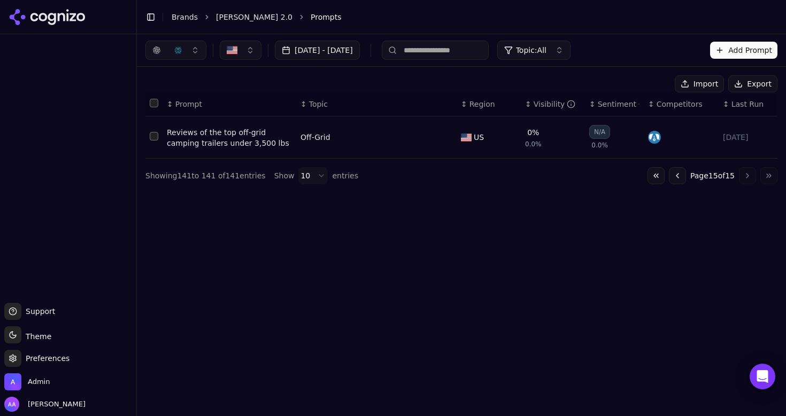
scroll to position [0, 0]
click at [648, 178] on button "Go to first page" at bounding box center [655, 175] width 17 height 17
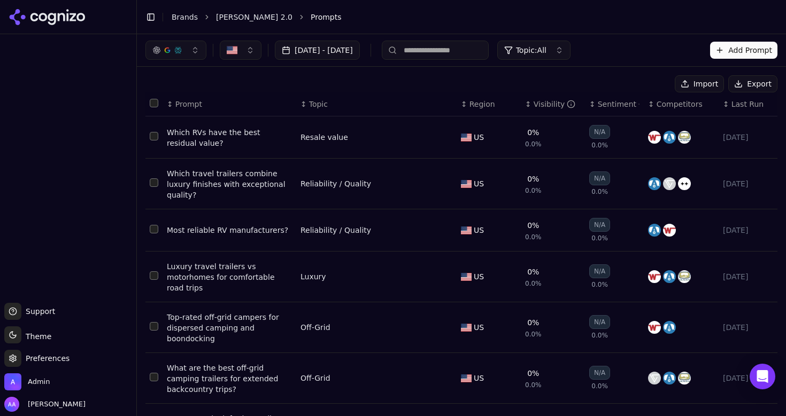
click at [182, 16] on link "Brands" at bounding box center [185, 17] width 26 height 9
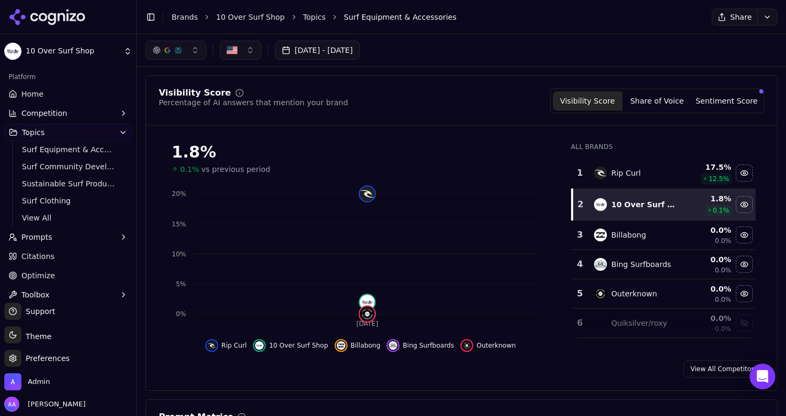
click at [44, 236] on span "Prompts" at bounding box center [36, 237] width 31 height 11
click at [55, 246] on ul "Active Inactive Suggestions" at bounding box center [68, 271] width 113 height 51
click at [55, 253] on span "Active" at bounding box center [68, 254] width 93 height 11
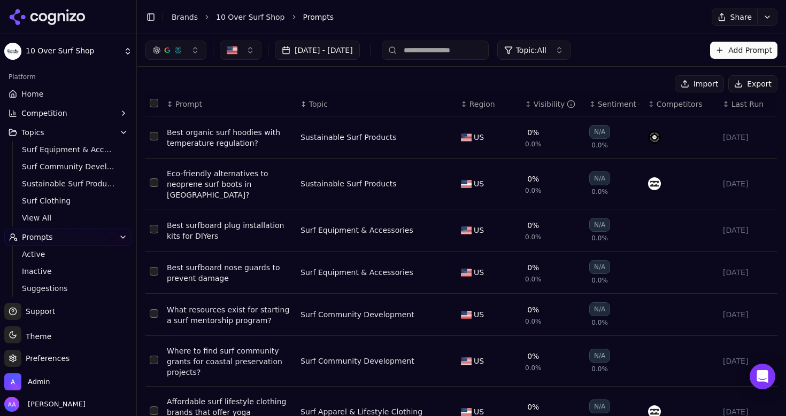
click at [392, 103] on div "Visibility" at bounding box center [555, 104] width 42 height 11
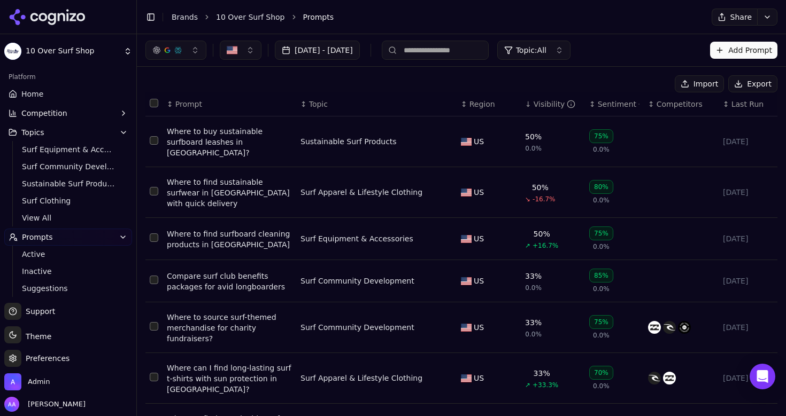
click at [392, 103] on div "Visibility" at bounding box center [555, 104] width 42 height 11
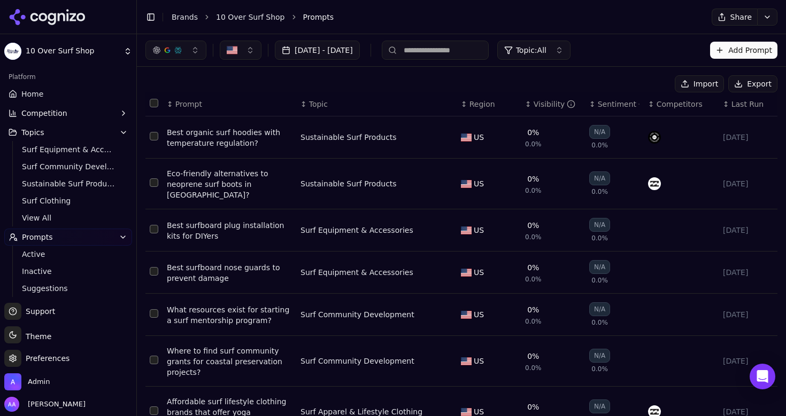
click at [392, 103] on div "Visibility" at bounding box center [555, 104] width 42 height 11
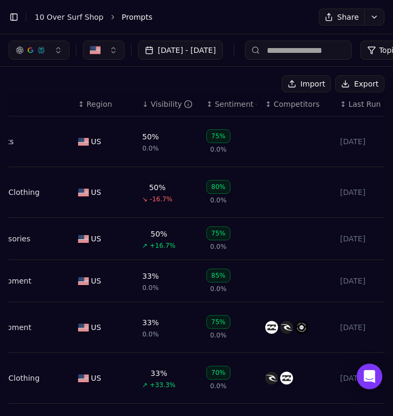
scroll to position [0, 272]
